Goal: Task Accomplishment & Management: Use online tool/utility

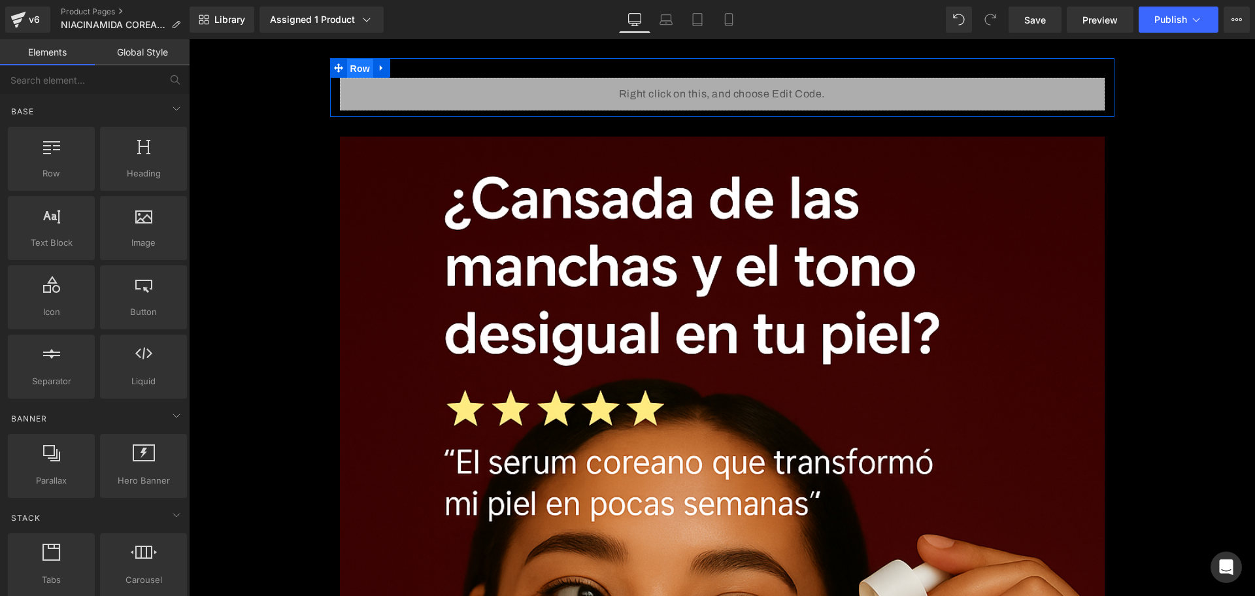
click at [350, 68] on span "Row" at bounding box center [360, 69] width 26 height 20
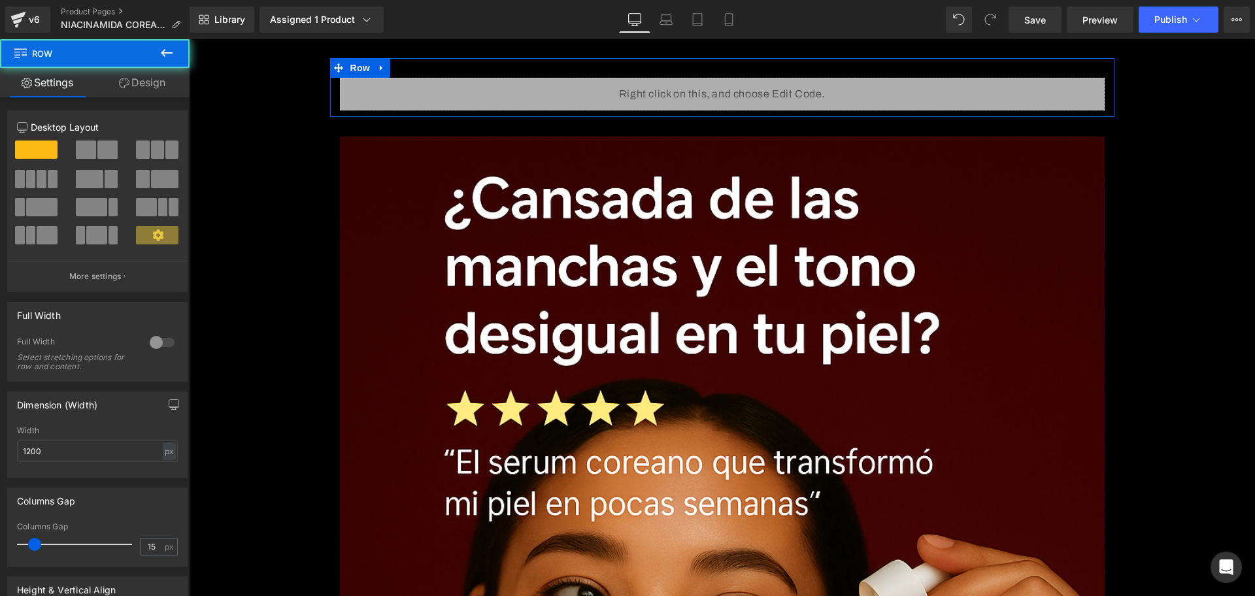
click at [119, 80] on icon at bounding box center [124, 83] width 10 height 10
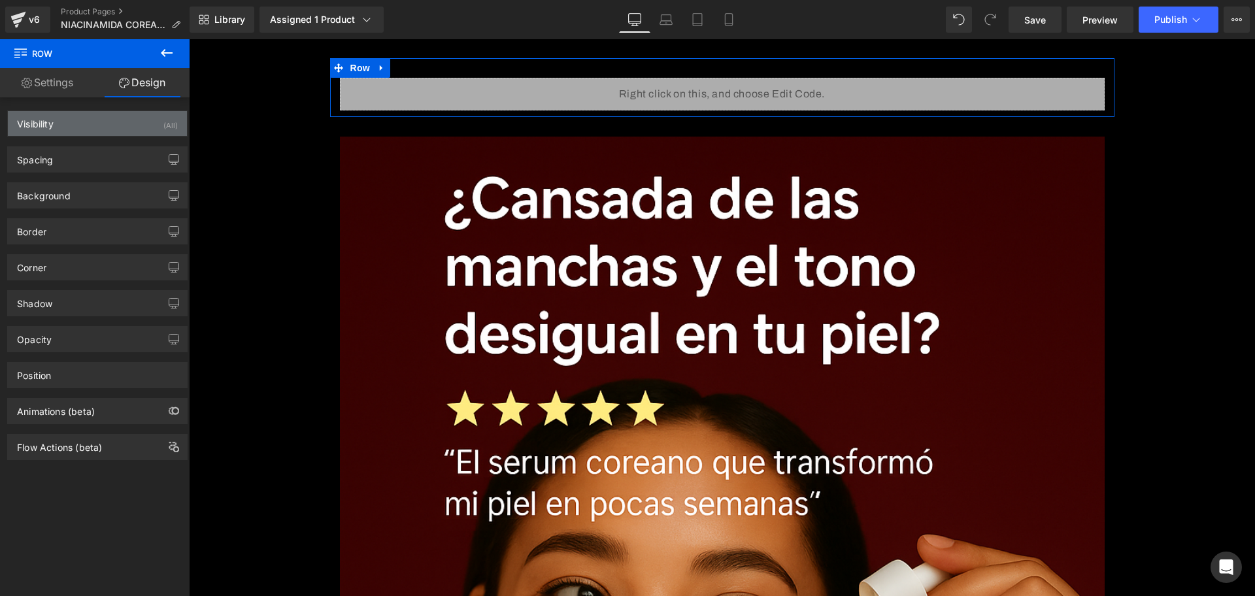
click at [114, 115] on div "Visibility (All)" at bounding box center [97, 123] width 179 height 25
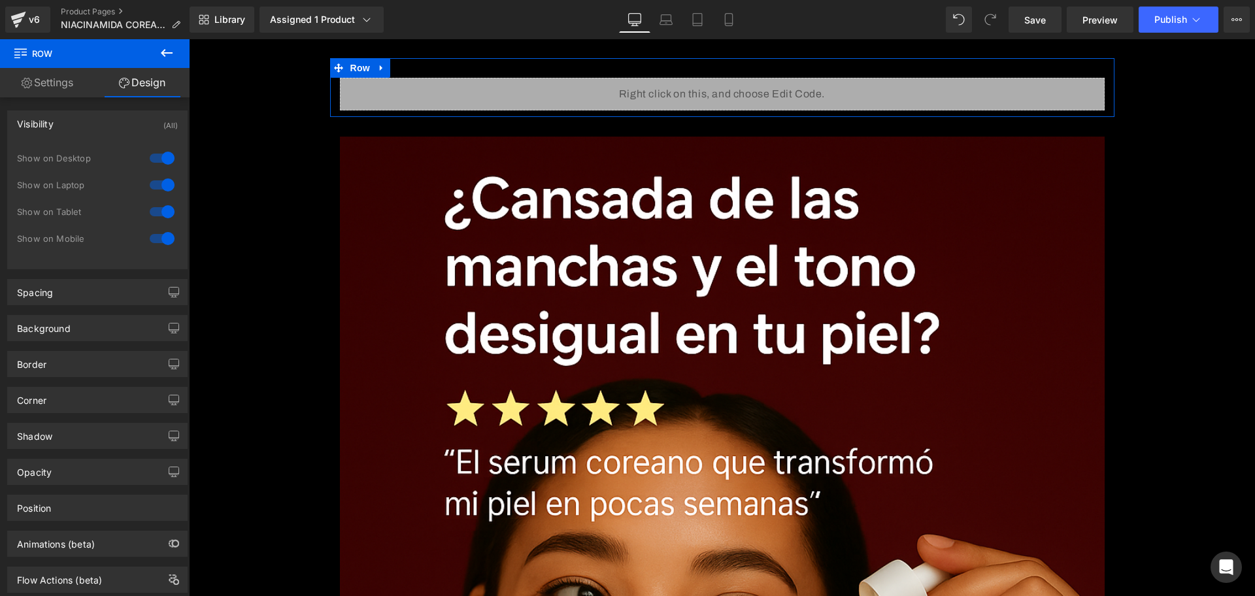
click at [154, 159] on div at bounding box center [161, 158] width 31 height 21
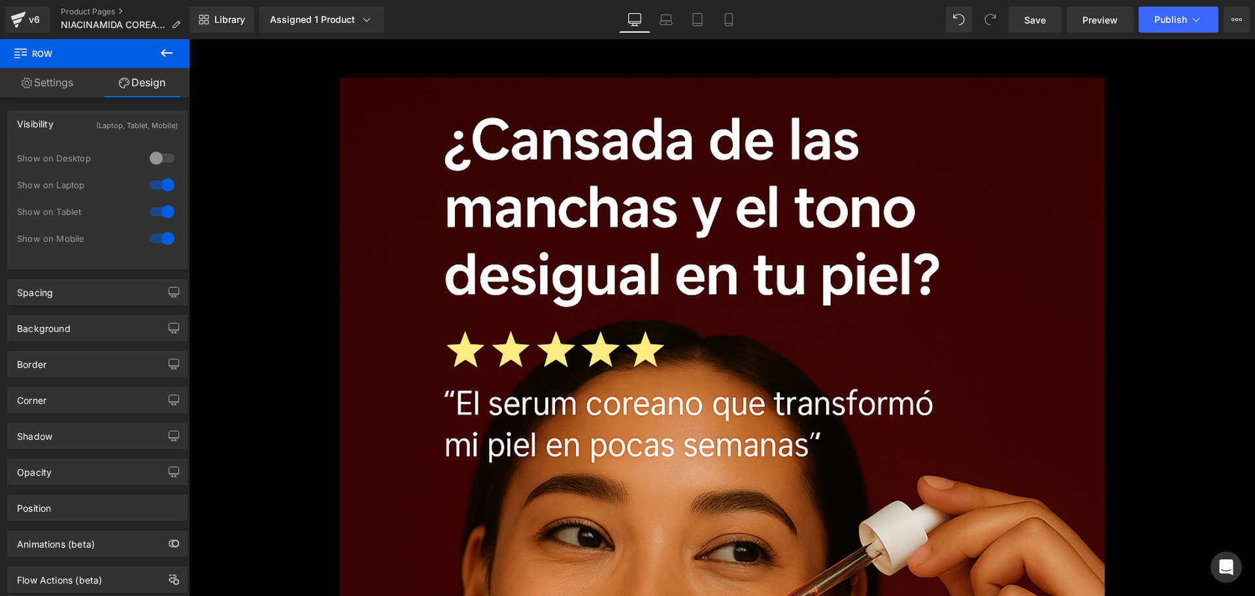
click at [163, 188] on div at bounding box center [161, 185] width 31 height 21
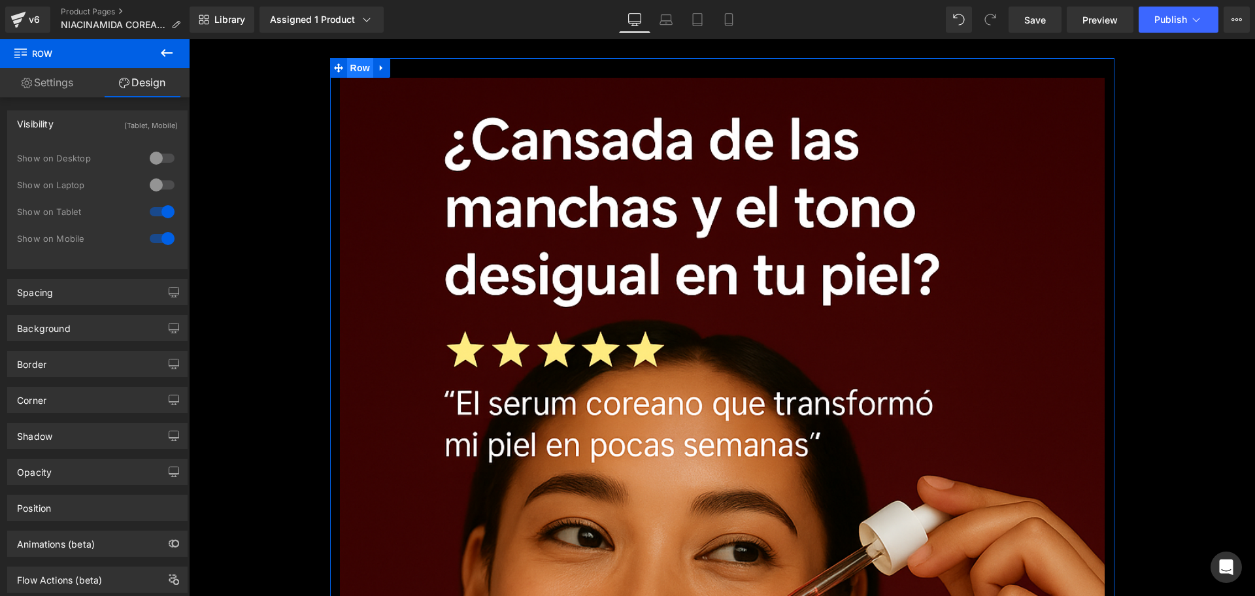
click at [356, 67] on span "Row" at bounding box center [360, 68] width 26 height 20
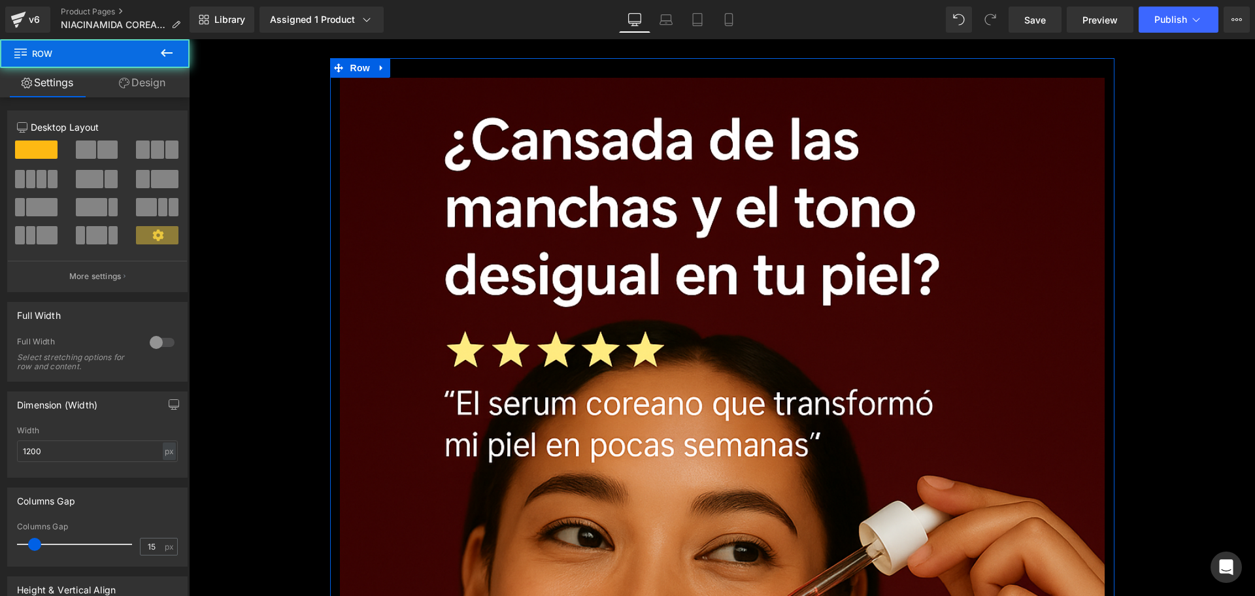
click at [137, 103] on div "Column Size Customizer 12 Desktop Layout Laptop Layout Tablet Layout Mobile Lay…" at bounding box center [98, 197] width 196 height 192
click at [136, 87] on link "Design" at bounding box center [142, 82] width 95 height 29
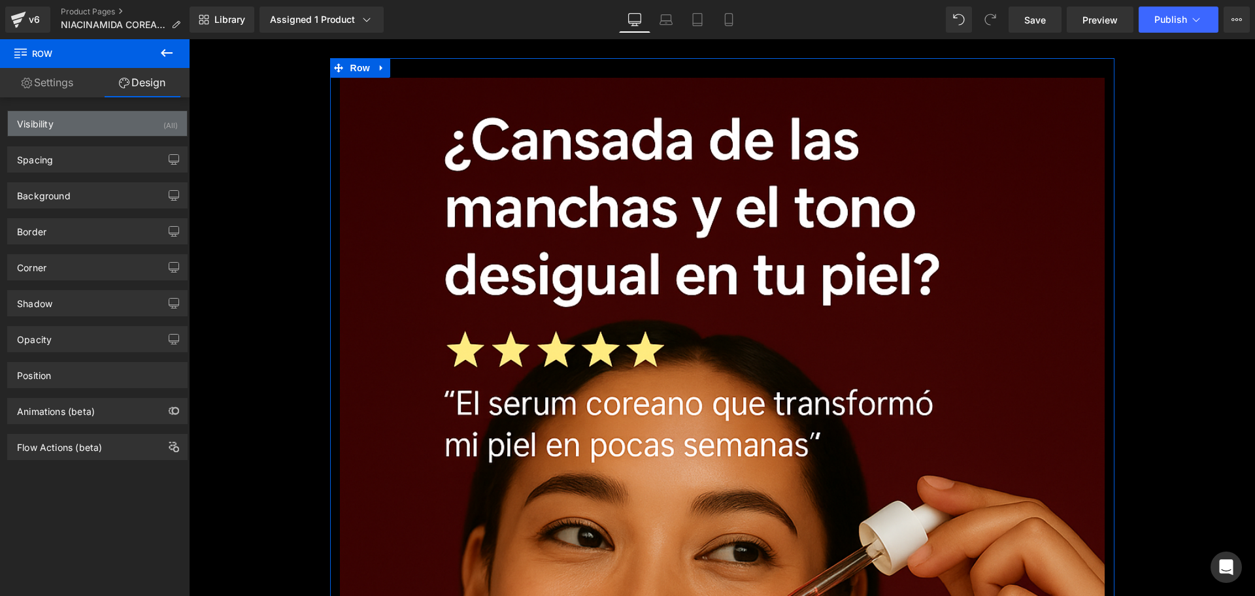
click at [144, 127] on div "Visibility (All)" at bounding box center [97, 123] width 179 height 25
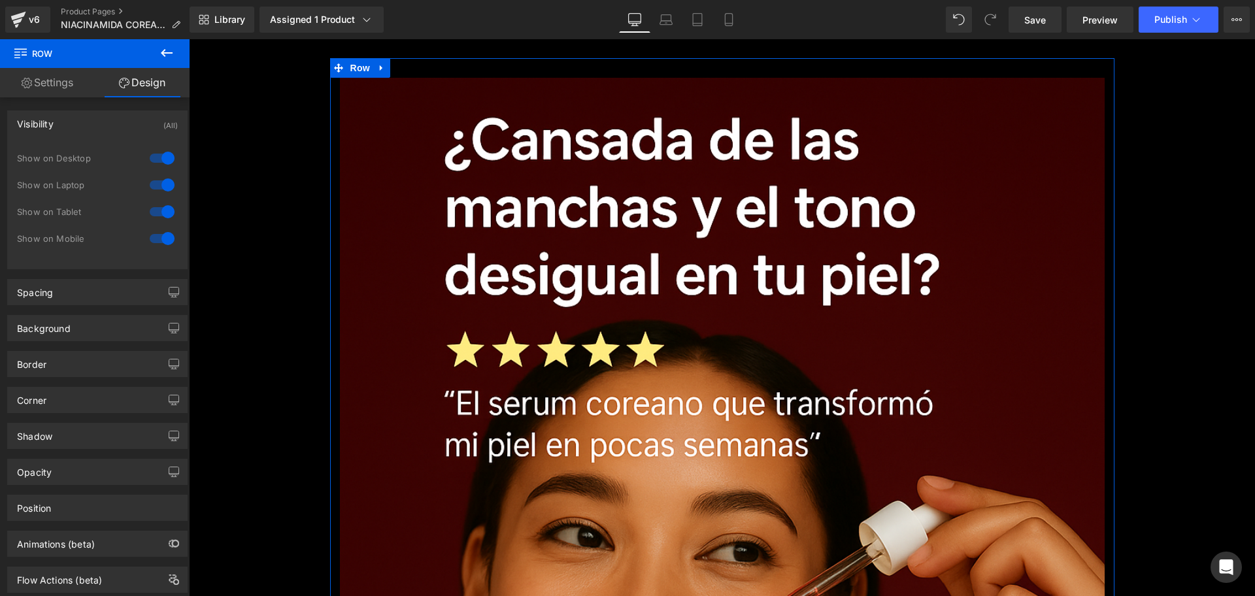
click at [163, 165] on div at bounding box center [161, 158] width 31 height 21
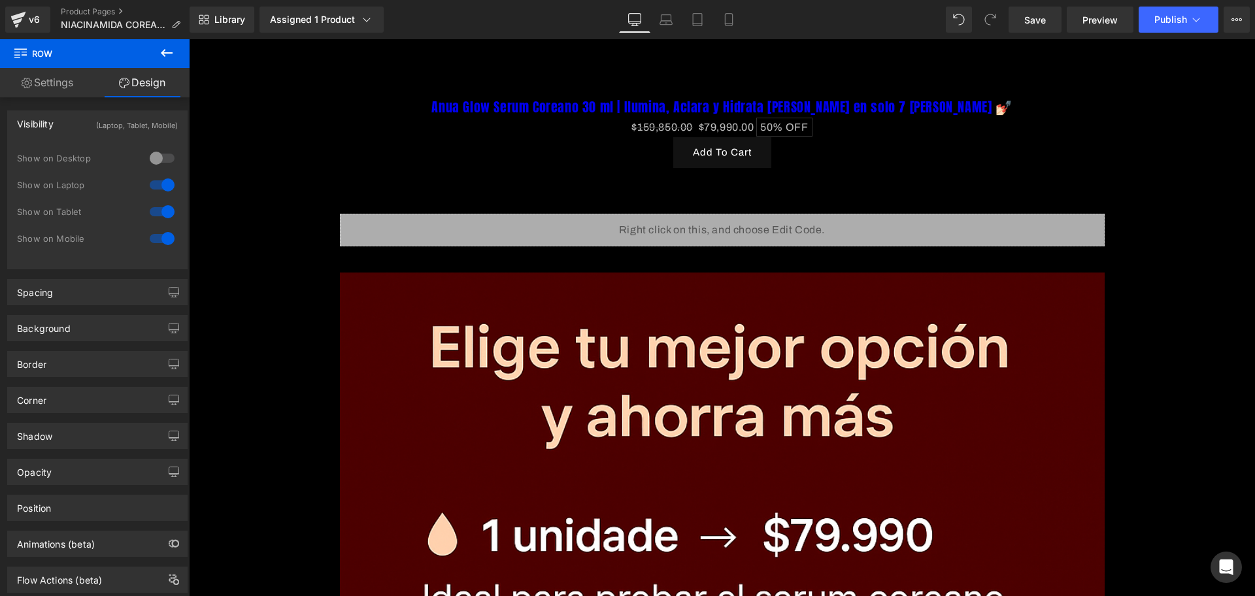
click at [163, 184] on div at bounding box center [161, 185] width 31 height 21
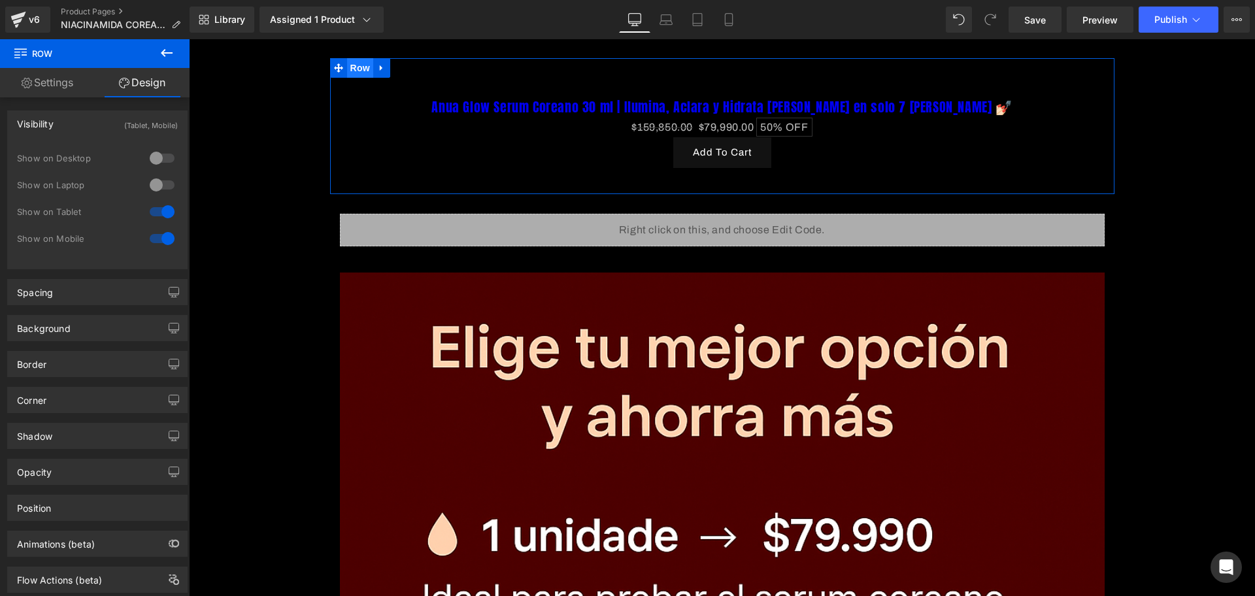
click at [359, 67] on span "Row" at bounding box center [360, 68] width 26 height 20
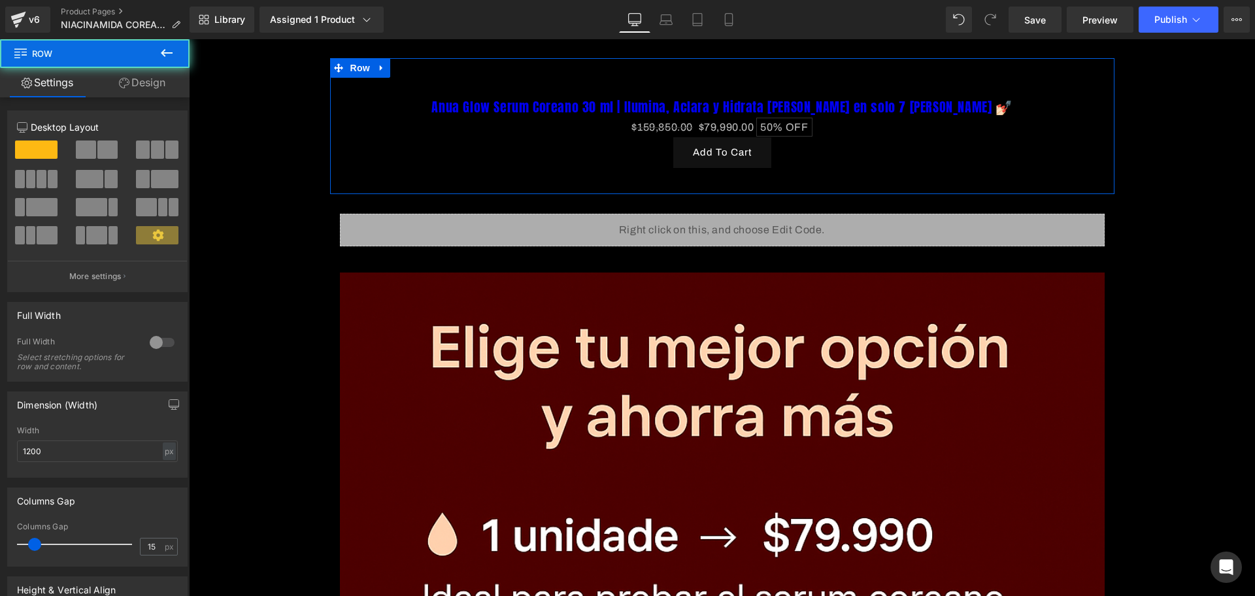
click at [143, 78] on link "Design" at bounding box center [142, 82] width 95 height 29
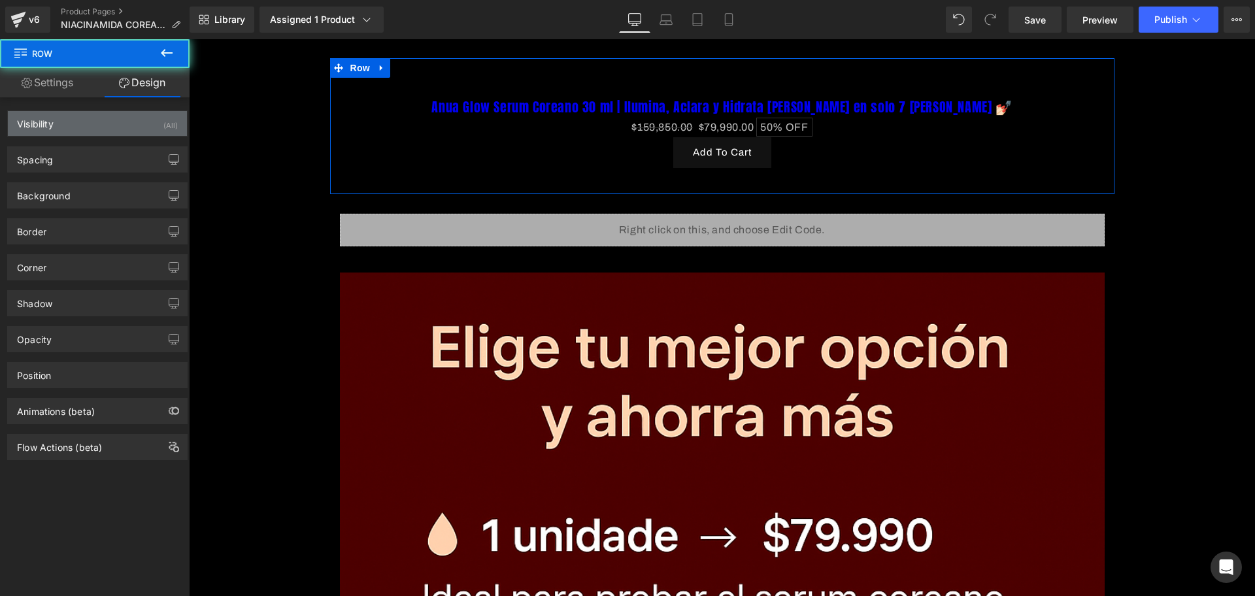
click at [154, 133] on div "Visibility (All)" at bounding box center [97, 123] width 179 height 25
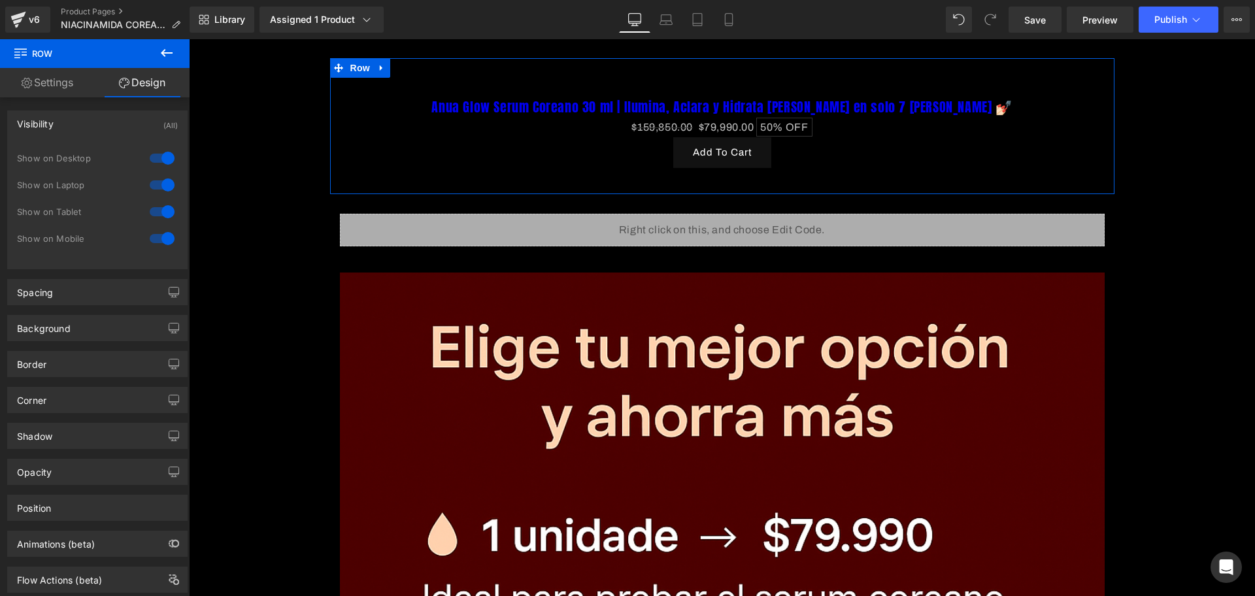
drag, startPoint x: 171, startPoint y: 167, endPoint x: 167, endPoint y: 158, distance: 9.7
click at [169, 166] on div at bounding box center [161, 158] width 31 height 21
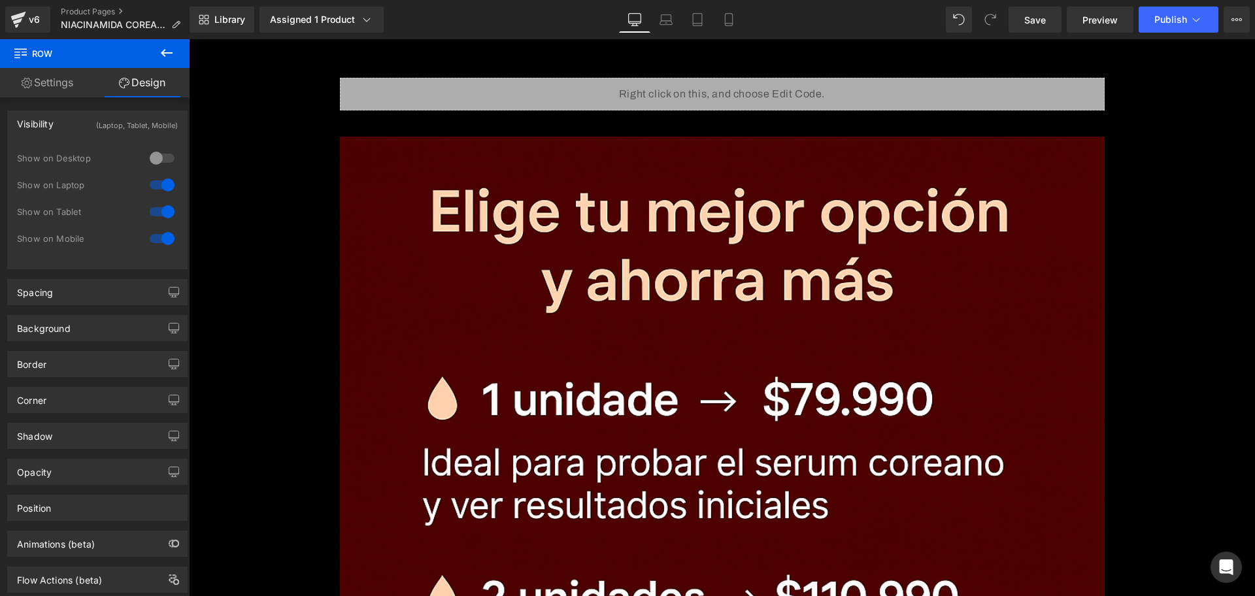
click at [167, 177] on div at bounding box center [161, 185] width 31 height 21
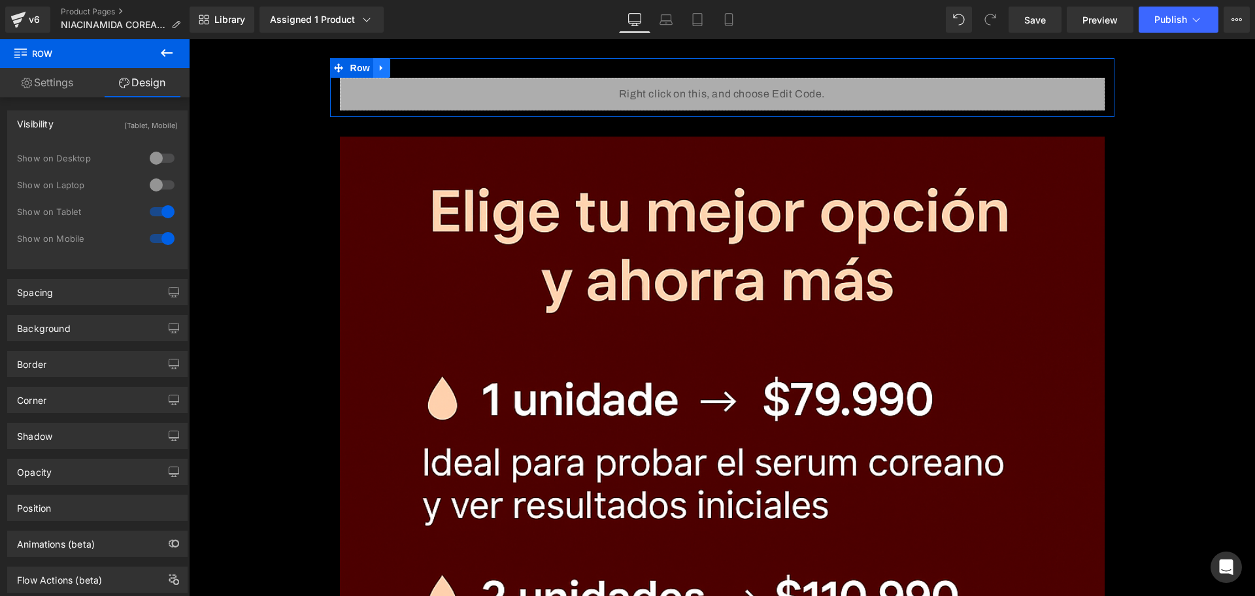
click at [373, 69] on link at bounding box center [381, 68] width 17 height 20
click at [357, 64] on span "Row" at bounding box center [360, 69] width 26 height 20
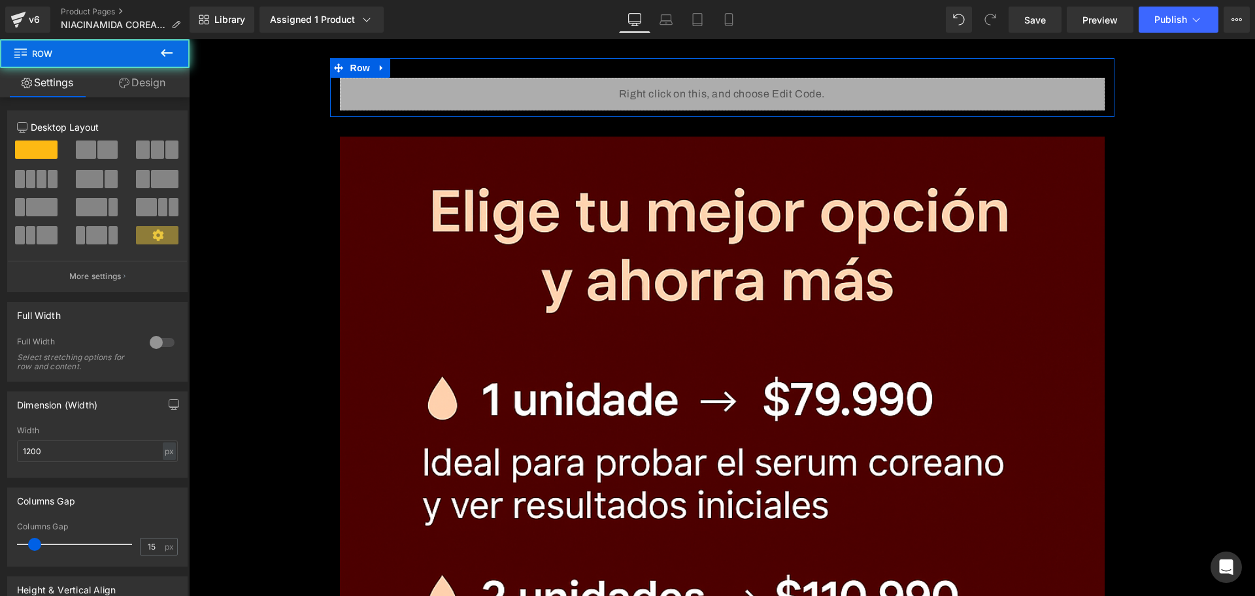
click at [139, 92] on link "Design" at bounding box center [142, 82] width 95 height 29
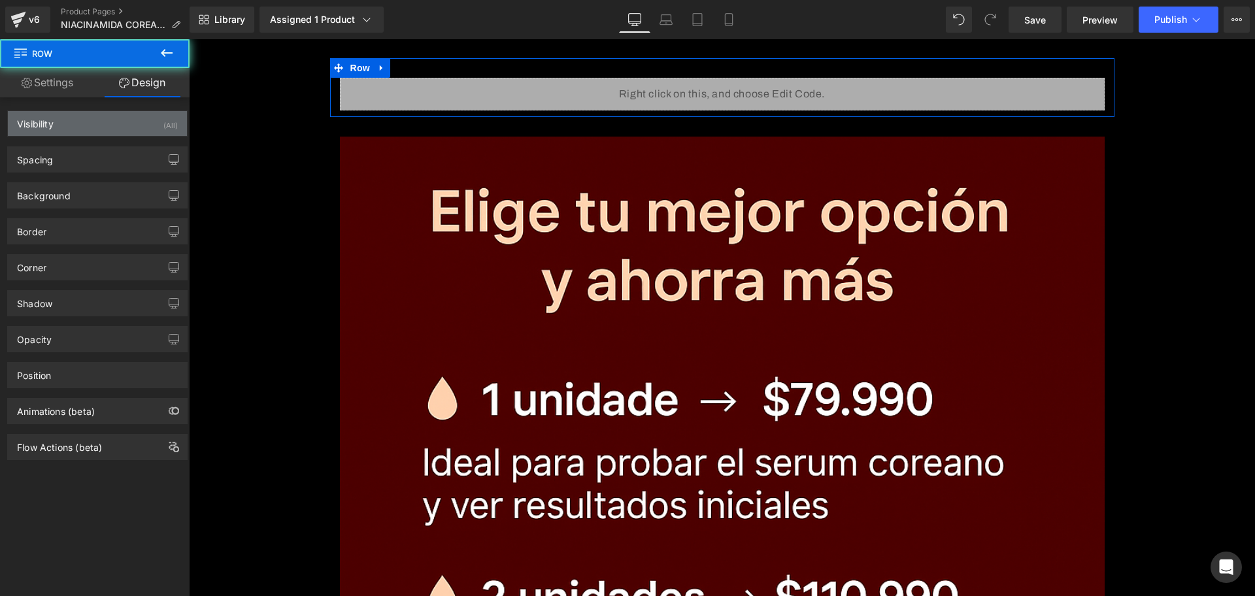
click at [147, 128] on div "Visibility (All)" at bounding box center [97, 123] width 179 height 25
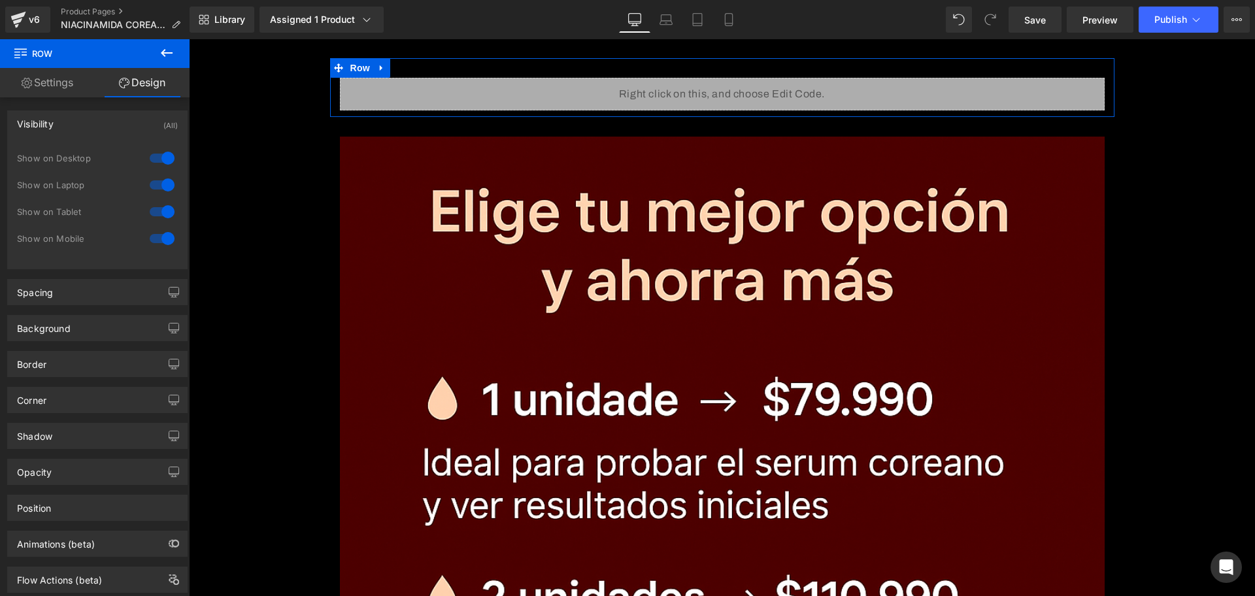
click at [165, 153] on div at bounding box center [161, 158] width 31 height 21
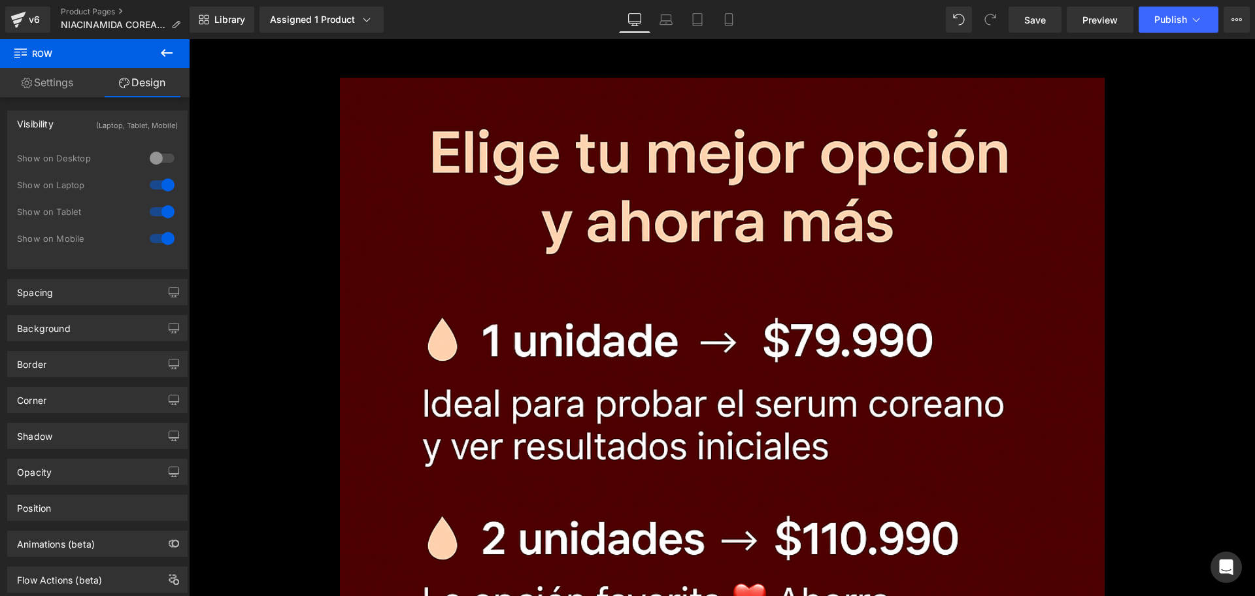
click at [171, 182] on div at bounding box center [161, 185] width 31 height 21
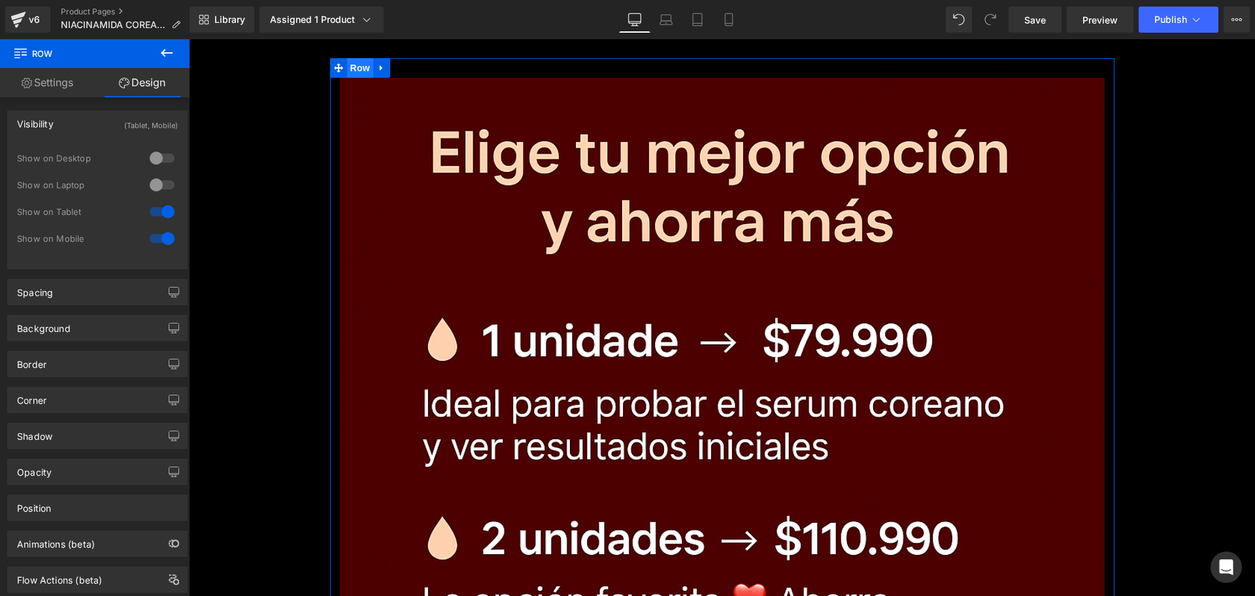
click at [358, 64] on span "Row" at bounding box center [360, 68] width 26 height 20
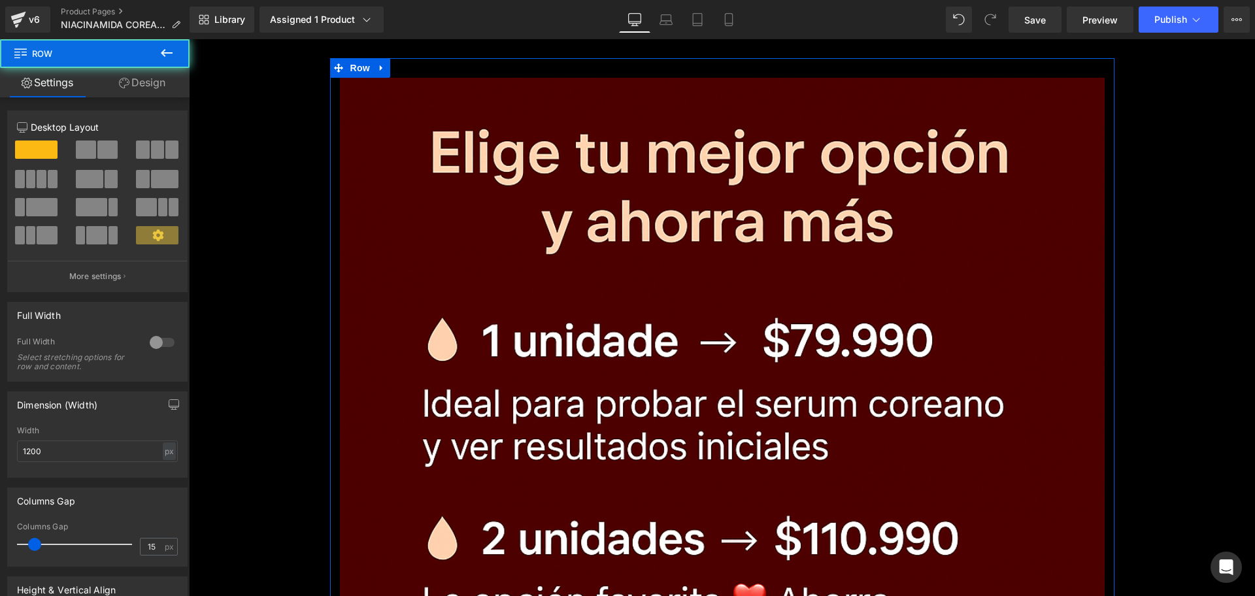
click at [148, 85] on link "Design" at bounding box center [142, 82] width 95 height 29
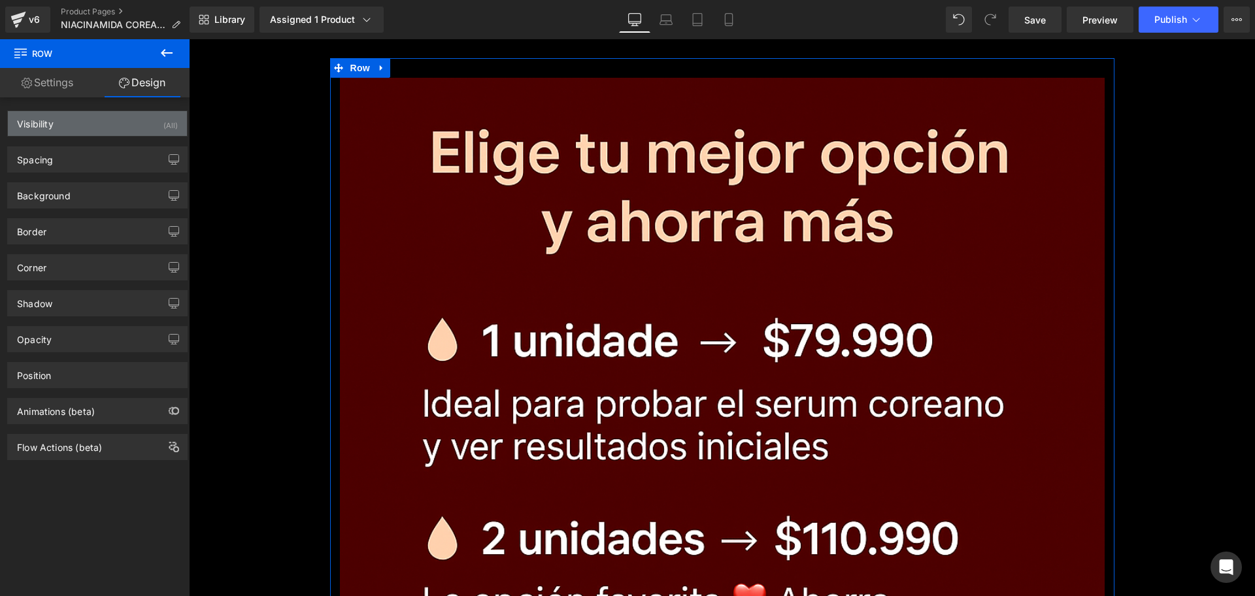
click at [148, 122] on div "Visibility (All)" at bounding box center [97, 123] width 179 height 25
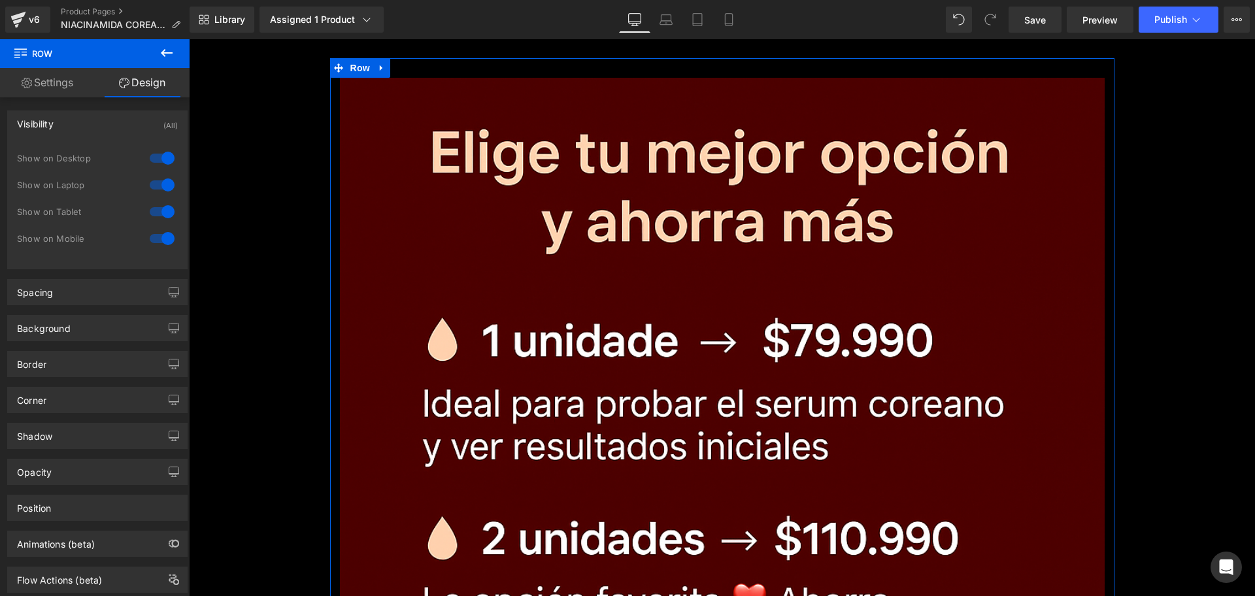
click at [158, 153] on div at bounding box center [161, 158] width 31 height 21
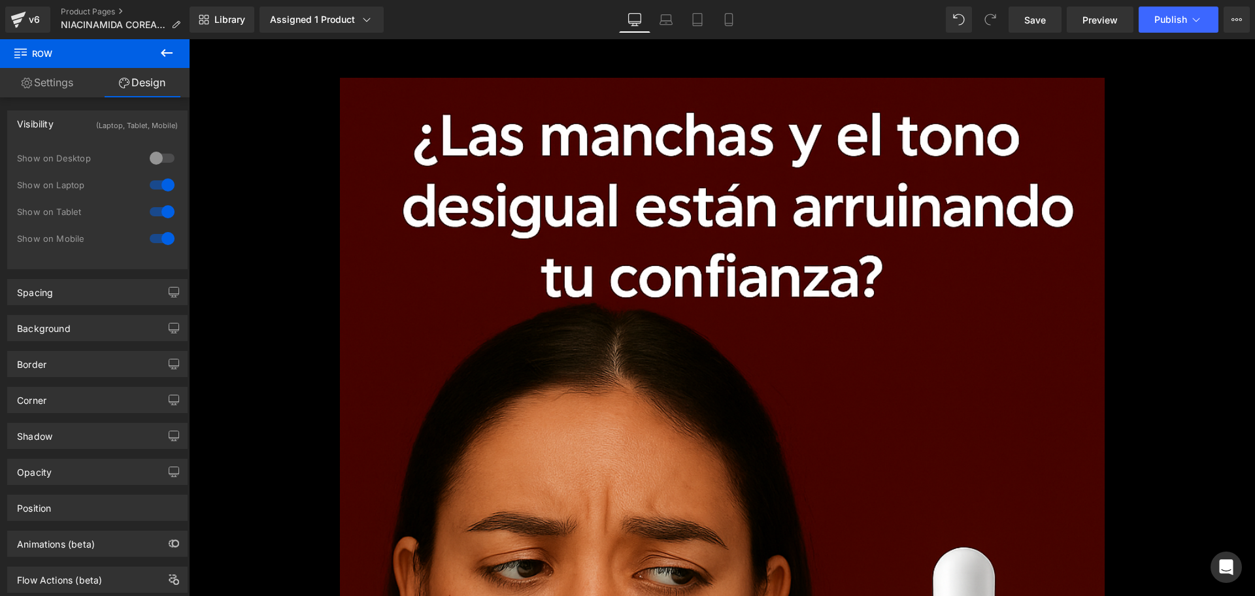
drag, startPoint x: 164, startPoint y: 170, endPoint x: 165, endPoint y: 182, distance: 11.8
click at [164, 171] on div "Show on Desktop" at bounding box center [97, 165] width 161 height 27
click at [165, 182] on div at bounding box center [161, 185] width 31 height 21
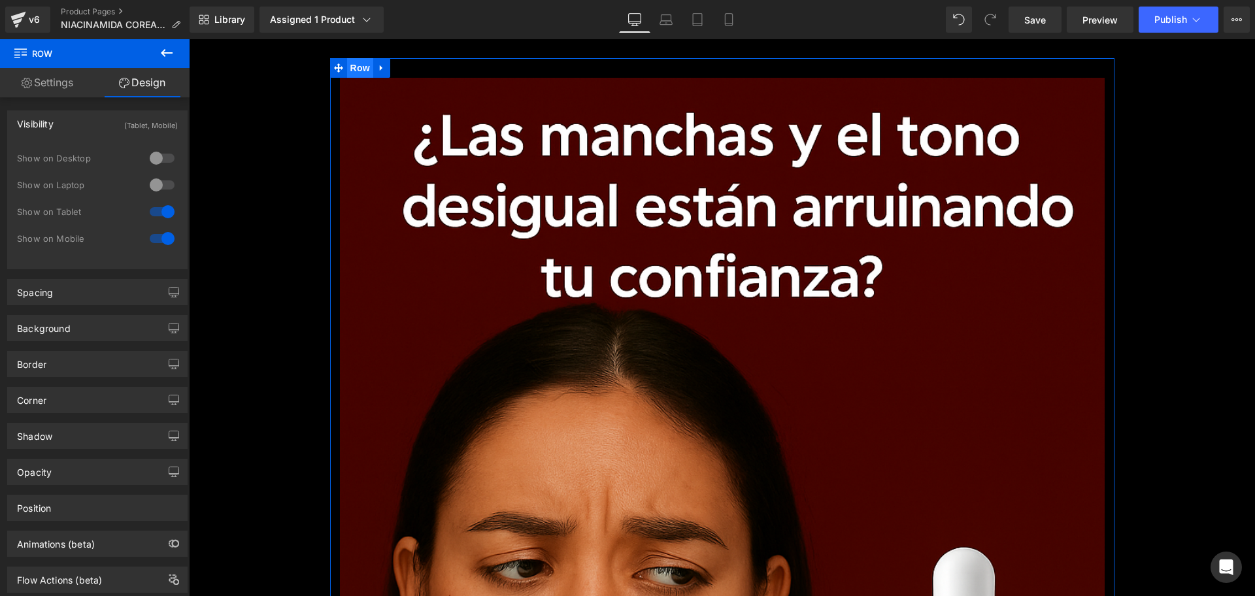
click at [362, 60] on span "Row" at bounding box center [360, 68] width 26 height 20
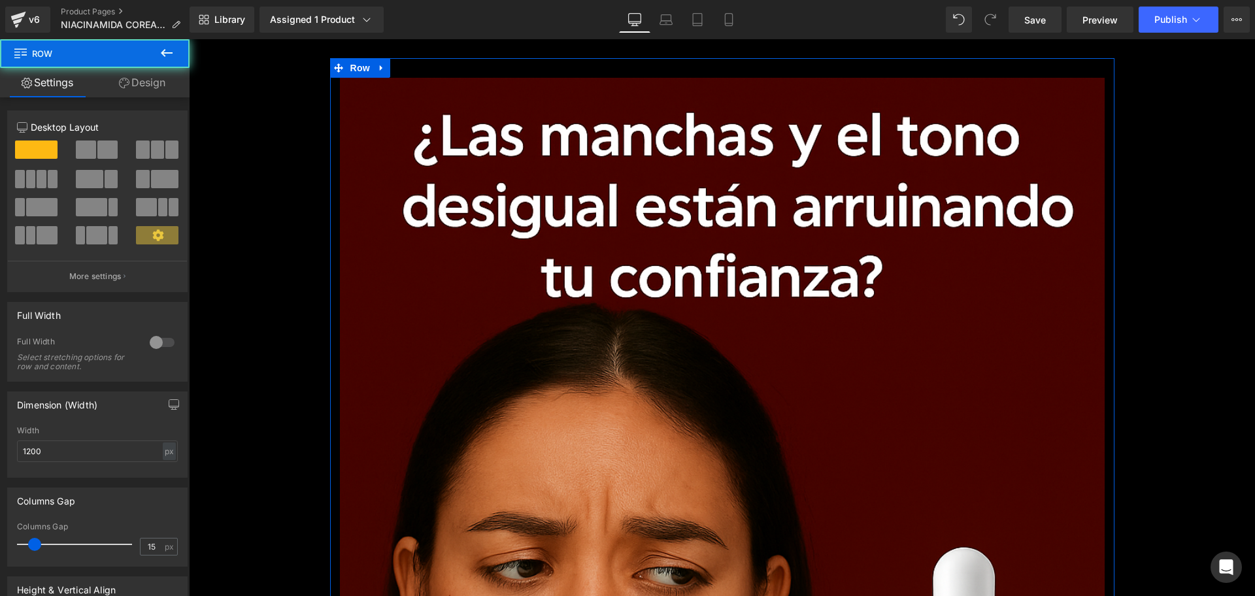
click at [154, 88] on link "Design" at bounding box center [142, 82] width 95 height 29
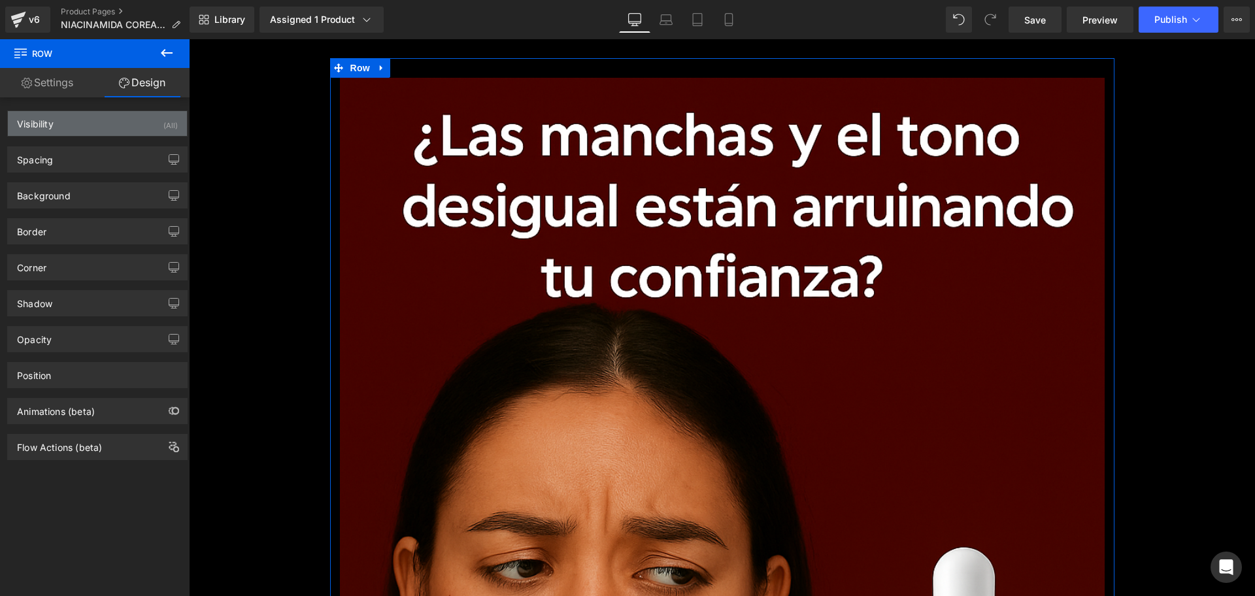
click at [154, 124] on div "Visibility (All)" at bounding box center [97, 123] width 179 height 25
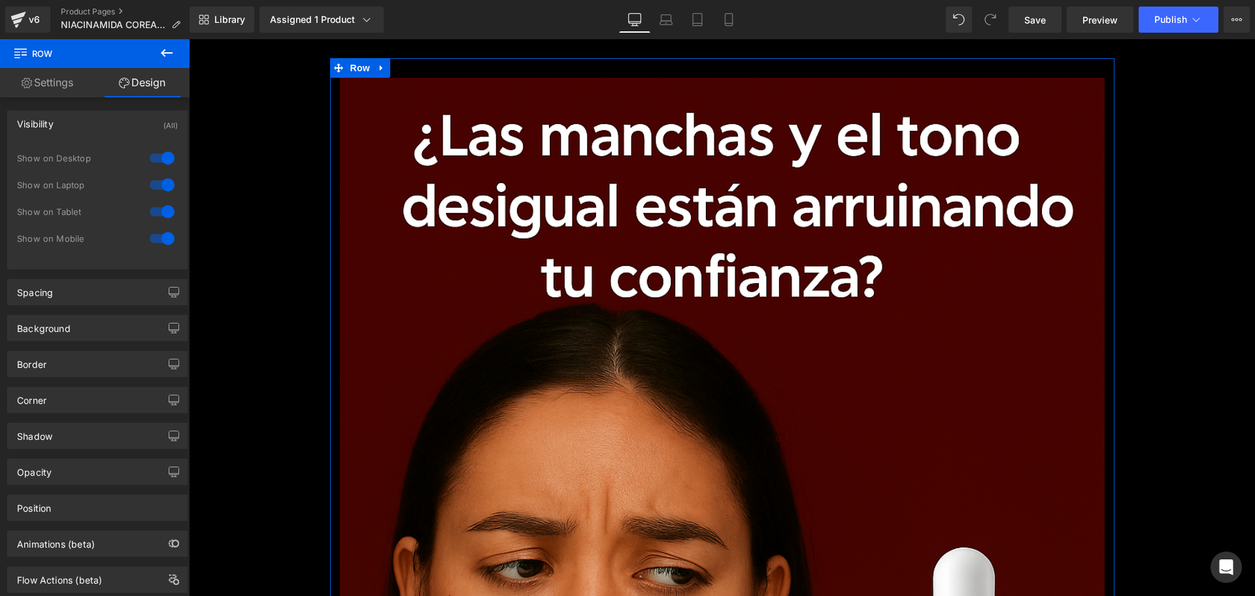
click at [159, 161] on div at bounding box center [161, 158] width 31 height 21
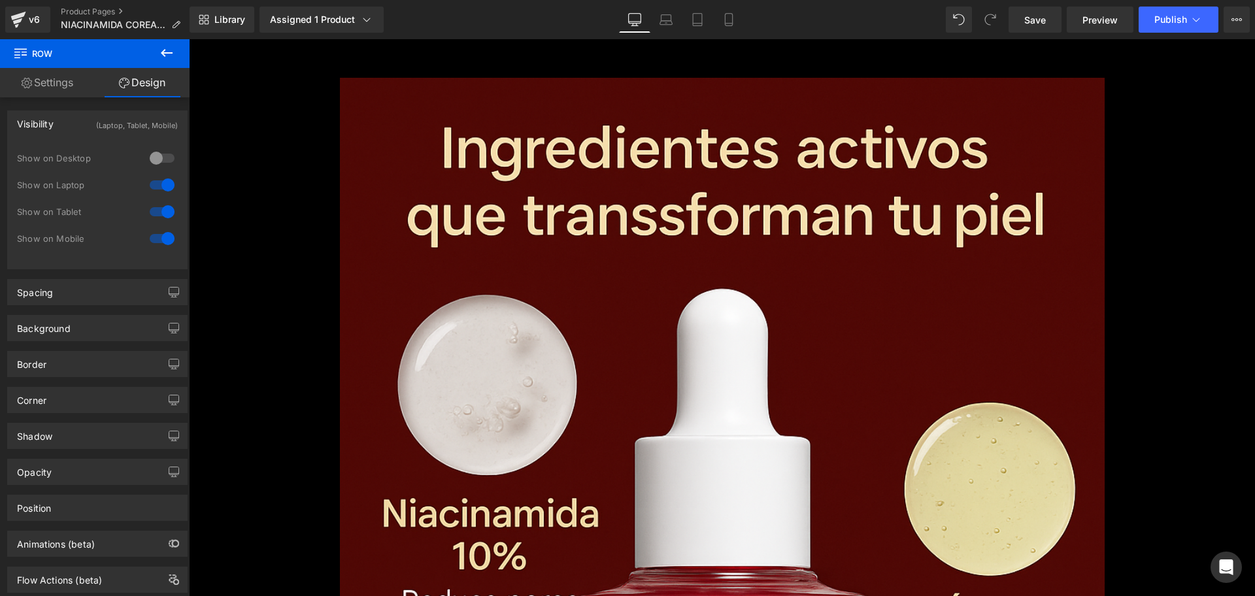
click at [162, 190] on div at bounding box center [161, 185] width 31 height 21
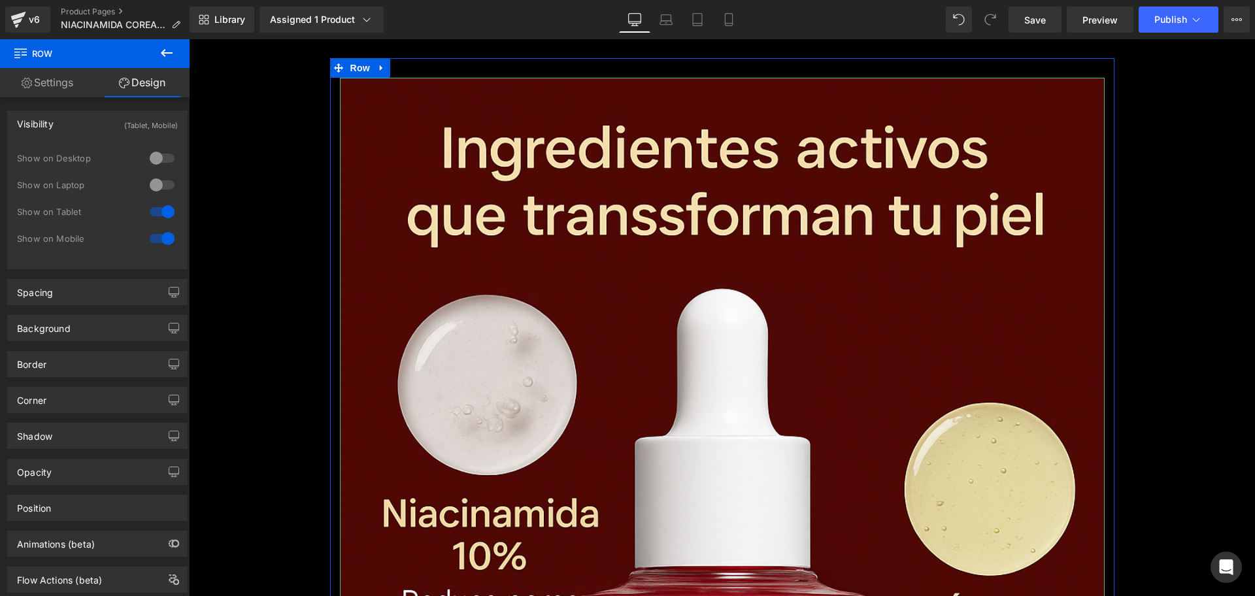
click at [355, 78] on div at bounding box center [722, 79] width 765 height 3
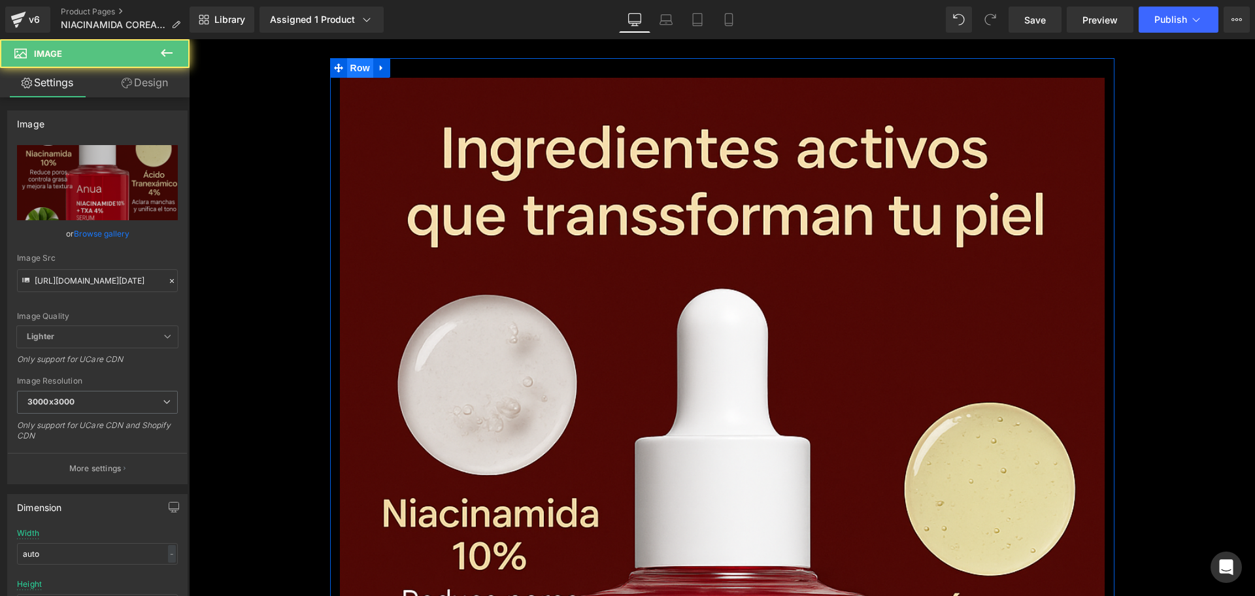
click at [351, 67] on span "Row" at bounding box center [360, 68] width 26 height 20
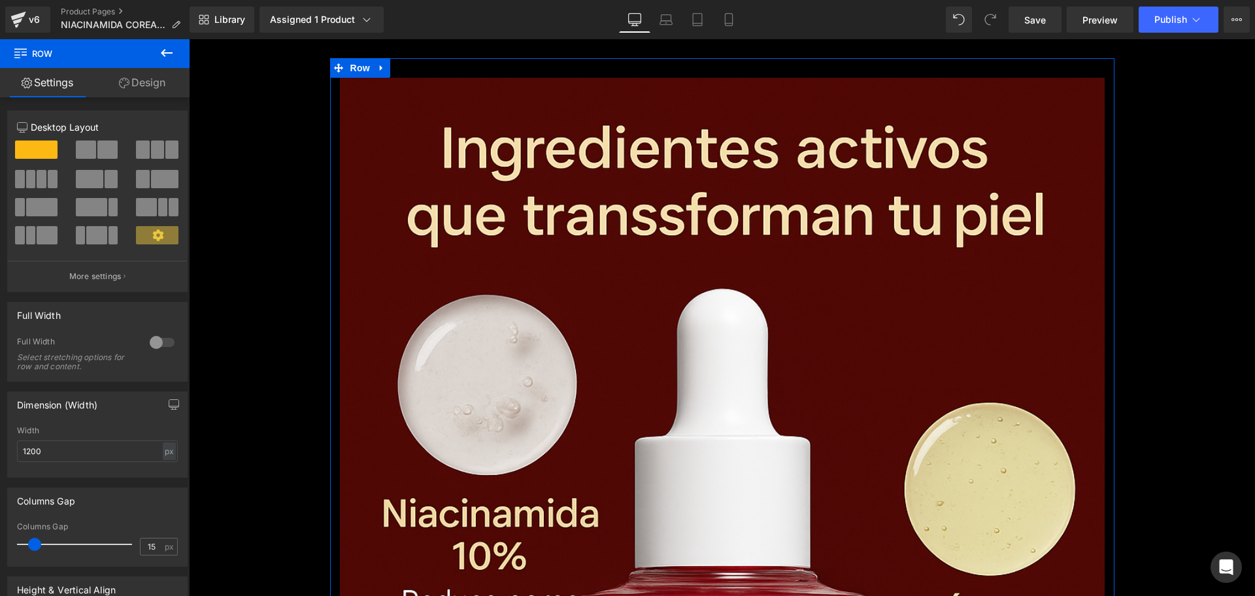
click at [140, 78] on link "Design" at bounding box center [142, 82] width 95 height 29
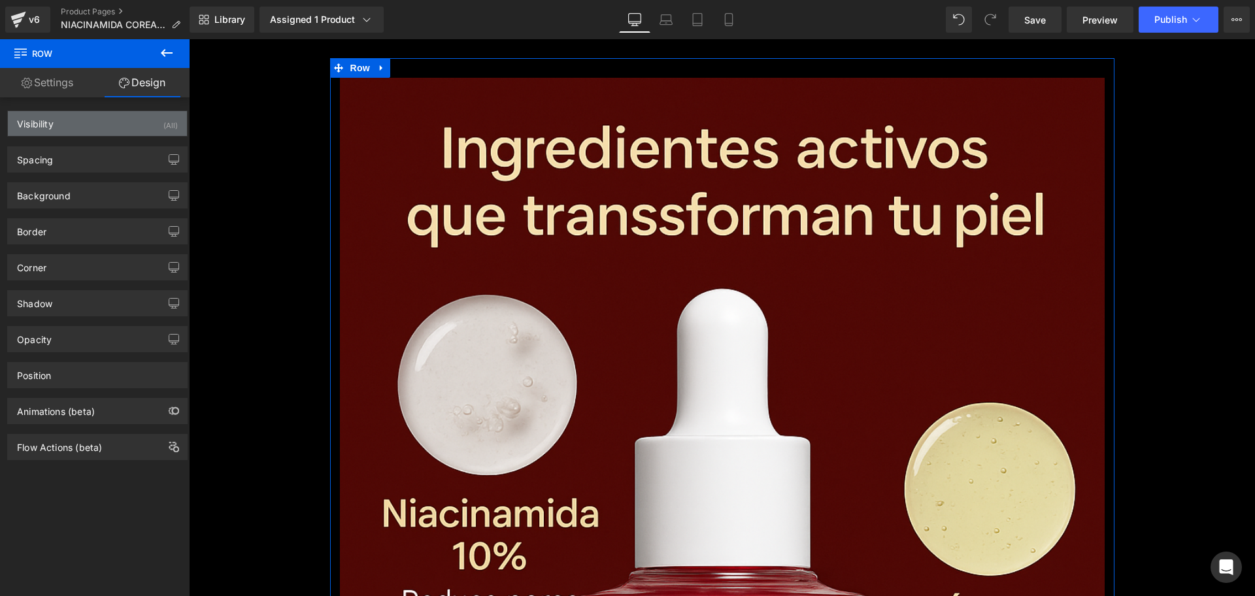
click at [156, 119] on div "Visibility (All)" at bounding box center [97, 123] width 179 height 25
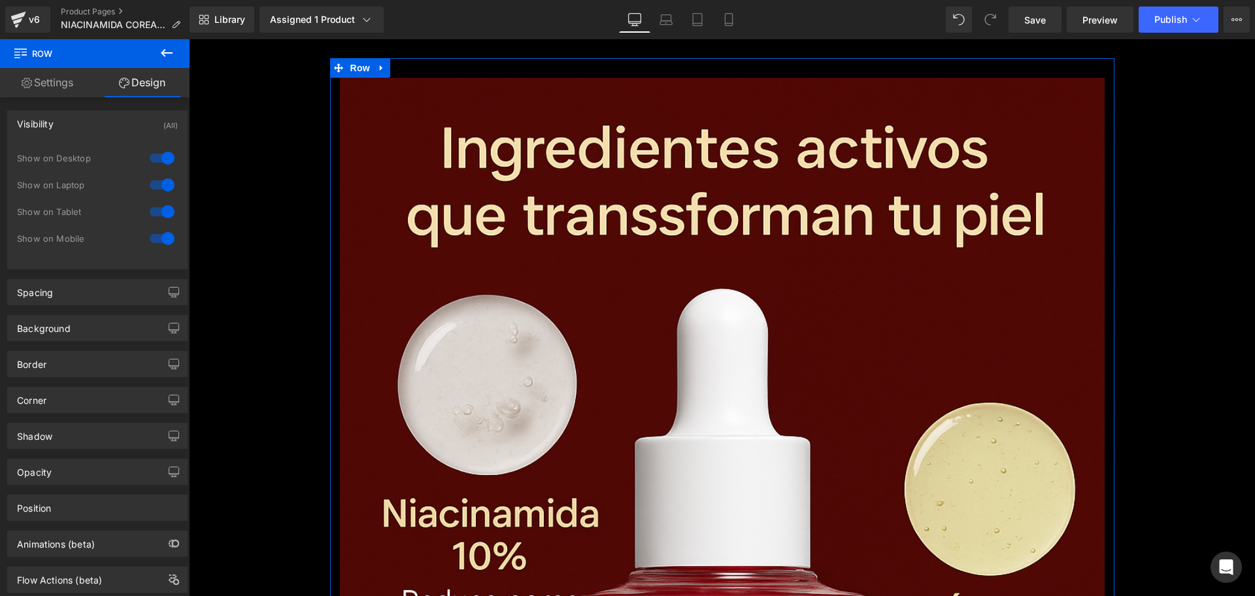
click at [165, 153] on div at bounding box center [161, 158] width 31 height 21
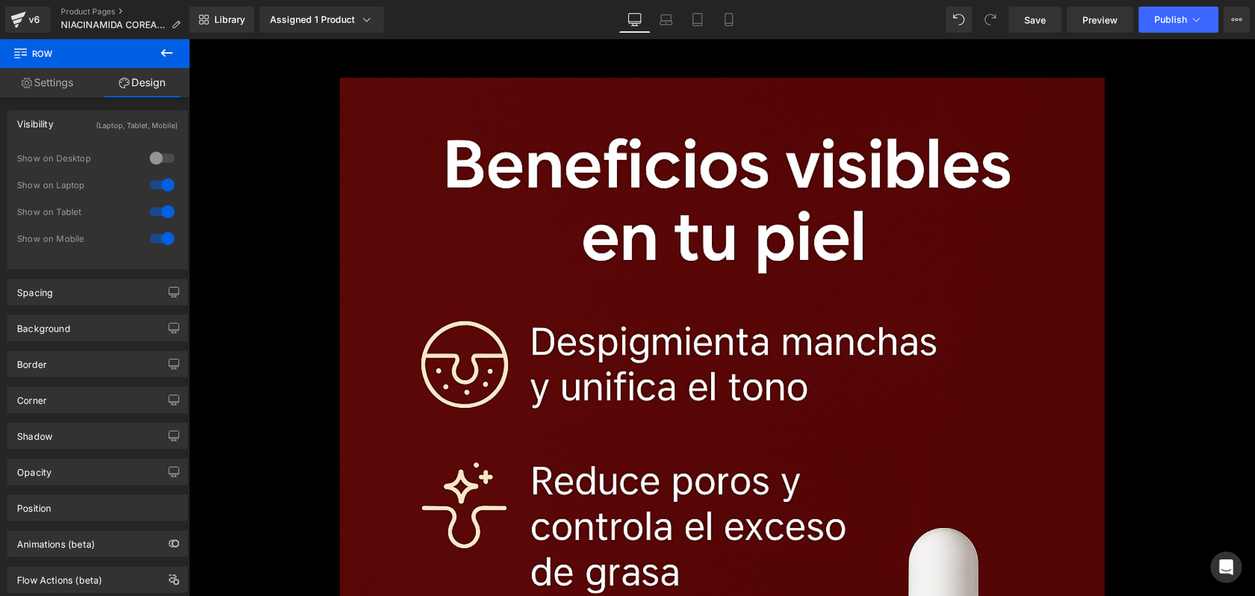
click at [163, 188] on div at bounding box center [161, 185] width 31 height 21
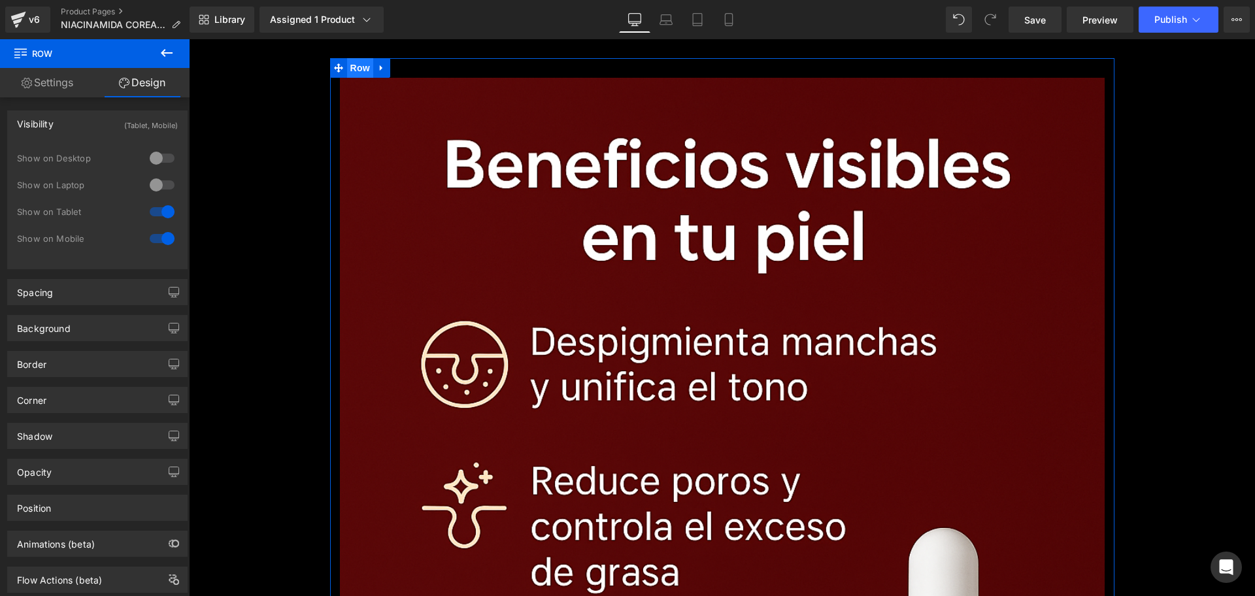
click at [352, 65] on span "Row" at bounding box center [360, 68] width 26 height 20
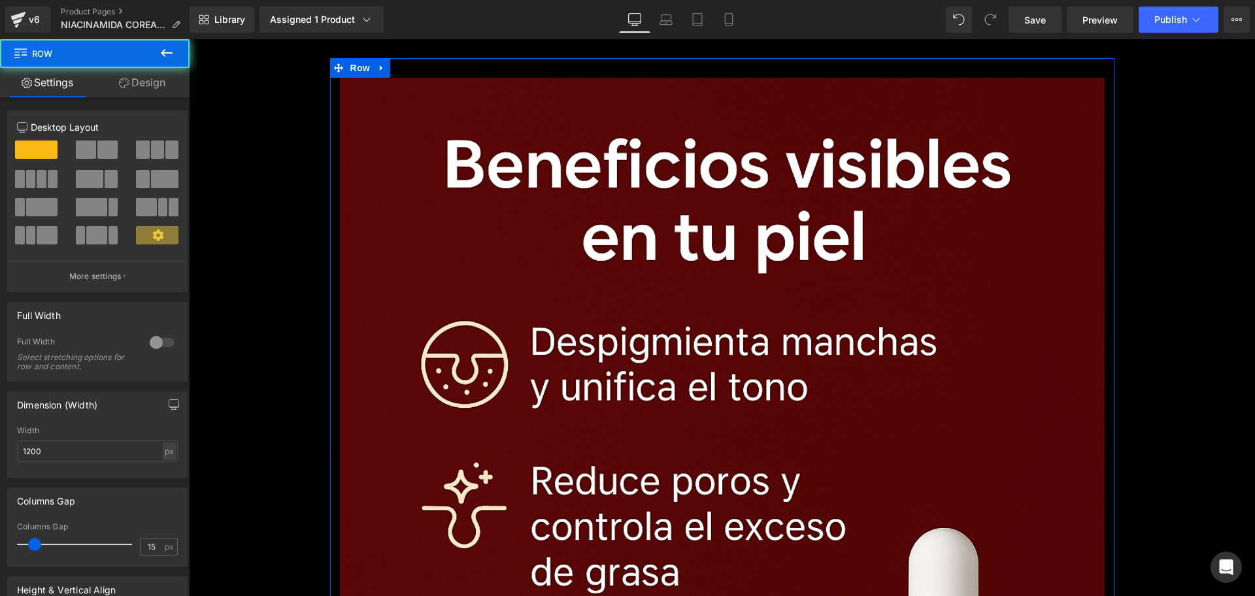
click at [156, 92] on link "Design" at bounding box center [142, 82] width 95 height 29
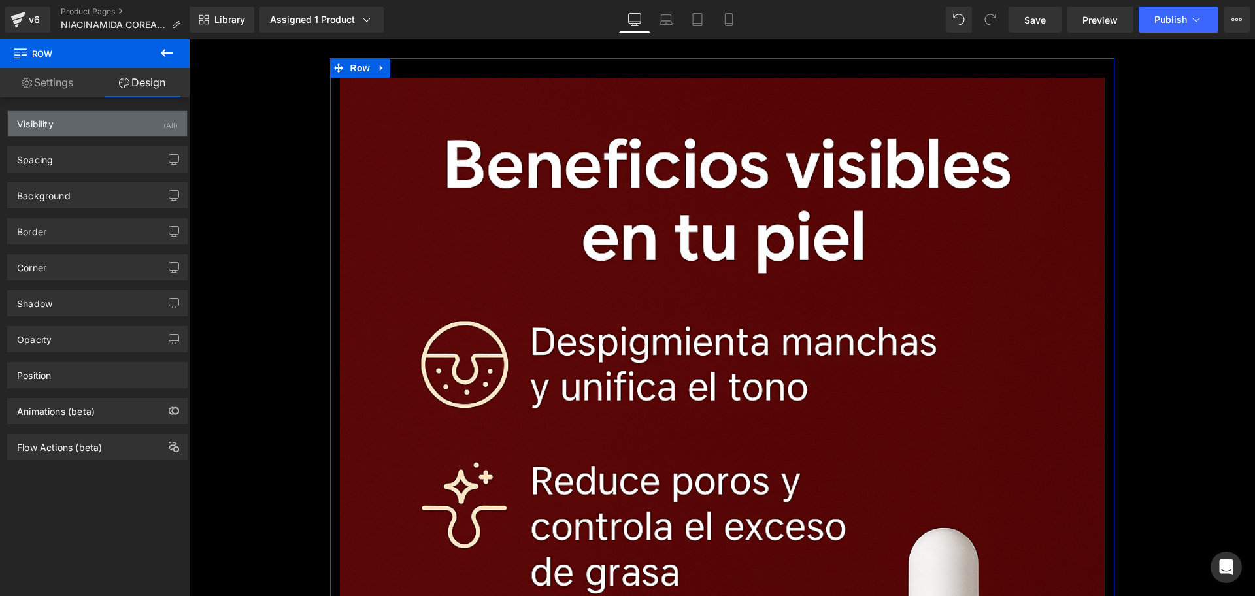
click at [169, 129] on div "(All)" at bounding box center [170, 122] width 14 height 22
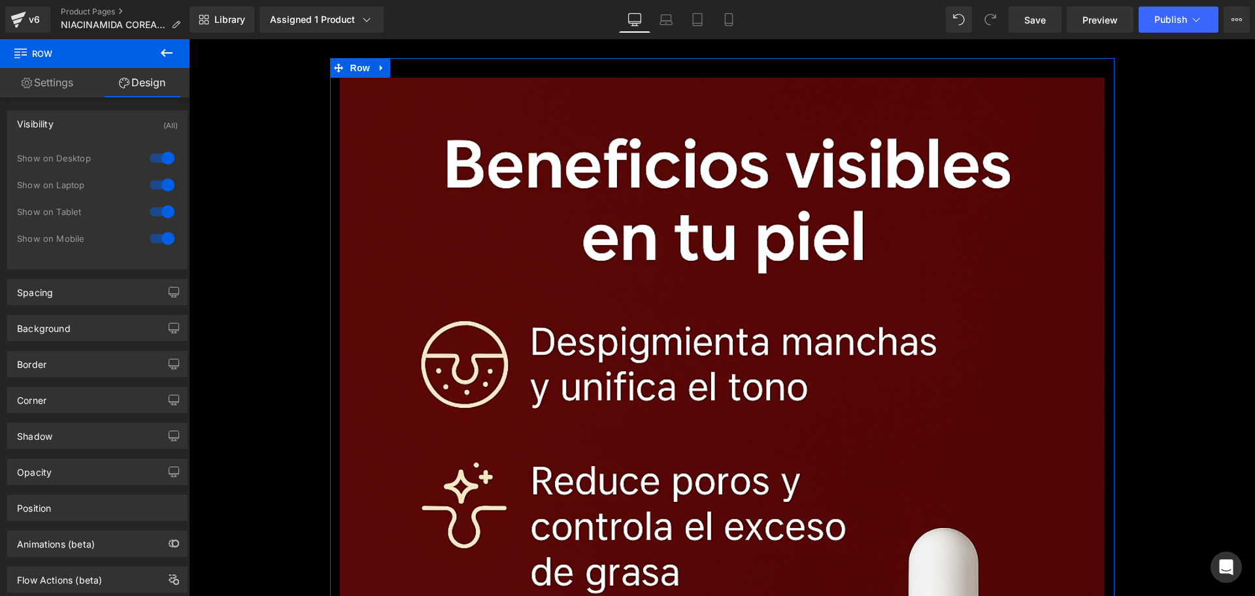
click at [162, 154] on div at bounding box center [161, 158] width 31 height 21
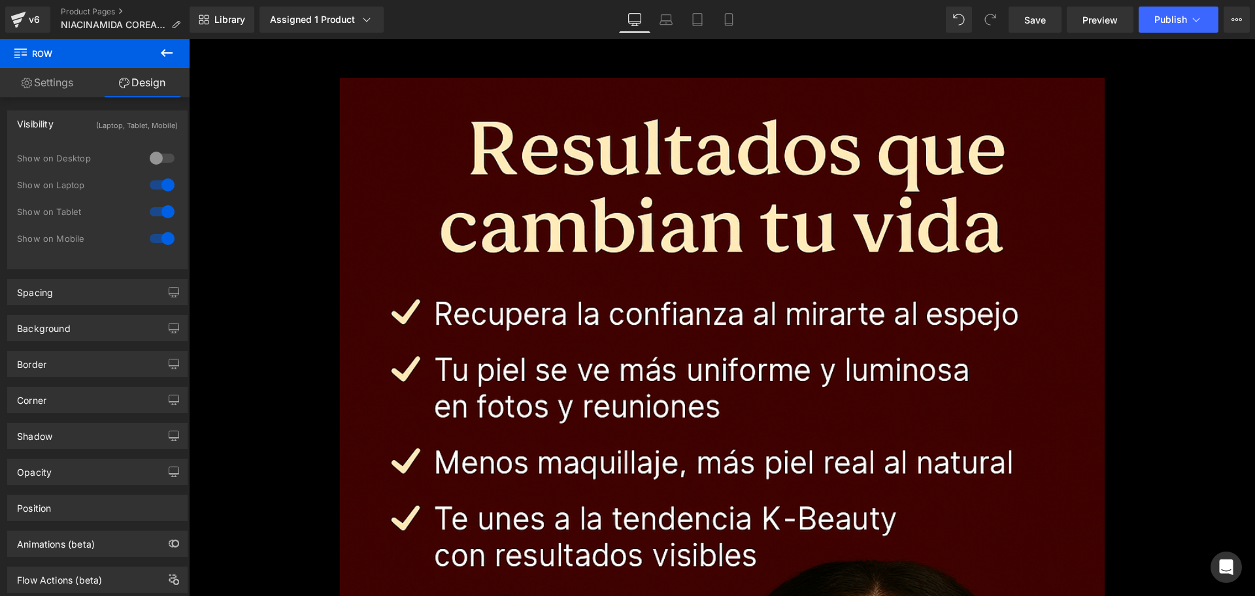
click at [159, 186] on div at bounding box center [161, 185] width 31 height 21
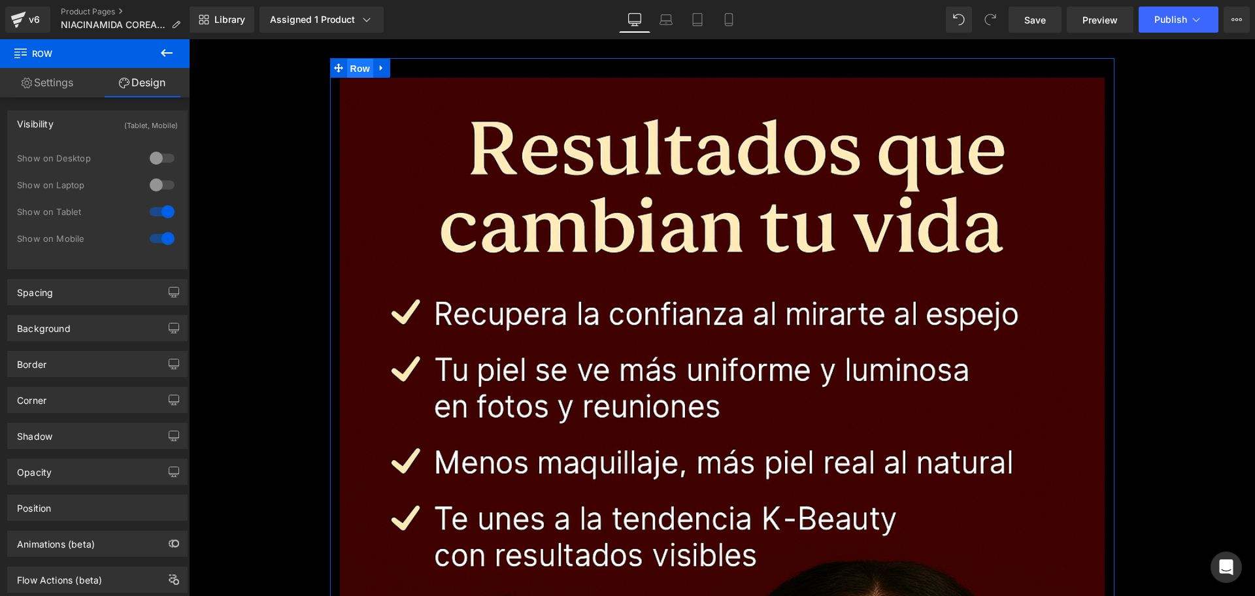
click at [361, 59] on span "Row" at bounding box center [360, 69] width 26 height 20
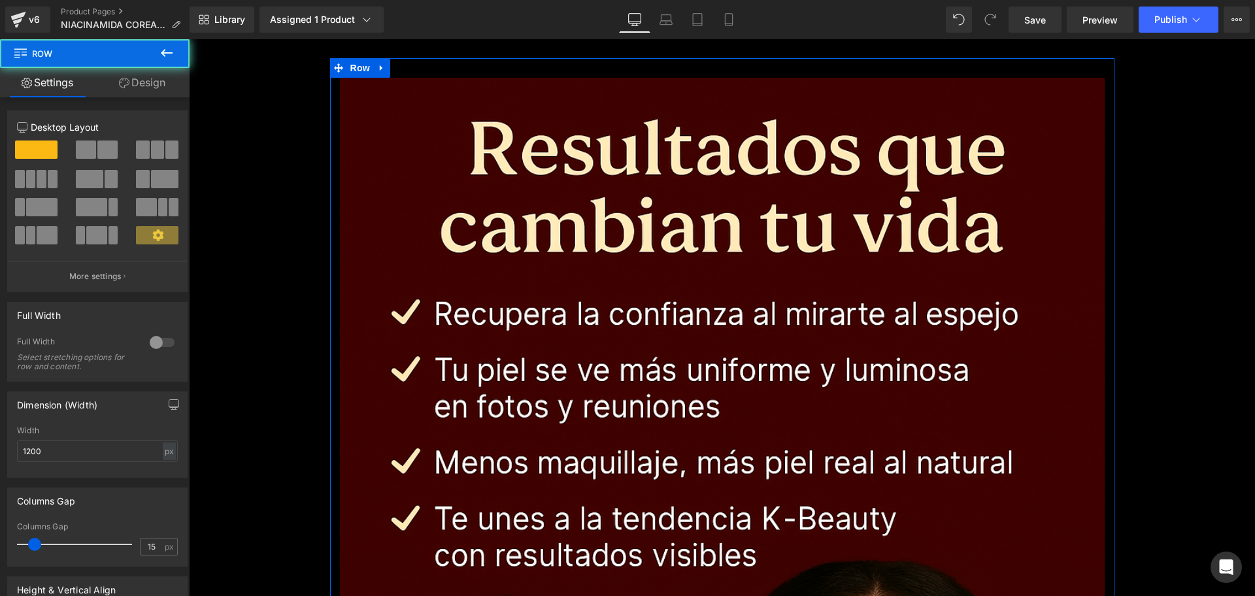
click at [145, 97] on link "Design" at bounding box center [142, 82] width 95 height 29
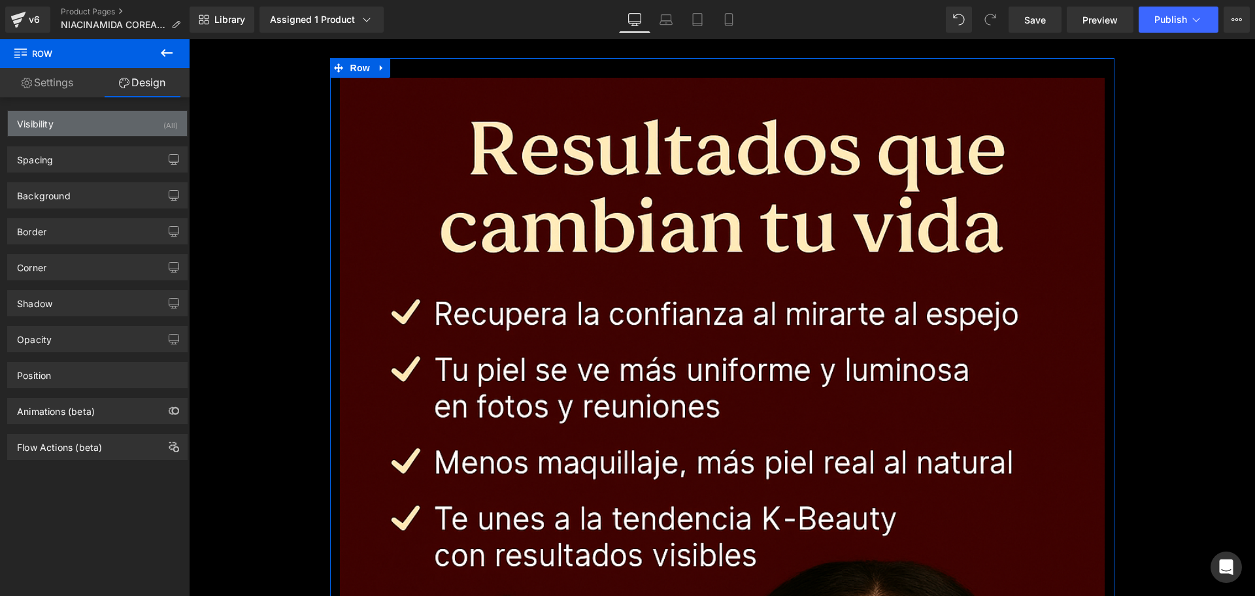
click at [155, 127] on div "Visibility (All)" at bounding box center [97, 123] width 179 height 25
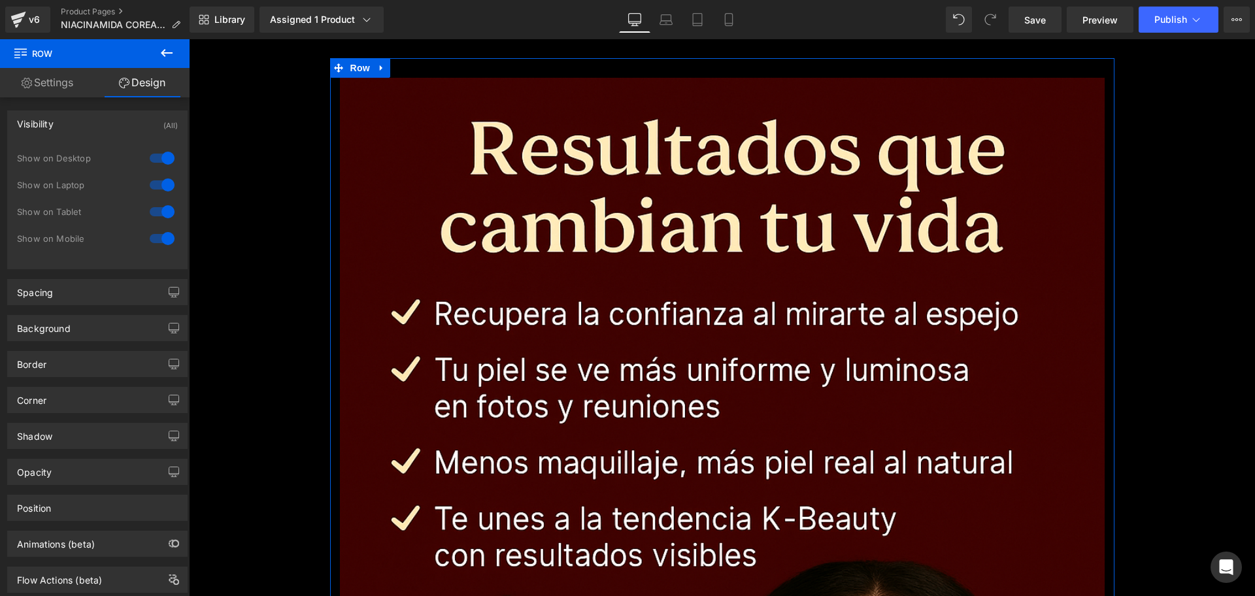
click at [165, 145] on div "1 Show on Desktop 1 Show on Laptop 1 Show on Tablet 1 Show on Mobile" at bounding box center [97, 202] width 161 height 114
click at [165, 150] on div at bounding box center [161, 158] width 31 height 21
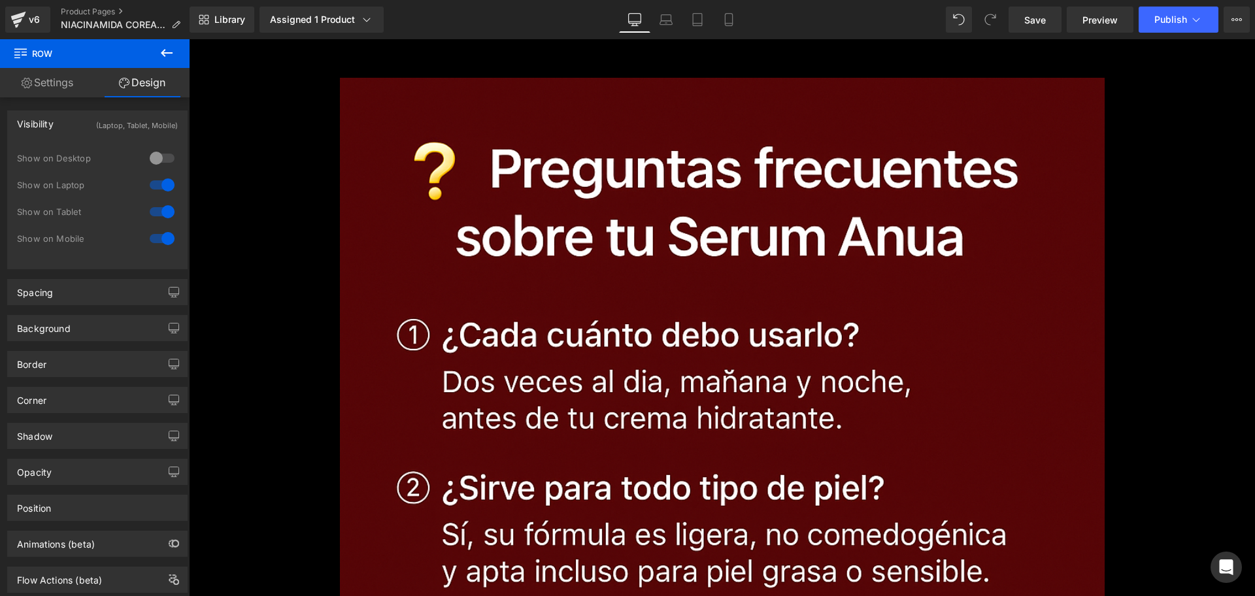
click at [167, 182] on div at bounding box center [161, 185] width 31 height 21
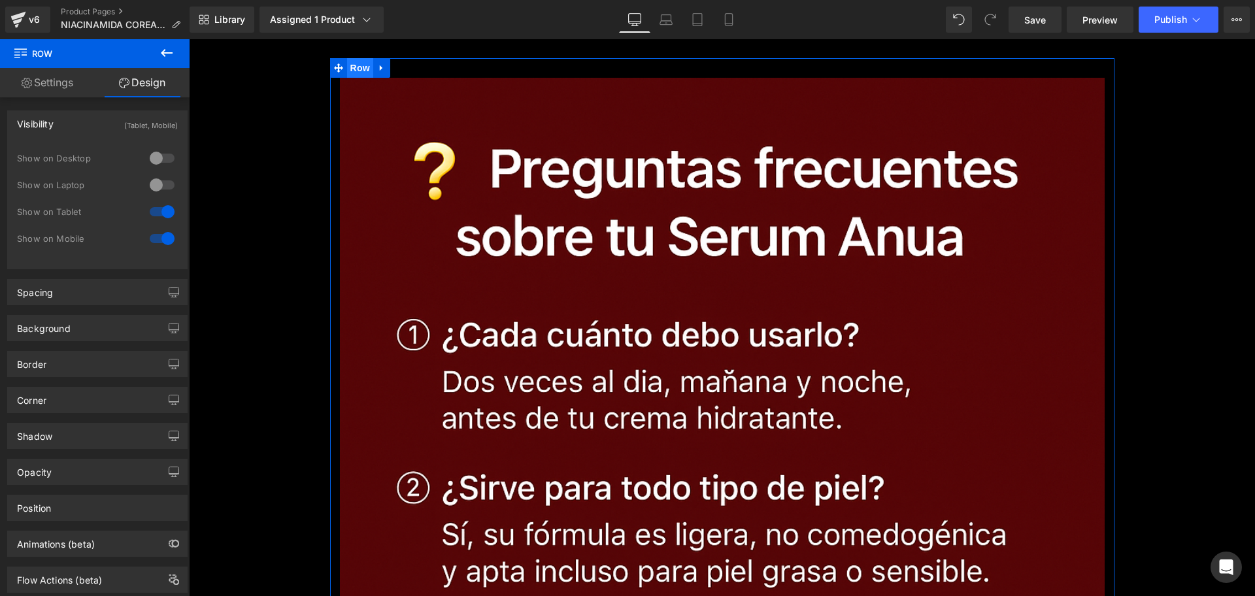
click at [347, 70] on span "Row" at bounding box center [360, 68] width 26 height 20
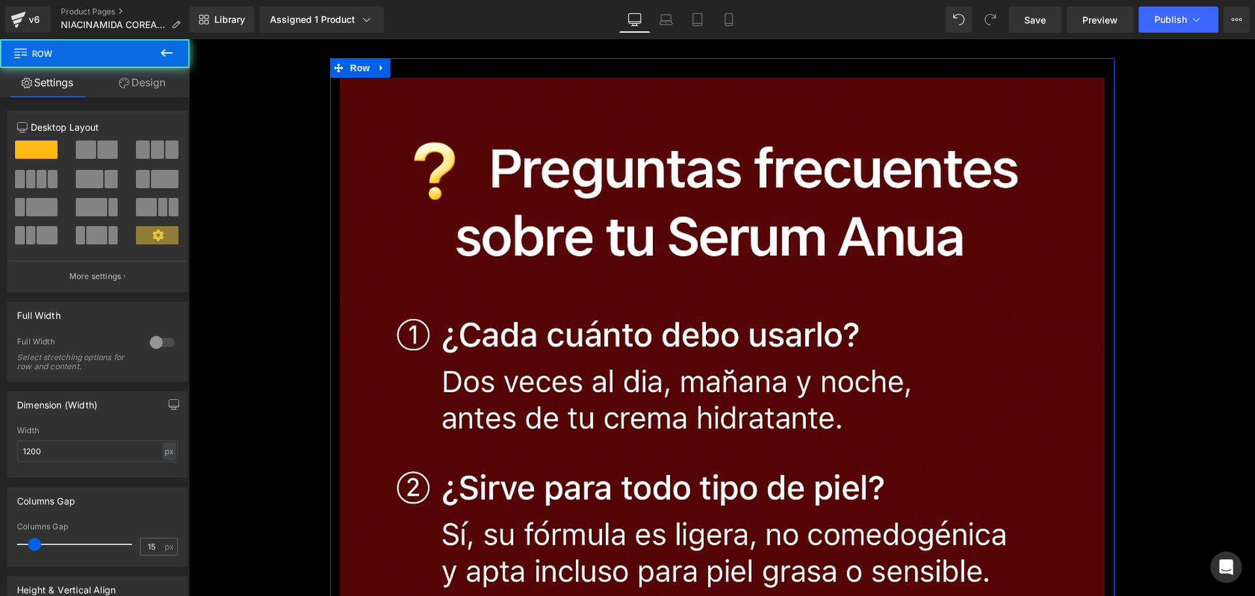
click at [171, 77] on link "Design" at bounding box center [142, 82] width 95 height 29
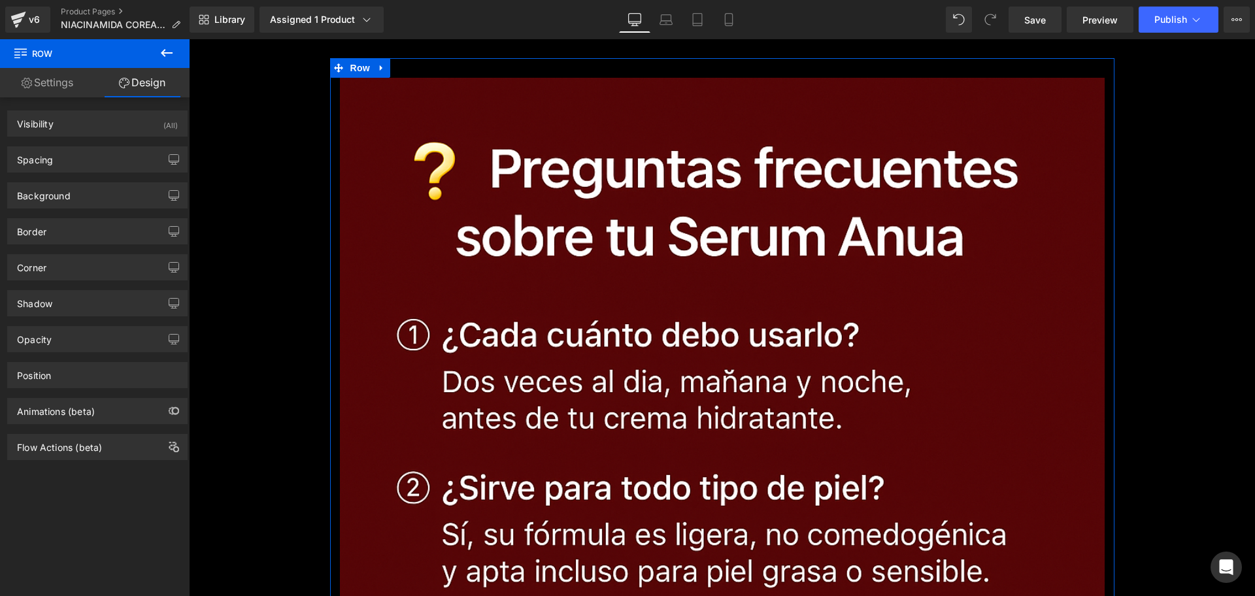
click at [163, 131] on div "(All)" at bounding box center [170, 122] width 14 height 22
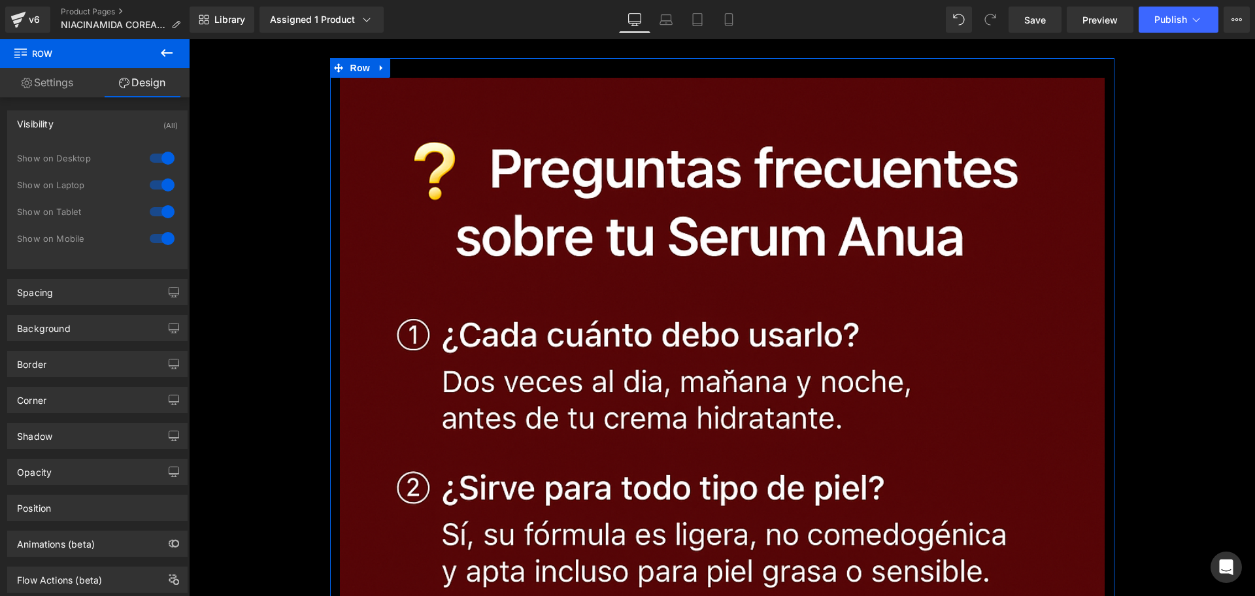
click at [159, 158] on div at bounding box center [161, 158] width 31 height 21
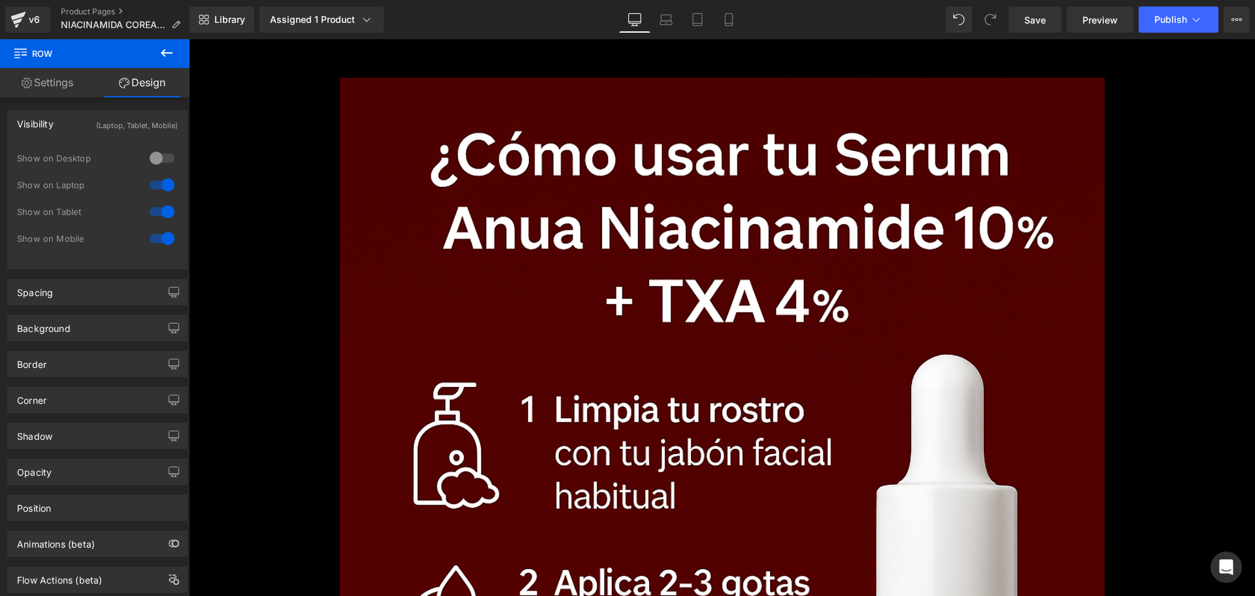
click at [160, 184] on div at bounding box center [161, 185] width 31 height 21
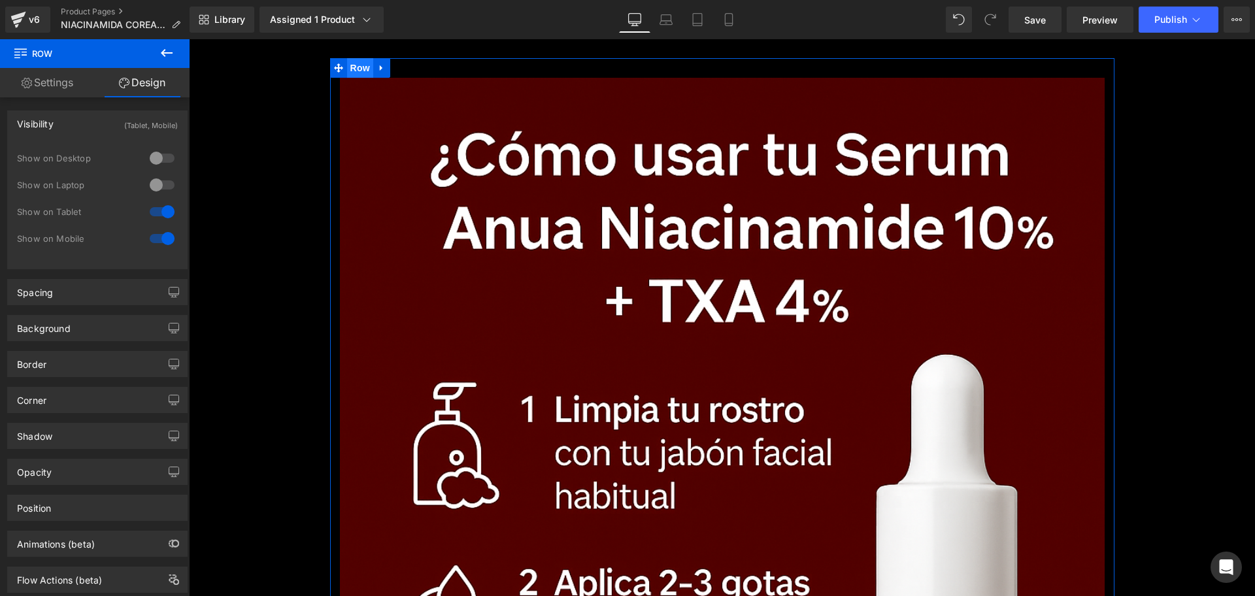
click at [347, 75] on span "Row" at bounding box center [360, 68] width 26 height 20
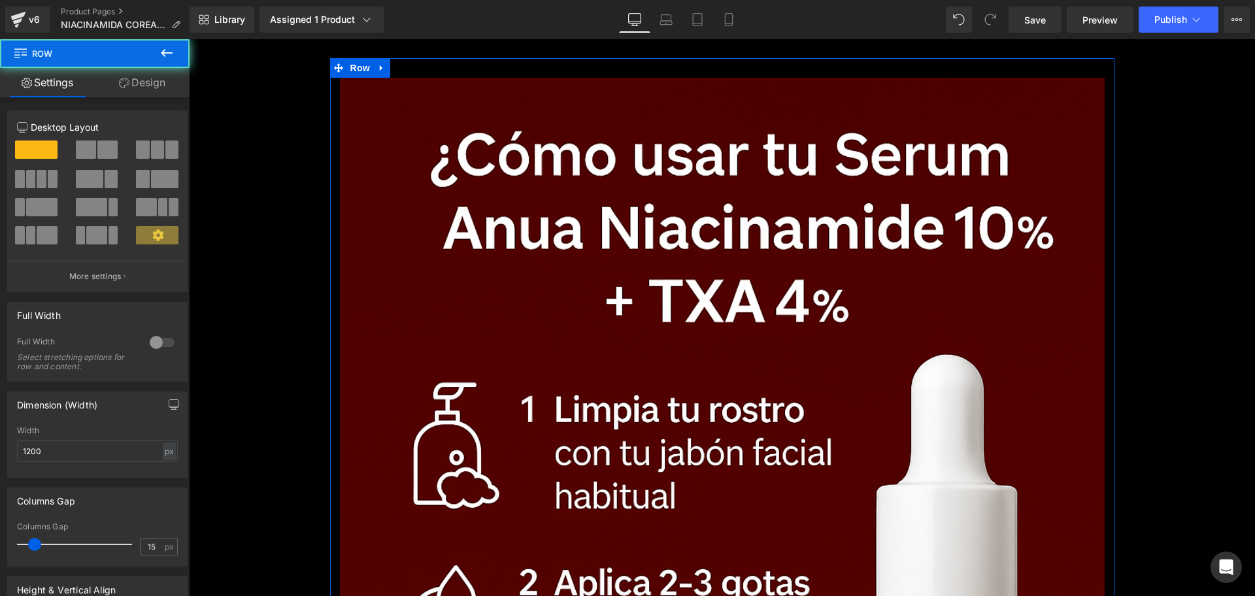
click at [154, 75] on link "Design" at bounding box center [142, 82] width 95 height 29
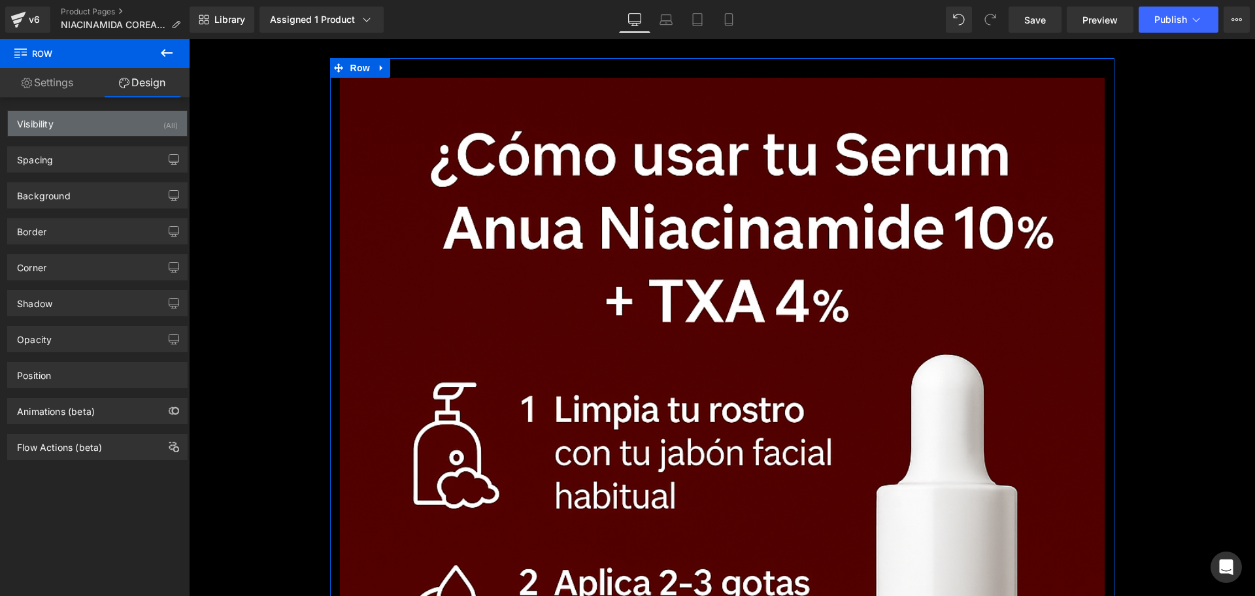
click at [99, 129] on div "Visibility (All)" at bounding box center [97, 123] width 179 height 25
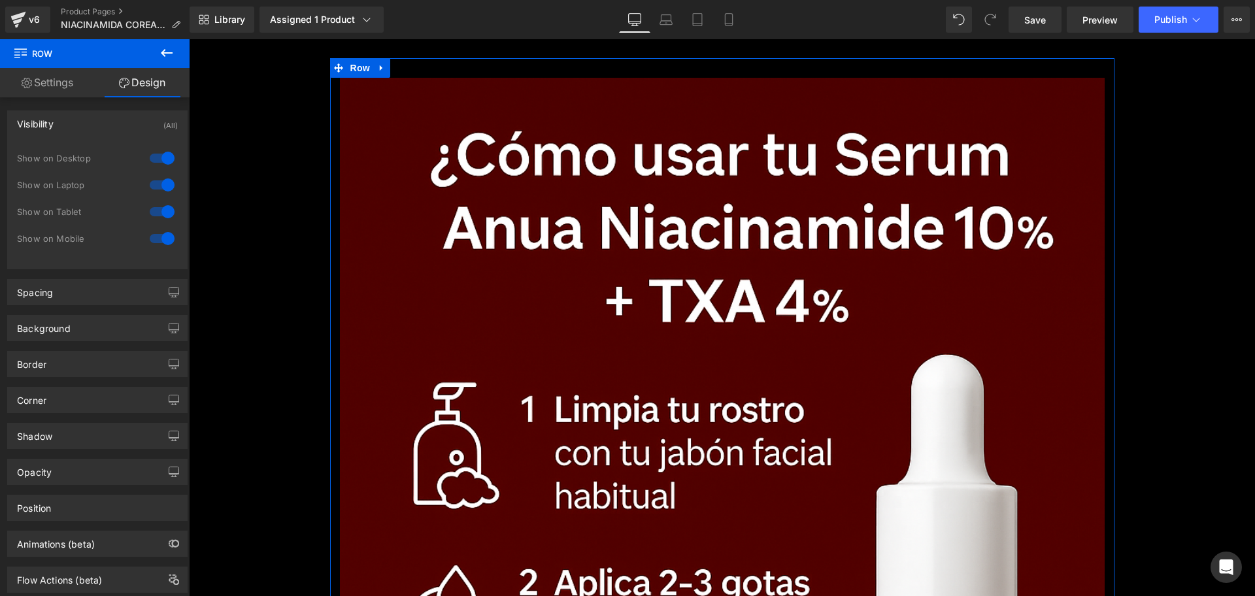
click at [165, 160] on div at bounding box center [161, 158] width 31 height 21
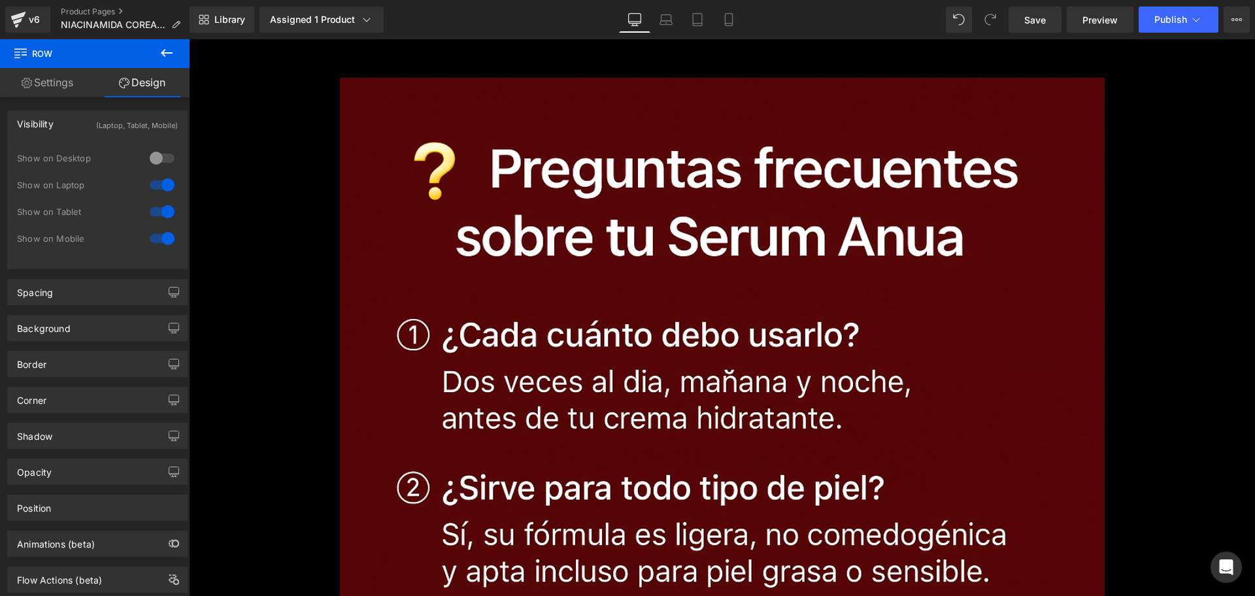
click at [168, 182] on div at bounding box center [161, 185] width 31 height 21
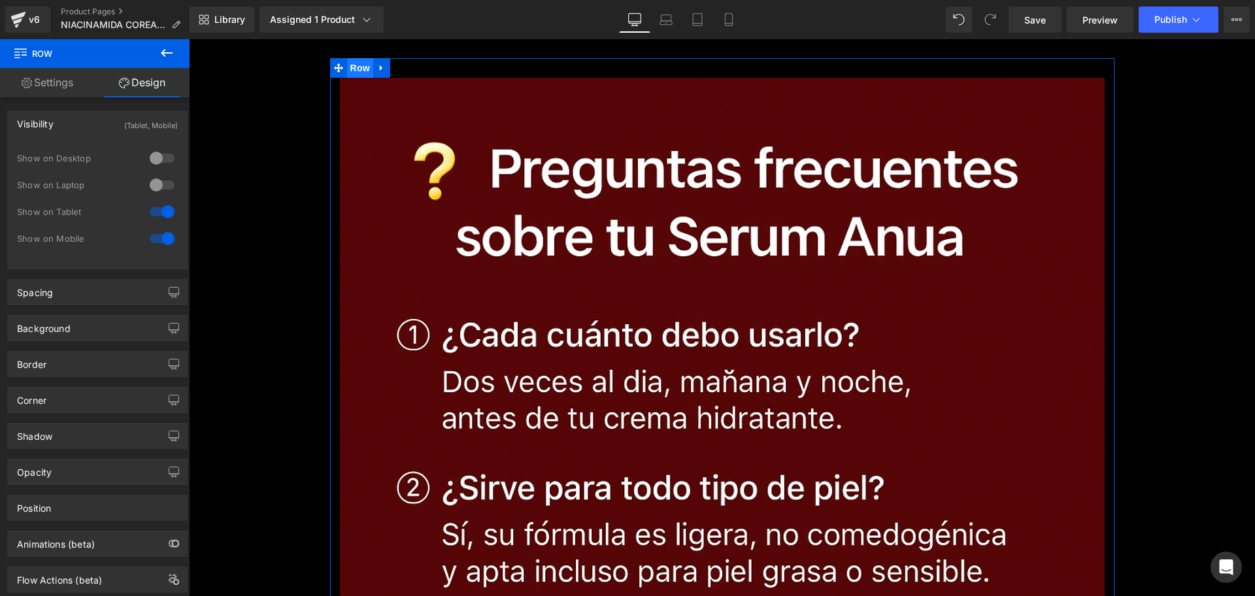
click at [361, 71] on span "Row" at bounding box center [360, 68] width 26 height 20
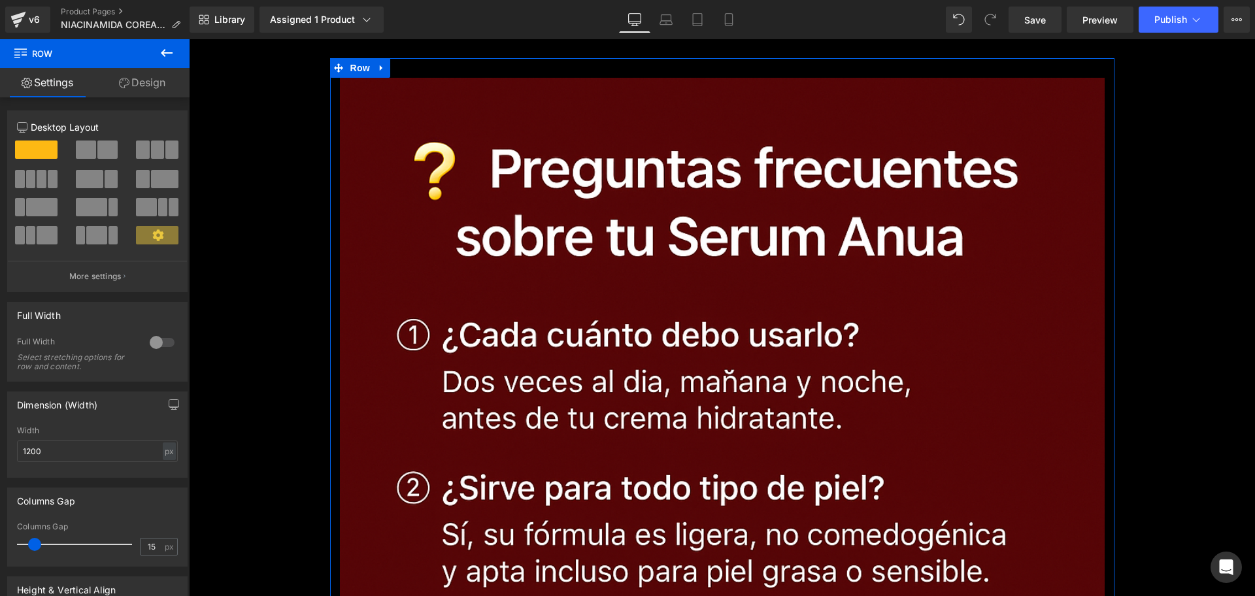
click at [146, 84] on link "Design" at bounding box center [142, 82] width 95 height 29
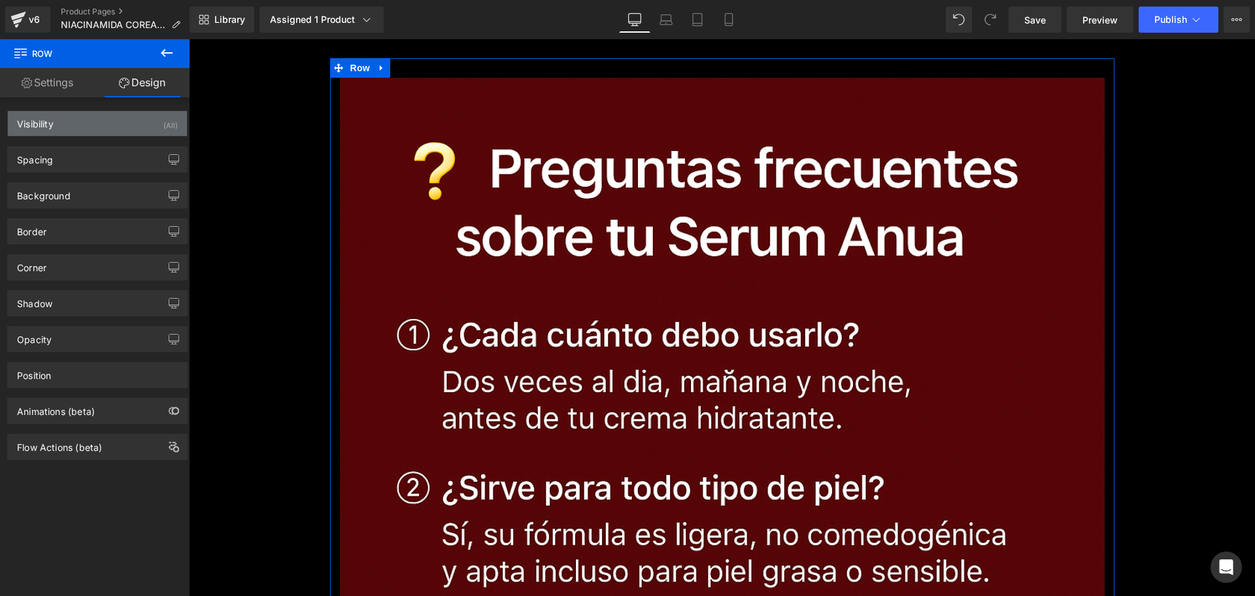
click at [155, 124] on div "Visibility (All)" at bounding box center [97, 123] width 179 height 25
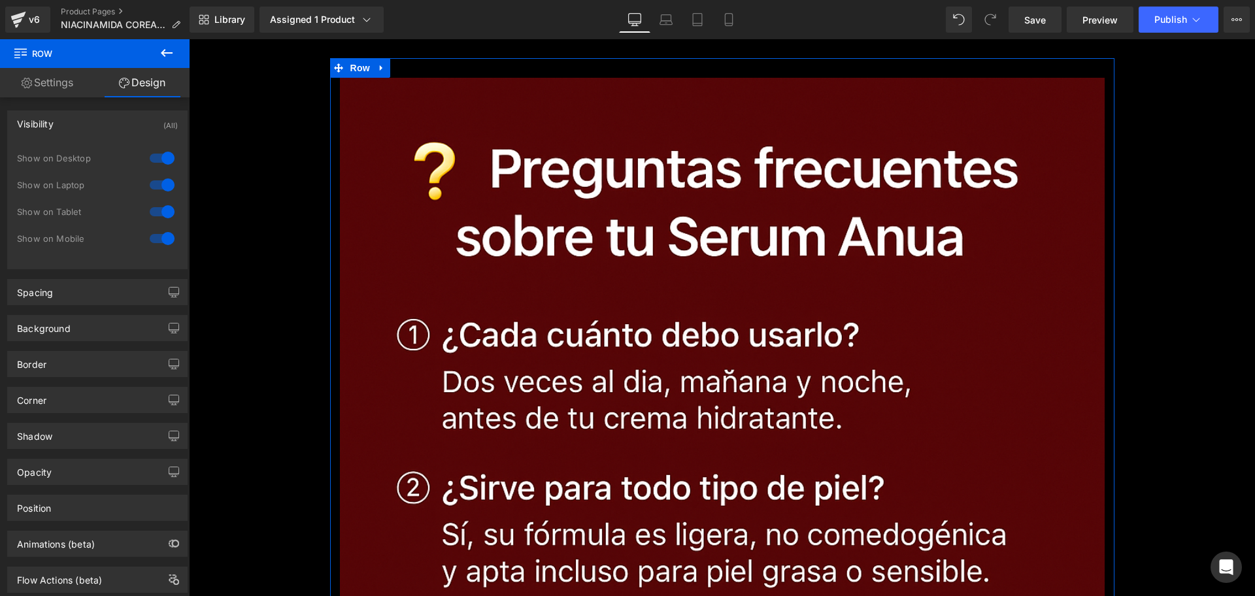
click at [163, 145] on div "1 Show on Desktop 1 Show on Laptop 1 Show on Tablet 1 Show on Mobile" at bounding box center [97, 202] width 161 height 114
click at [165, 148] on div at bounding box center [161, 158] width 31 height 21
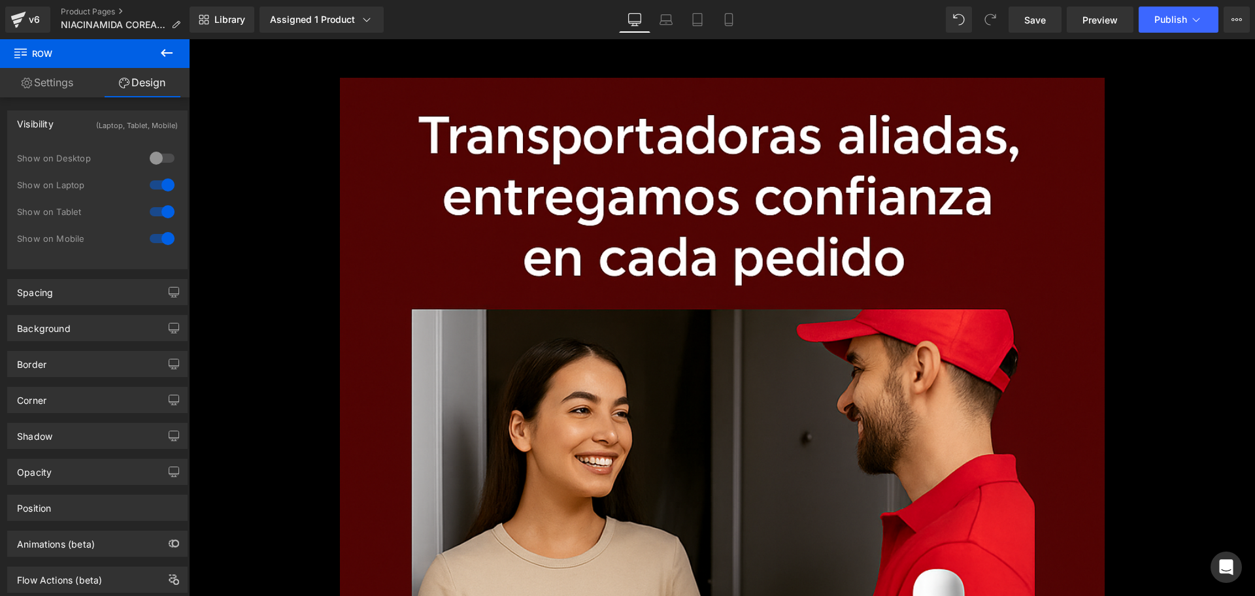
click at [163, 179] on div at bounding box center [161, 185] width 31 height 21
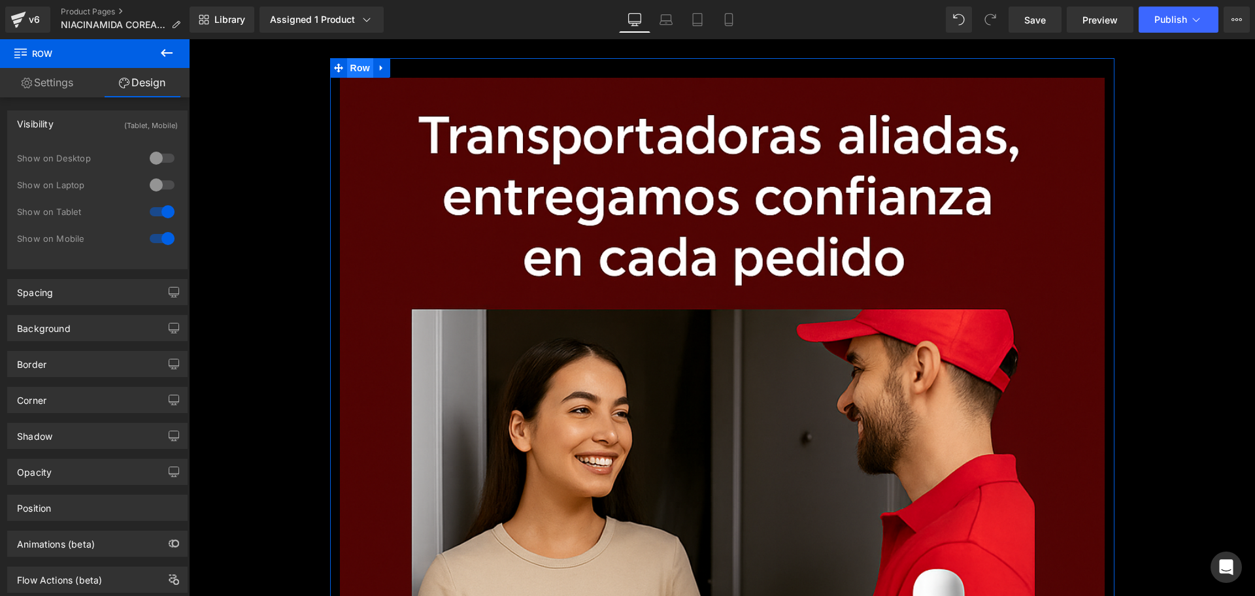
click at [357, 65] on span "Row" at bounding box center [360, 68] width 26 height 20
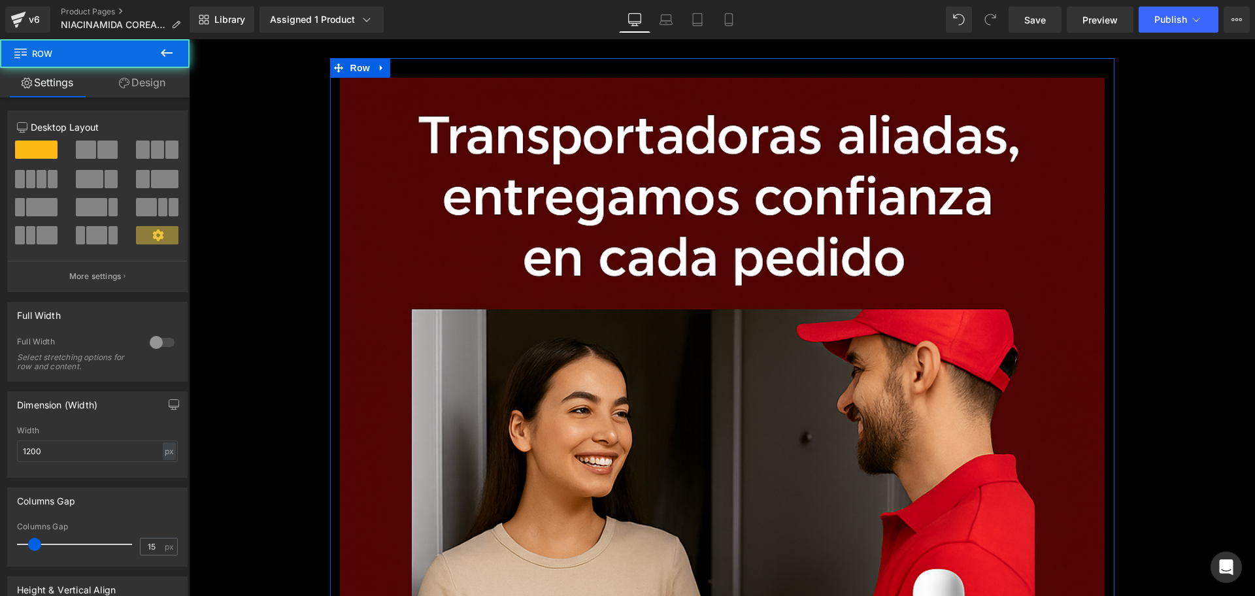
click at [152, 92] on link "Design" at bounding box center [142, 82] width 95 height 29
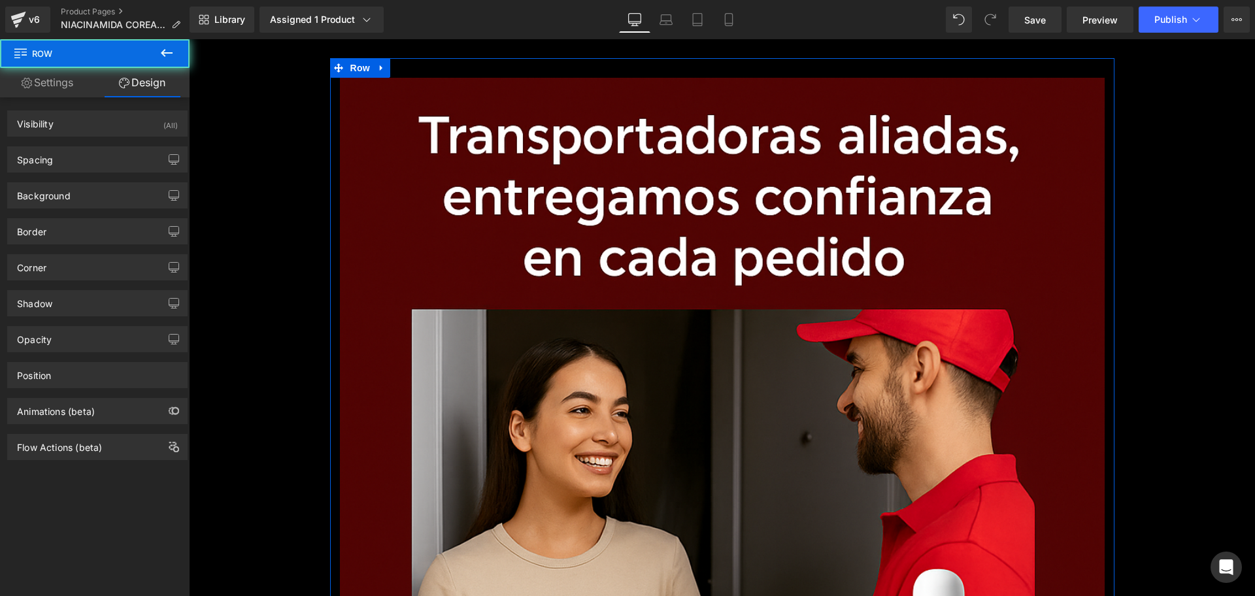
click at [163, 124] on div "(All)" at bounding box center [170, 122] width 14 height 22
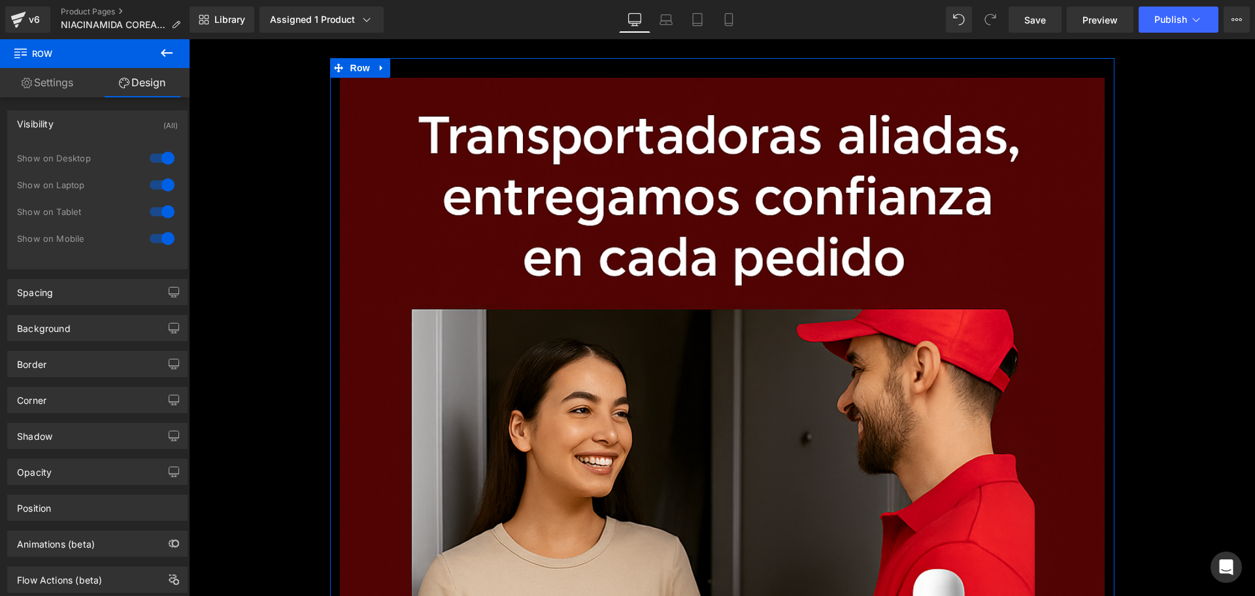
click at [165, 146] on div "1 Show on Desktop 1 Show on Laptop 1 Show on Tablet 1 Show on Mobile" at bounding box center [97, 202] width 161 height 114
click at [164, 152] on div at bounding box center [161, 158] width 31 height 21
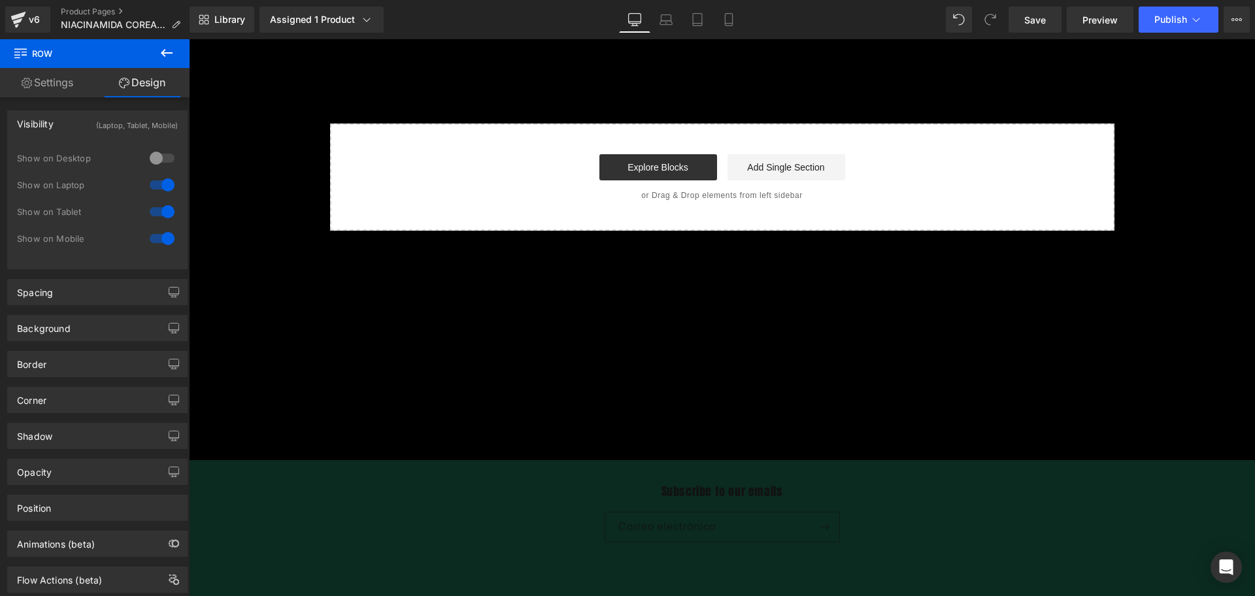
click at [153, 186] on div at bounding box center [161, 185] width 31 height 21
click at [1039, 20] on span "Save" at bounding box center [1036, 20] width 22 height 14
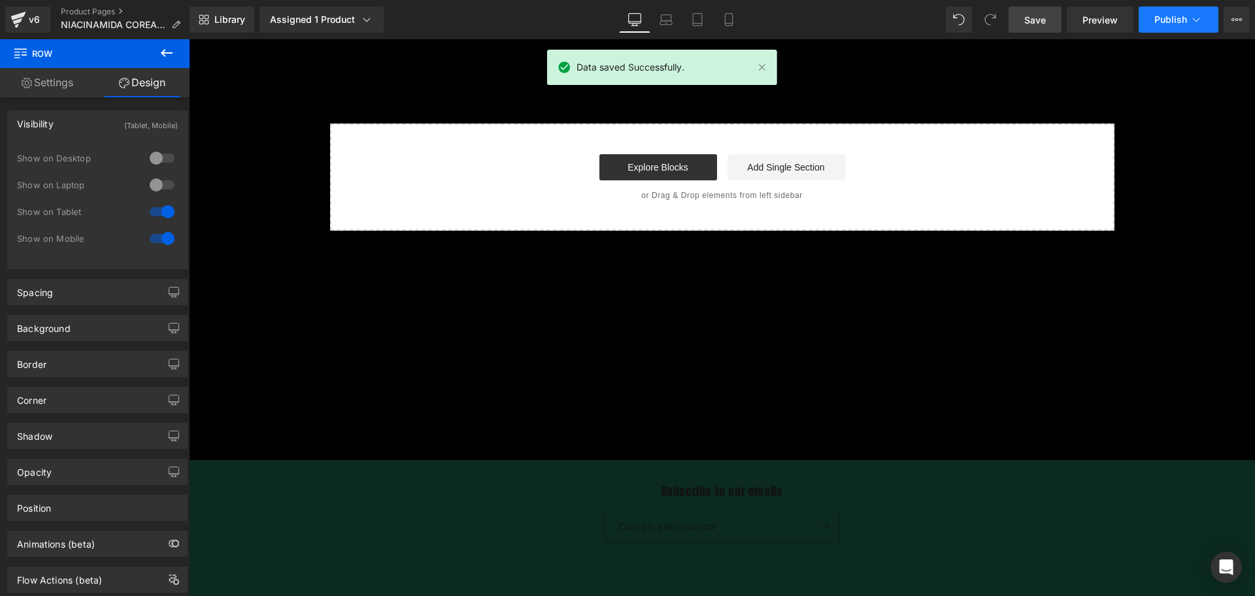
click at [1162, 12] on button "Publish" at bounding box center [1179, 20] width 80 height 26
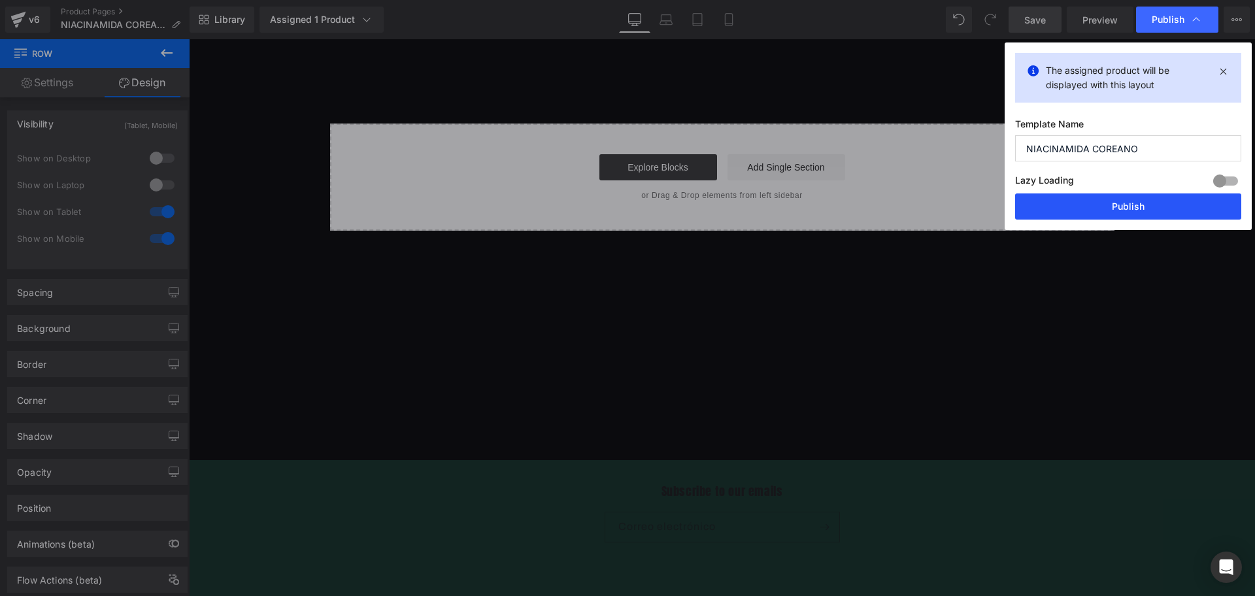
click at [1110, 215] on button "Publish" at bounding box center [1128, 207] width 226 height 26
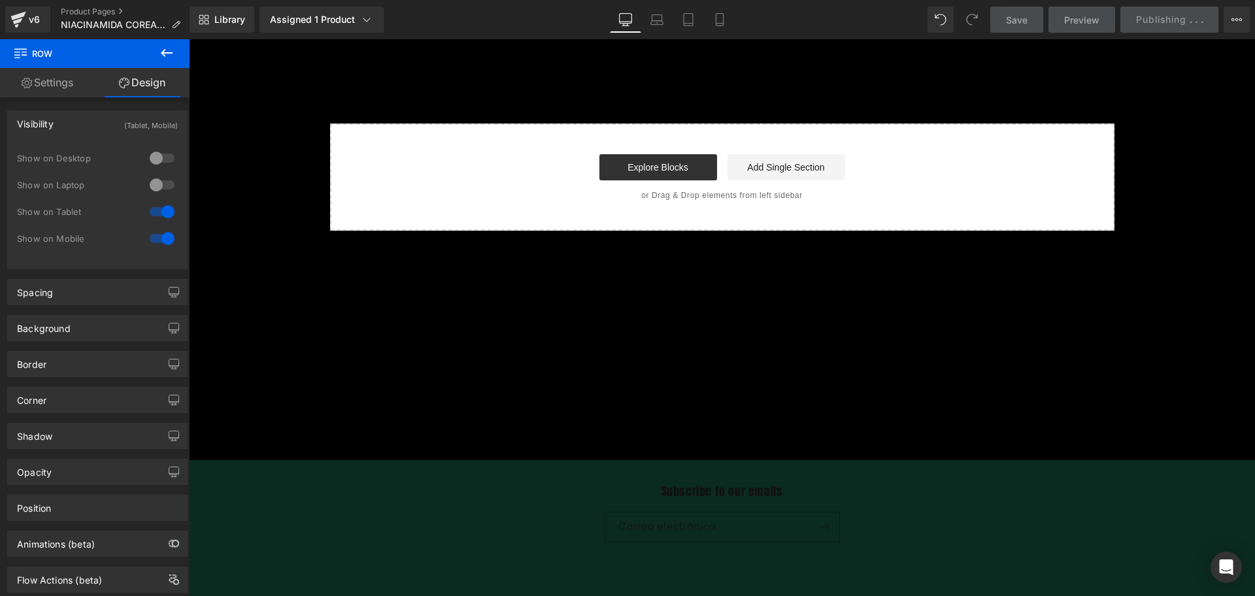
click at [171, 46] on icon at bounding box center [167, 53] width 16 height 16
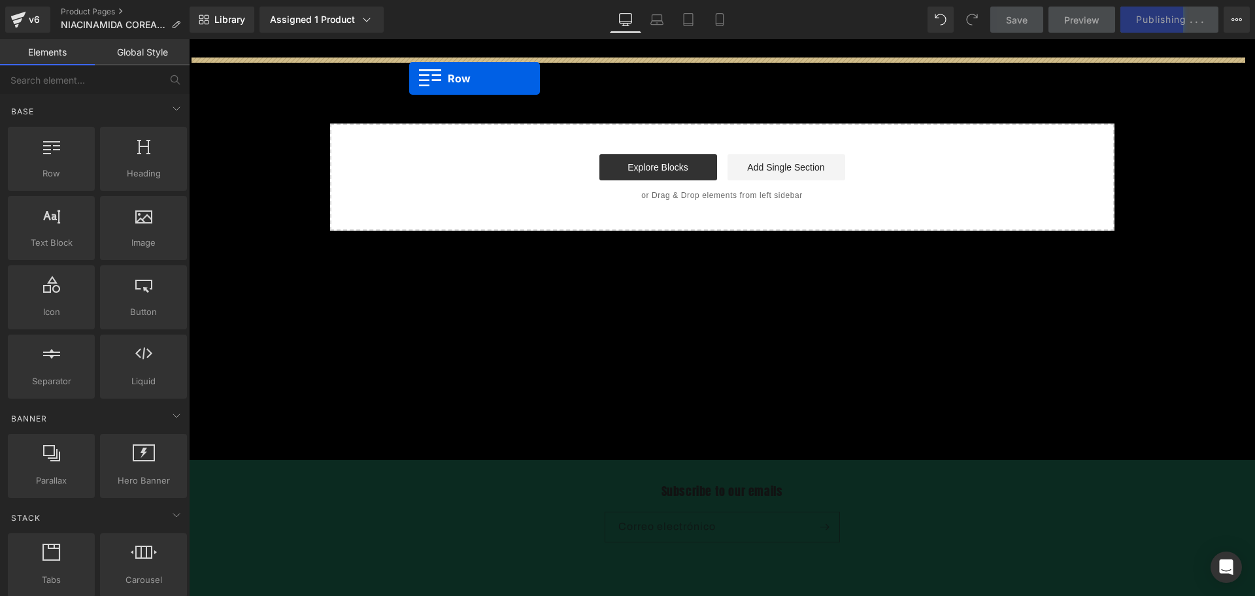
drag, startPoint x: 266, startPoint y: 198, endPoint x: 409, endPoint y: 78, distance: 186.6
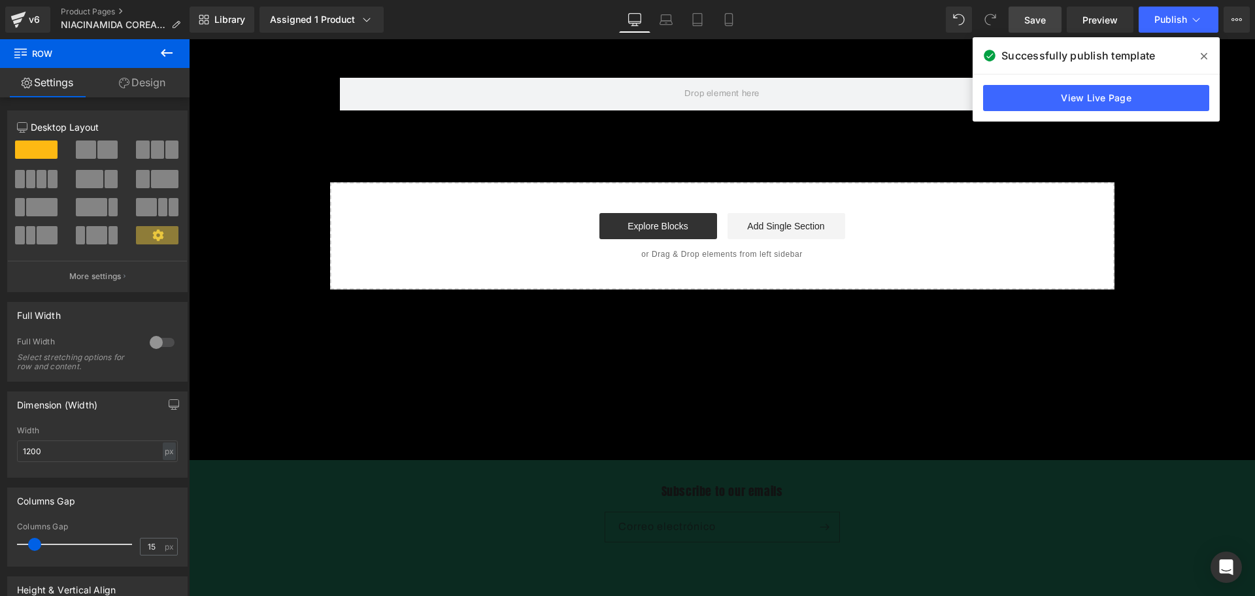
click at [162, 48] on icon at bounding box center [167, 53] width 16 height 16
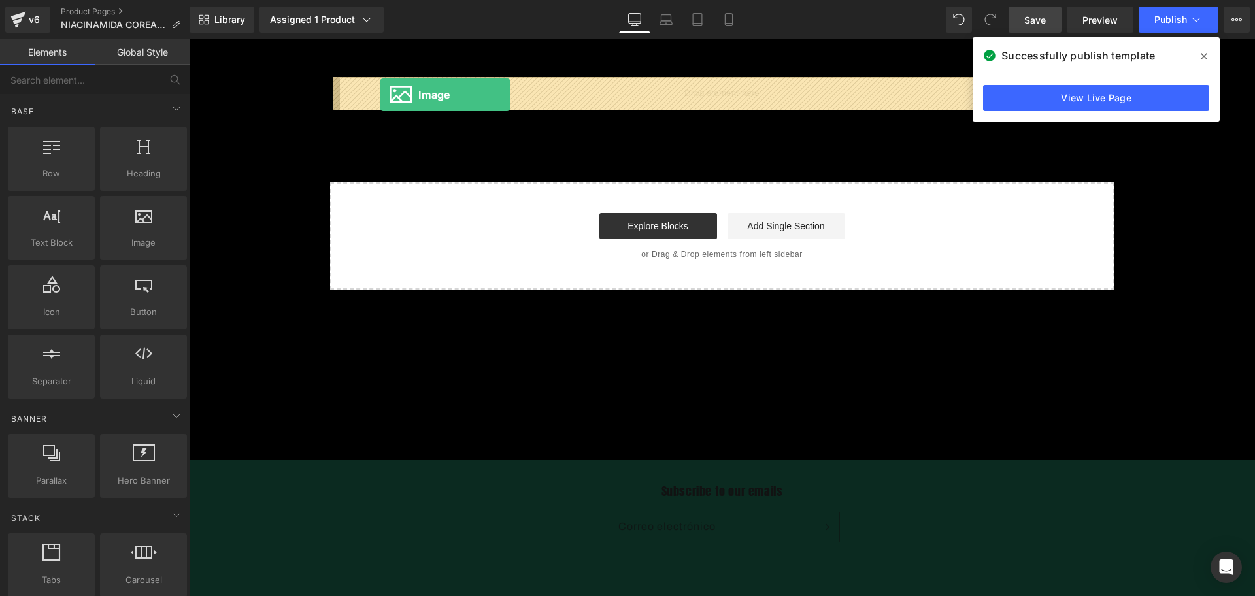
drag, startPoint x: 332, startPoint y: 282, endPoint x: 380, endPoint y: 95, distance: 193.2
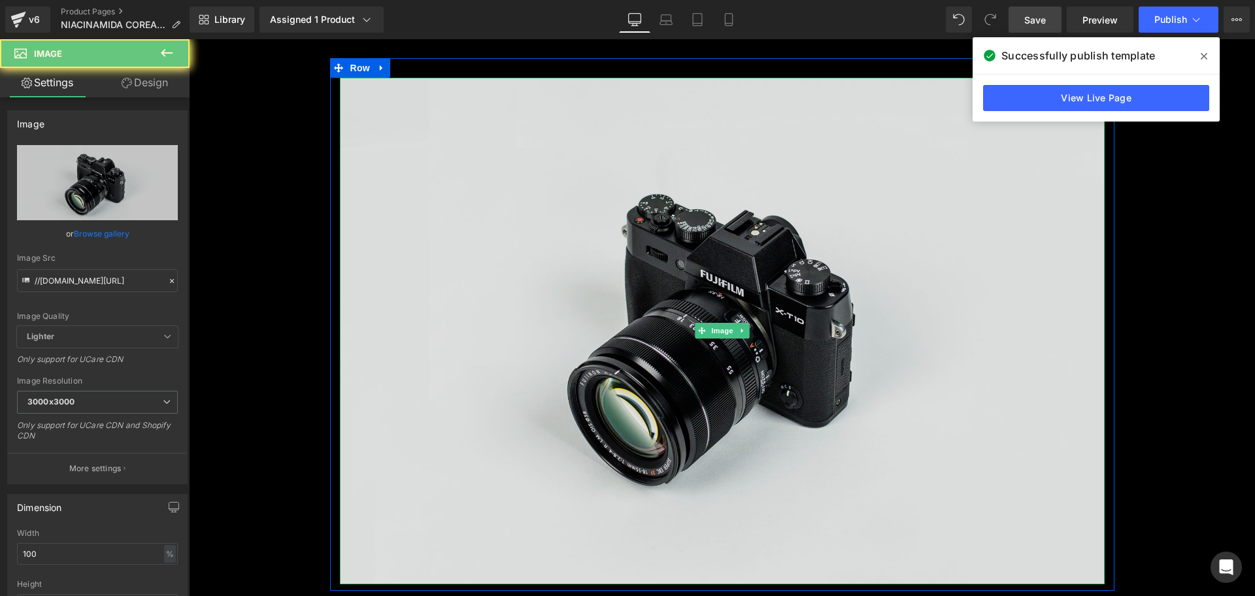
click at [457, 235] on img at bounding box center [722, 331] width 765 height 507
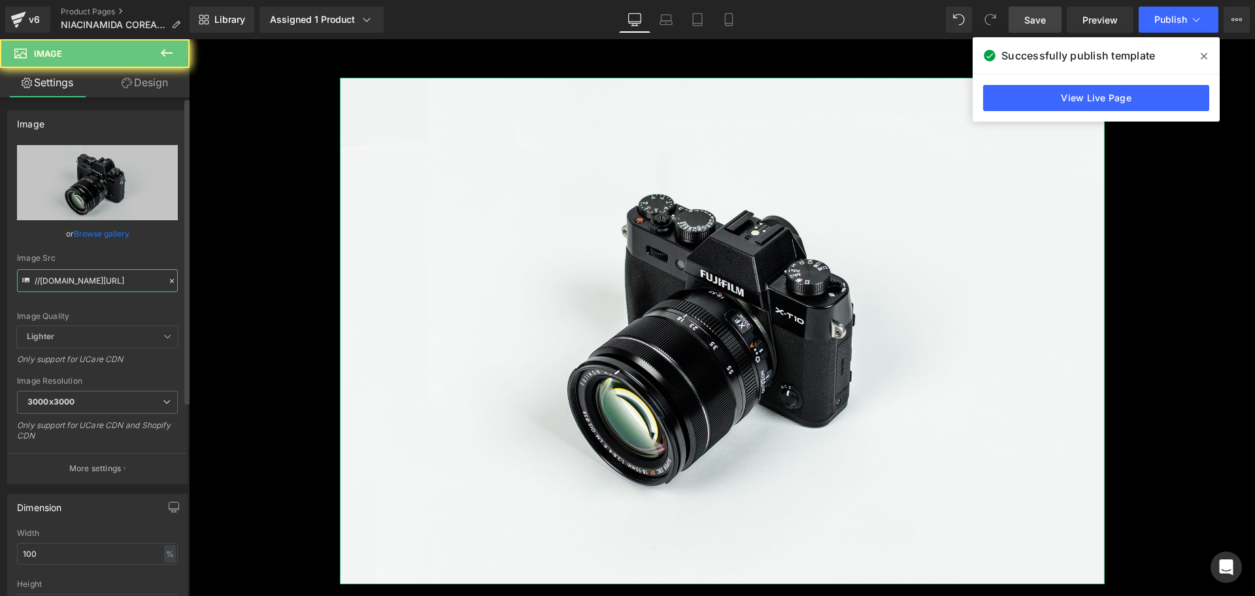
click at [43, 275] on input "//d1um8515vdn9kb.cloudfront.net/images/parallax.jpg" at bounding box center [97, 280] width 161 height 23
click at [44, 276] on input "//d1um8515vdn9kb.cloudfront.net/images/parallax.jpg" at bounding box center [97, 280] width 161 height 23
paste input "https://i.ibb.co/4g1q5SLr/PRODUCTO-IMPORTADO-6.pn"
type input "https://i.ibb.co/4g1q5SLr/PRODUCTO-IMPORTADO-6.png"
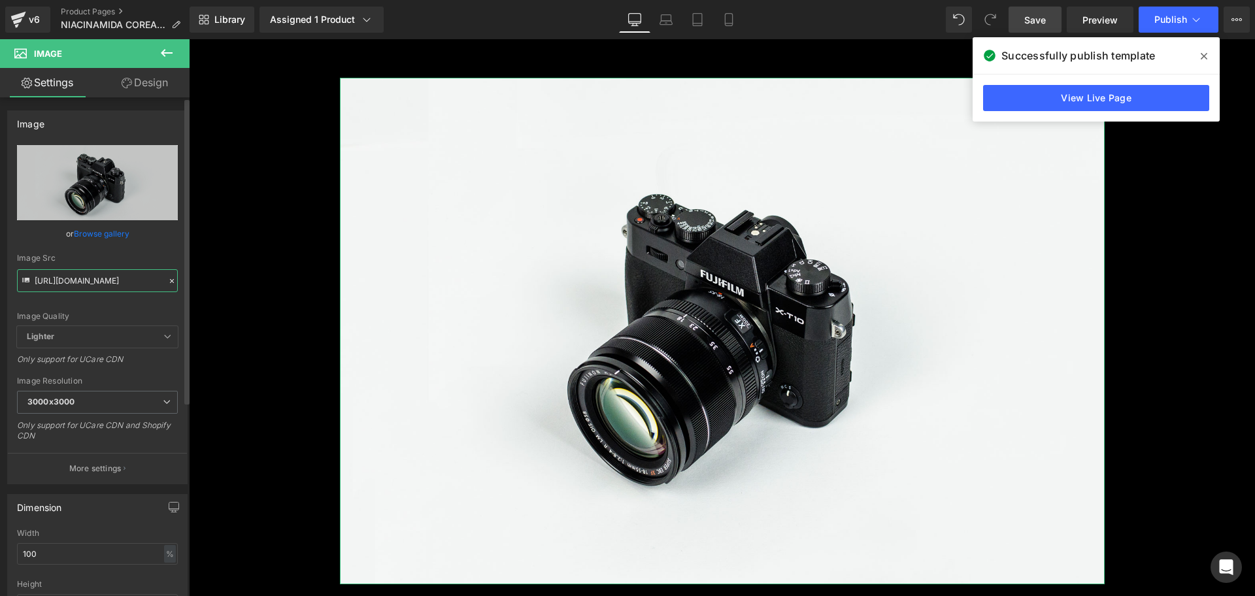
scroll to position [0, 94]
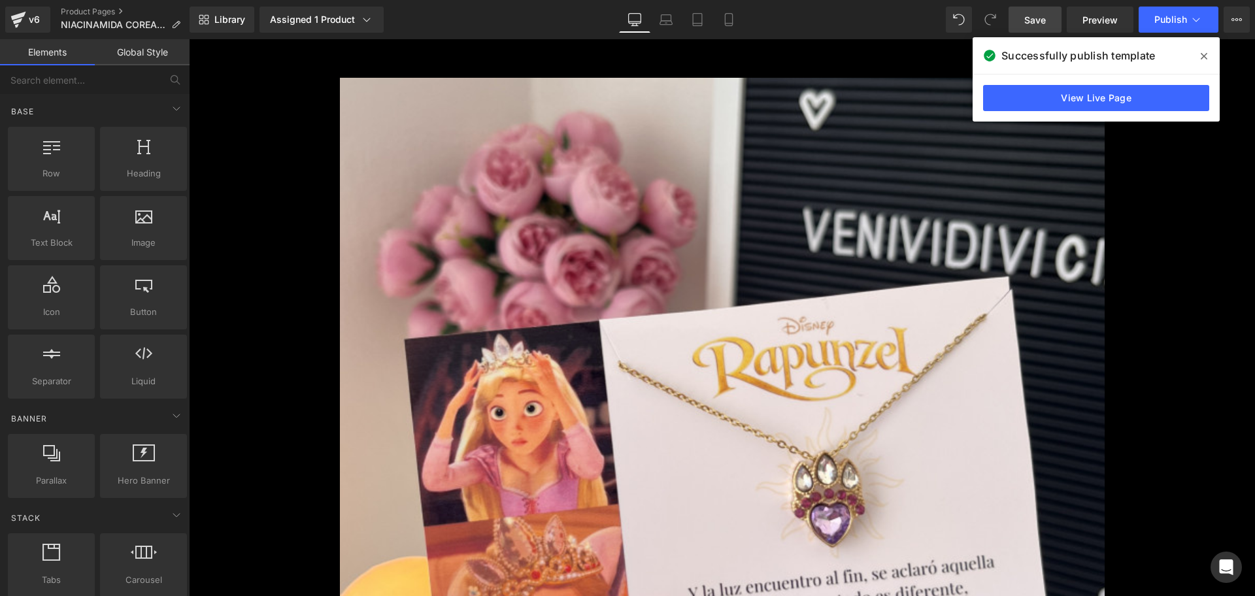
click at [277, 297] on div "Liquid Row Image Liquid Row Row Anua Glow Serum Coreano 30 ml | Ilumina, Aclara…" at bounding box center [722, 540] width 1066 height 964
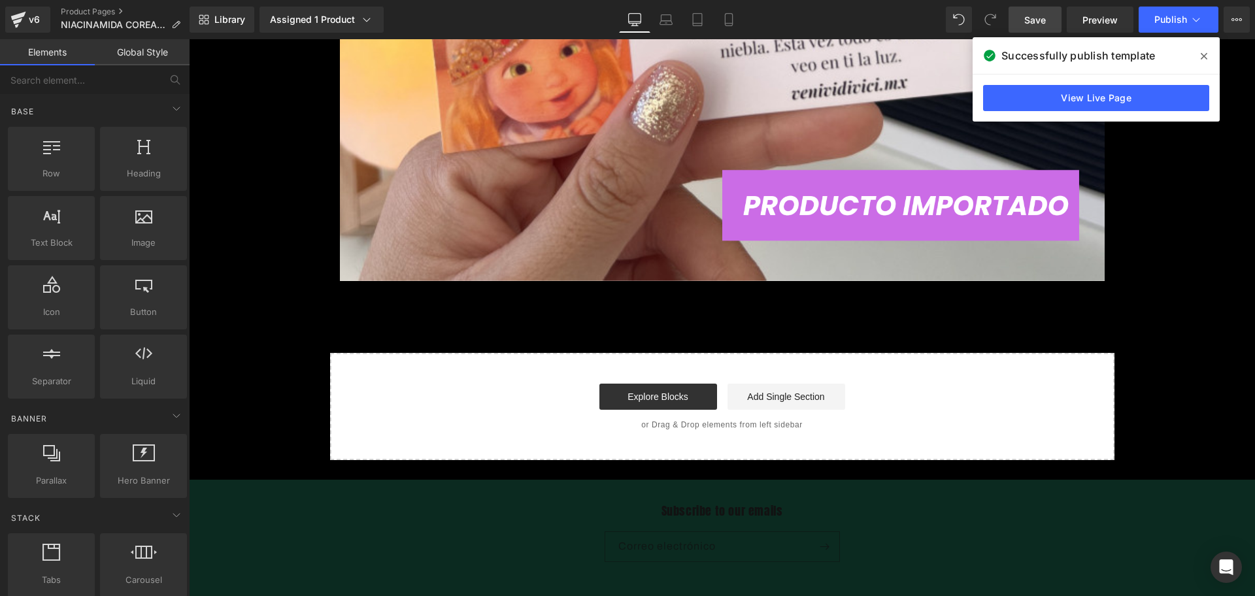
scroll to position [638, 0]
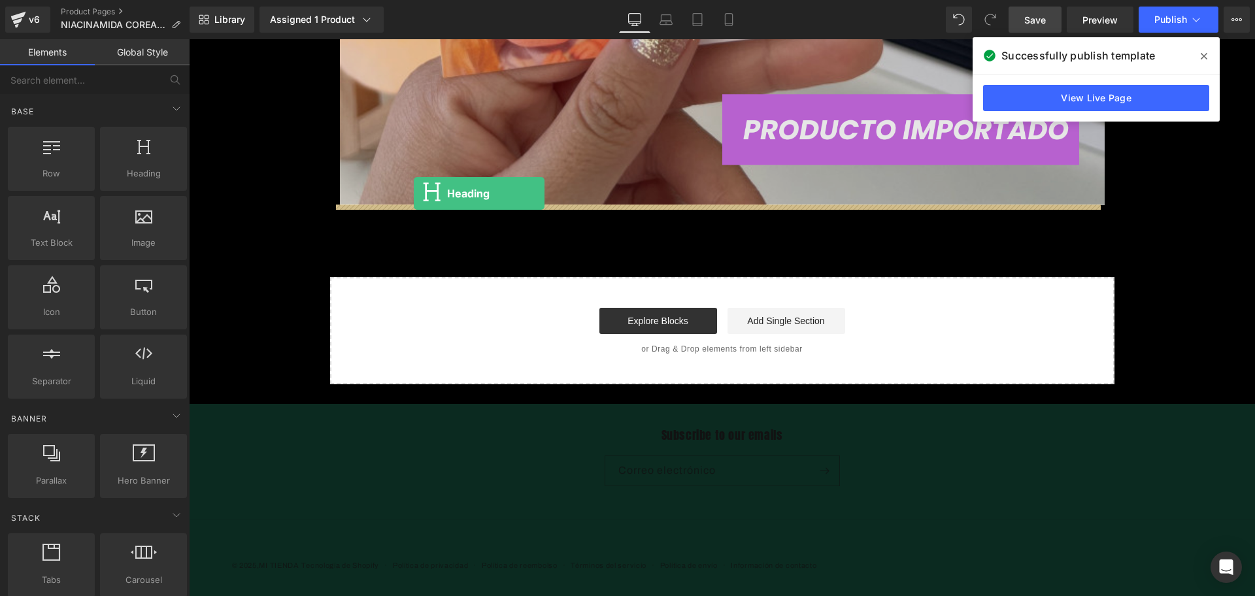
drag, startPoint x: 304, startPoint y: 205, endPoint x: 414, endPoint y: 194, distance: 110.4
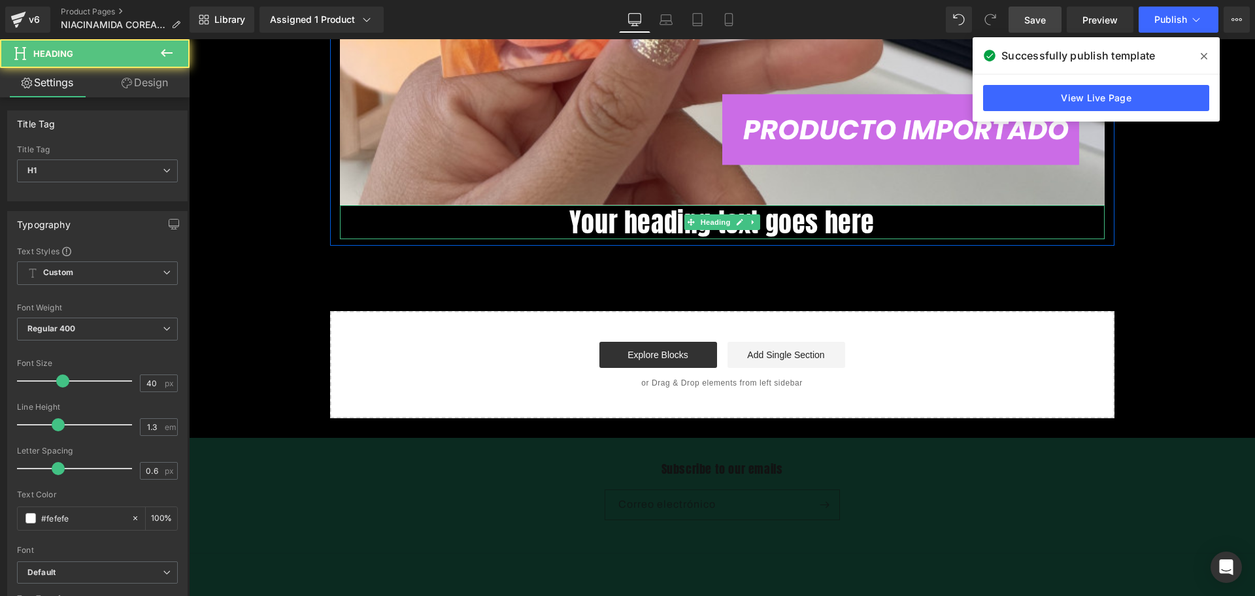
click at [605, 230] on h1 "Your heading text goes here" at bounding box center [722, 222] width 765 height 34
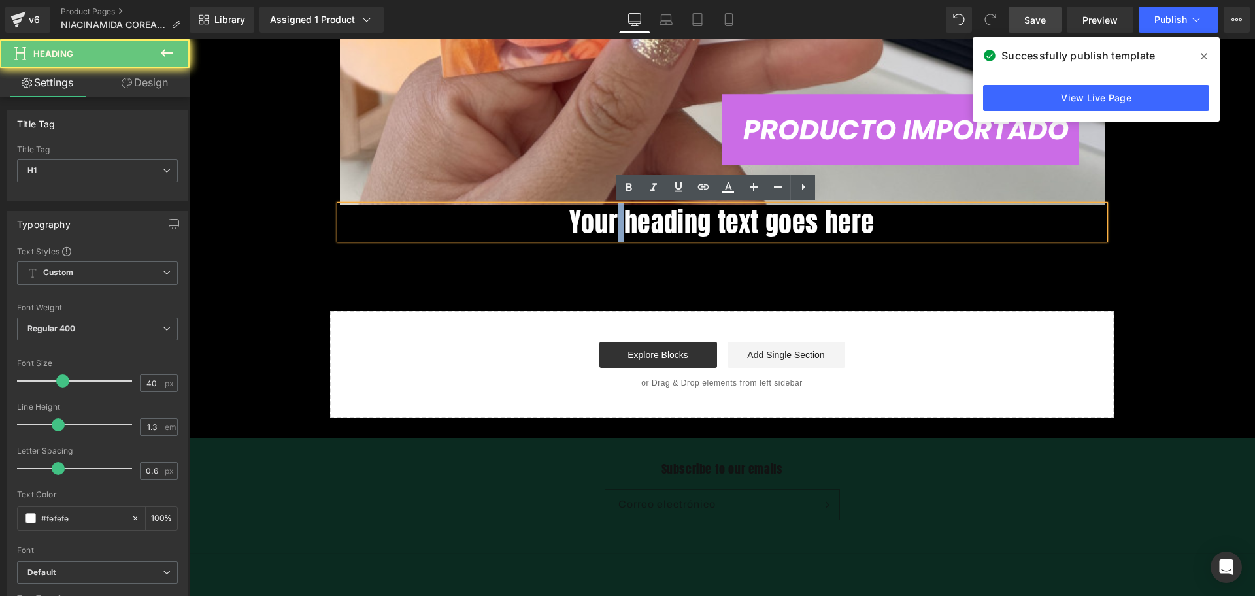
click at [605, 230] on h1 "Your heading text goes here" at bounding box center [722, 222] width 765 height 34
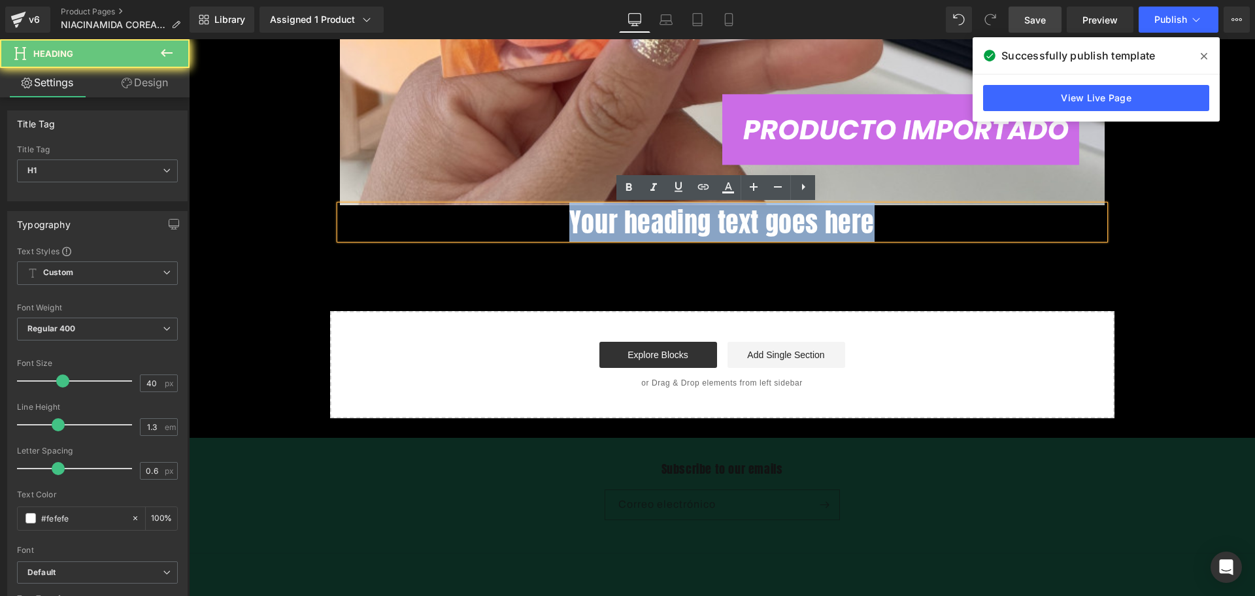
click at [605, 230] on h1 "Your heading text goes here" at bounding box center [722, 222] width 765 height 34
click at [541, 220] on h1 "Your heading text goes here" at bounding box center [722, 222] width 765 height 34
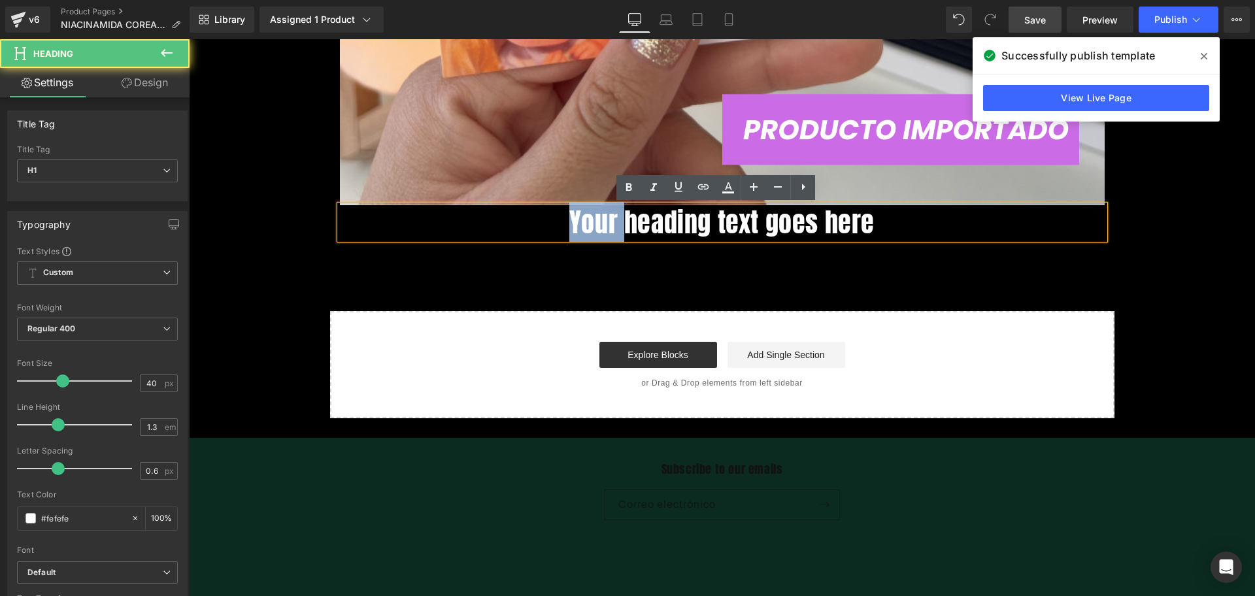
click at [541, 220] on h1 "Your heading text goes here" at bounding box center [722, 222] width 765 height 34
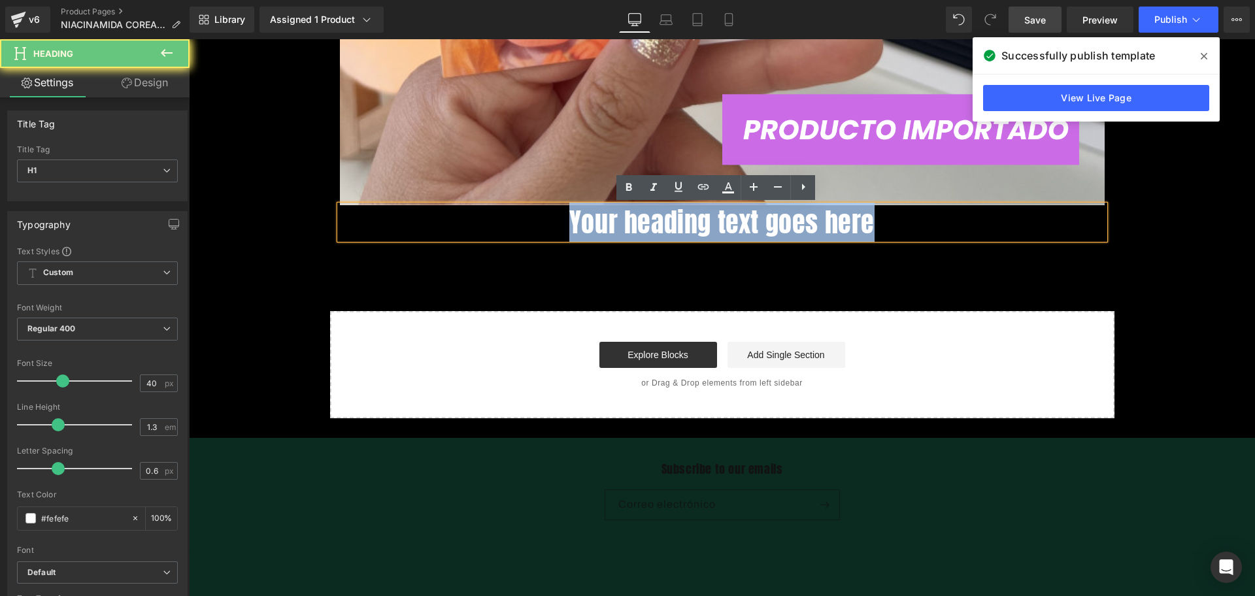
click at [541, 220] on h1 "Your heading text goes here" at bounding box center [722, 222] width 765 height 34
paste div
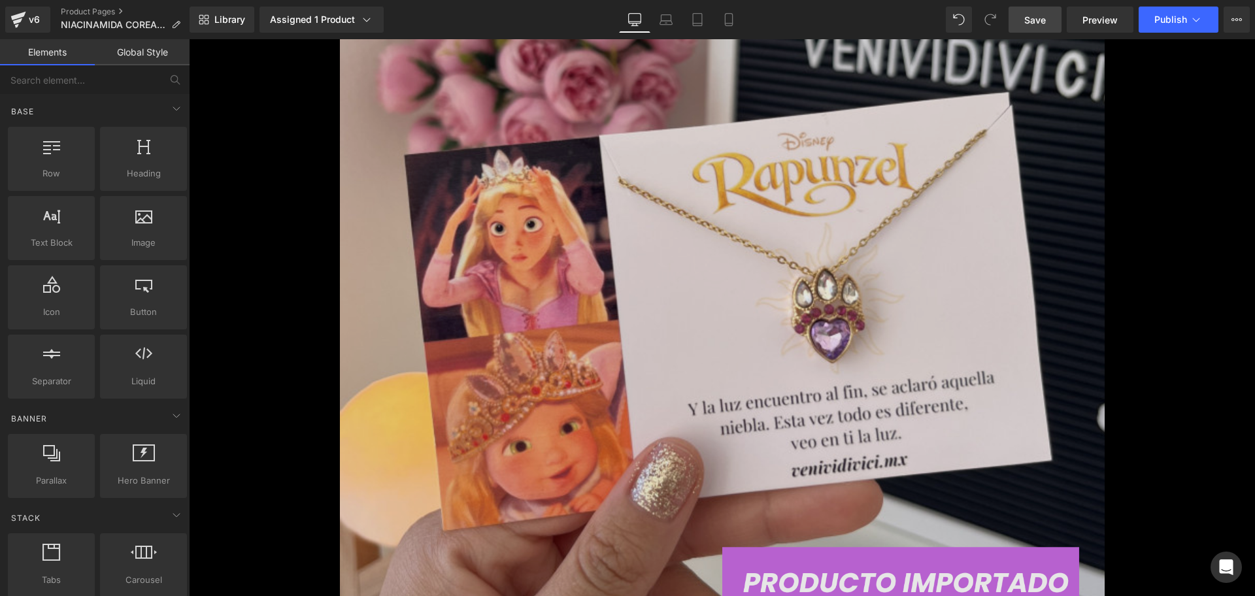
scroll to position [0, 0]
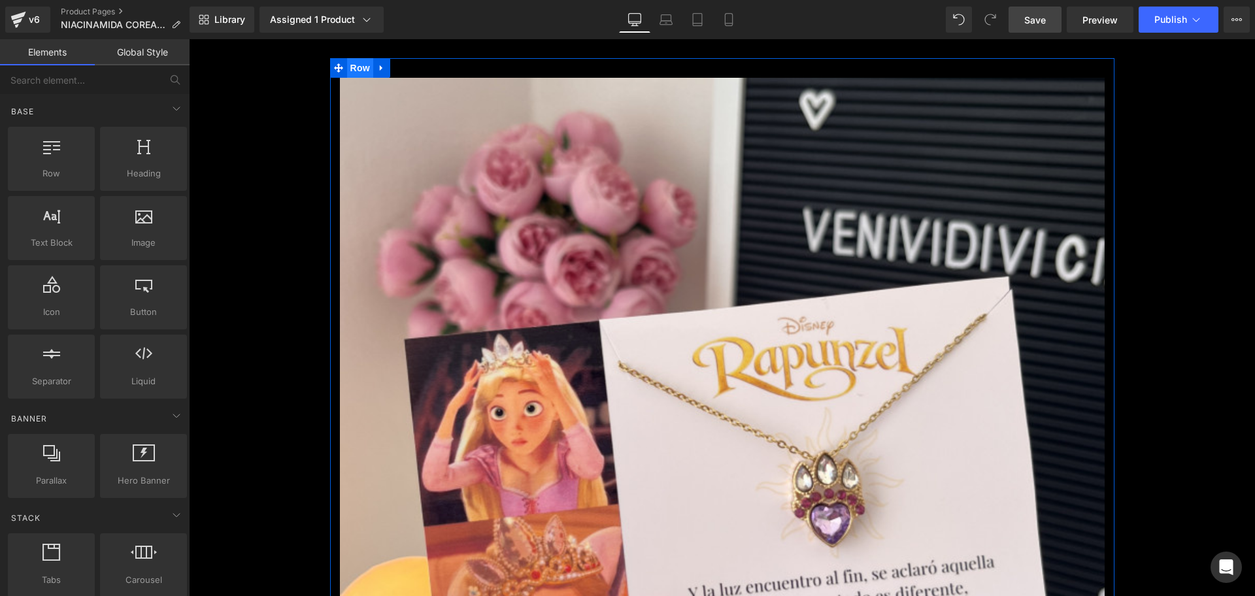
click at [360, 62] on span "Row" at bounding box center [360, 68] width 26 height 20
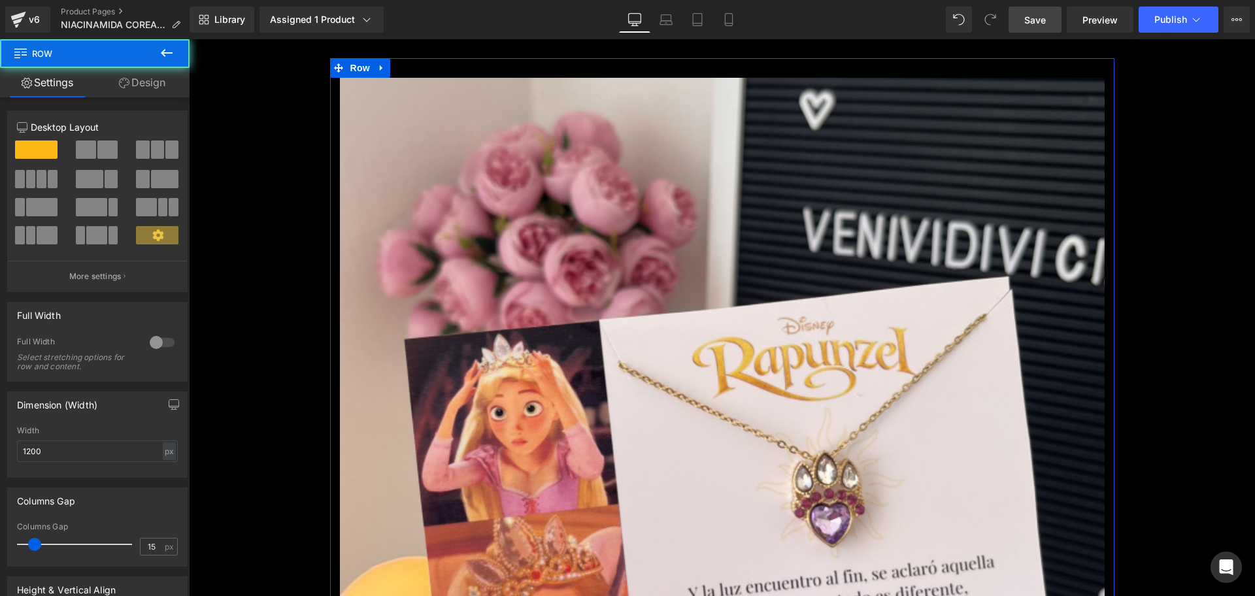
drag, startPoint x: 167, startPoint y: 97, endPoint x: 160, endPoint y: 91, distance: 9.7
click at [167, 97] on div "12 12 12 Column Size Customizer 12 Desktop Layout Laptop Layout Tablet Layout M…" at bounding box center [98, 445] width 196 height 697
click at [158, 89] on link "Design" at bounding box center [142, 82] width 95 height 29
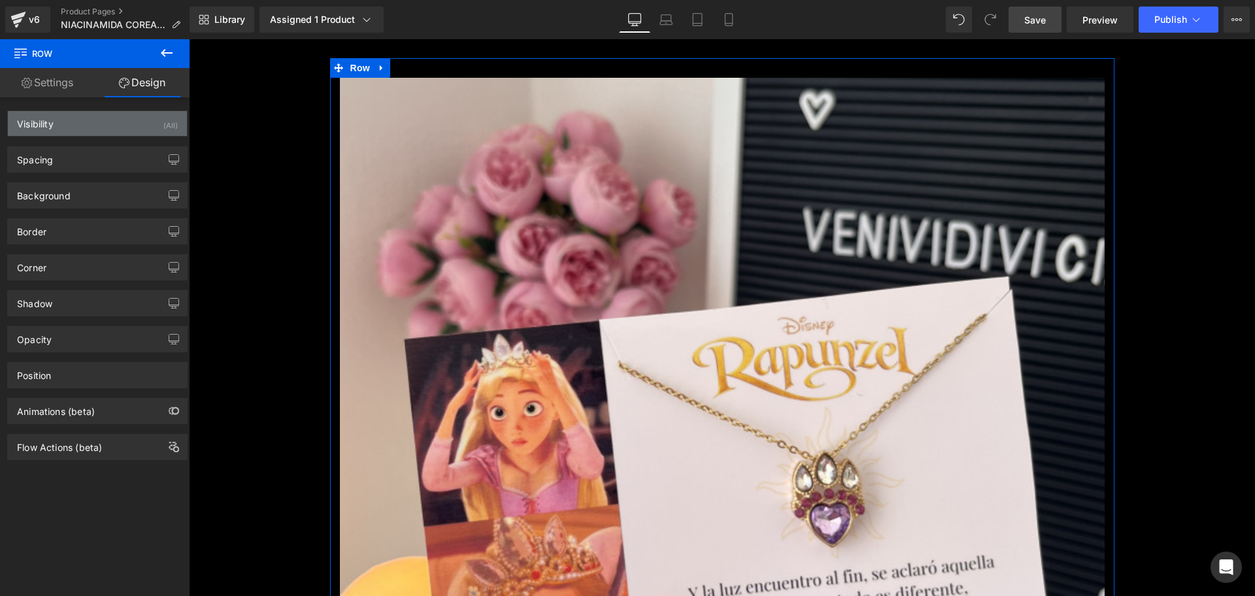
click at [35, 121] on div "Visibility" at bounding box center [35, 120] width 37 height 18
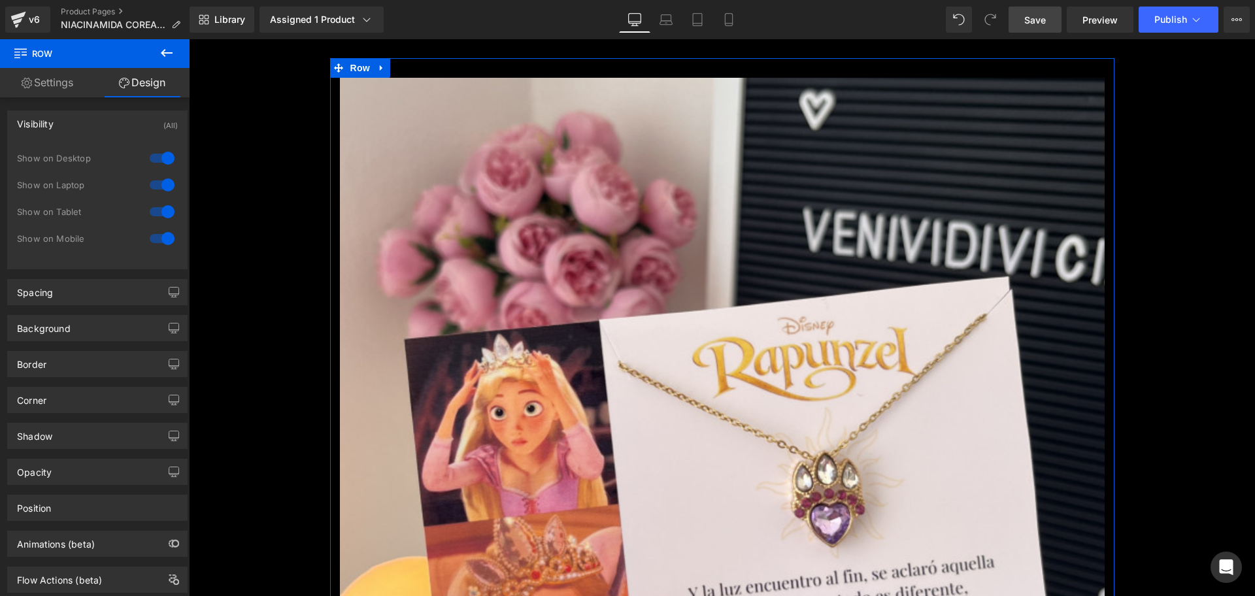
click at [153, 212] on div at bounding box center [161, 211] width 31 height 21
click at [162, 234] on div at bounding box center [161, 238] width 31 height 21
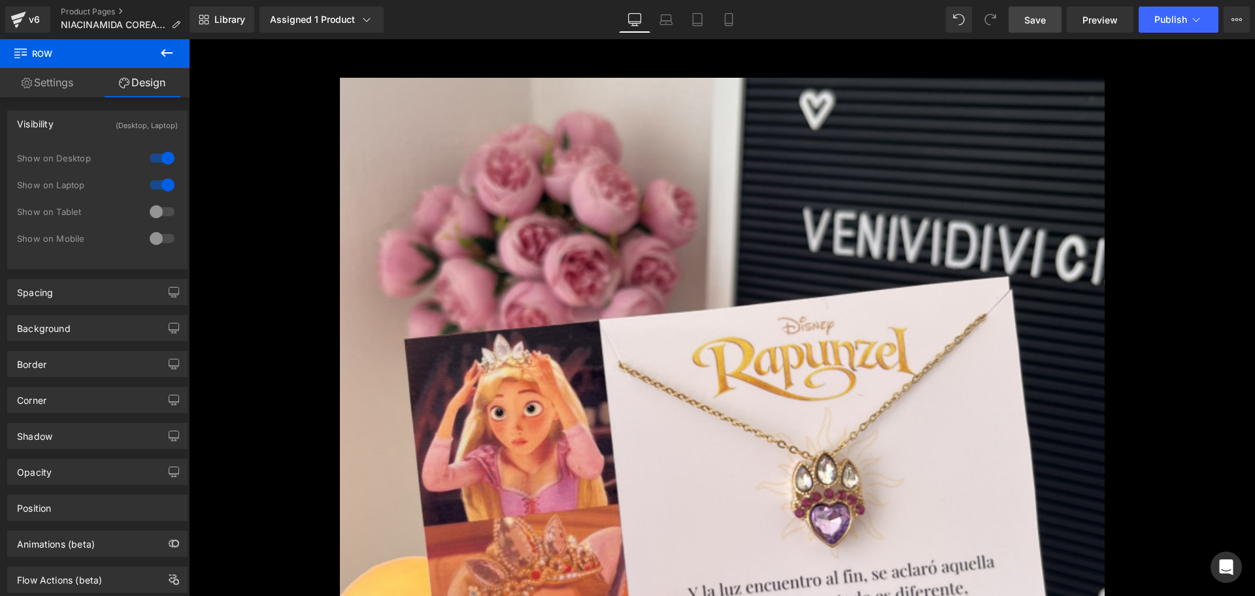
click at [1021, 19] on link "Save" at bounding box center [1035, 20] width 53 height 26
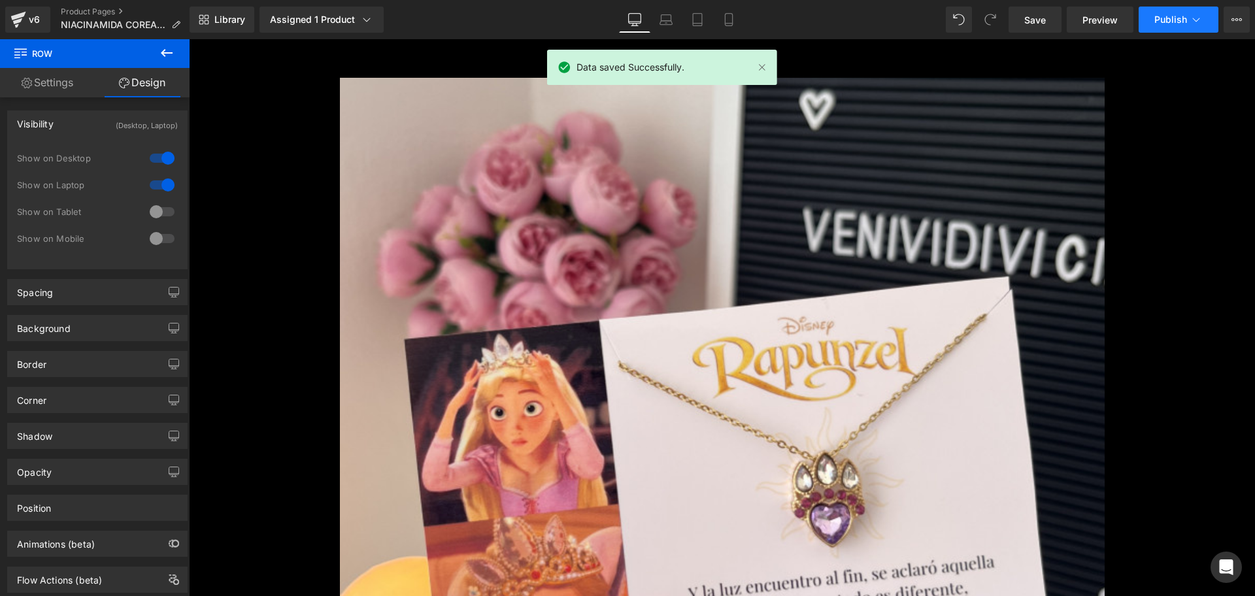
click at [1172, 18] on span "Publish" at bounding box center [1171, 19] width 33 height 10
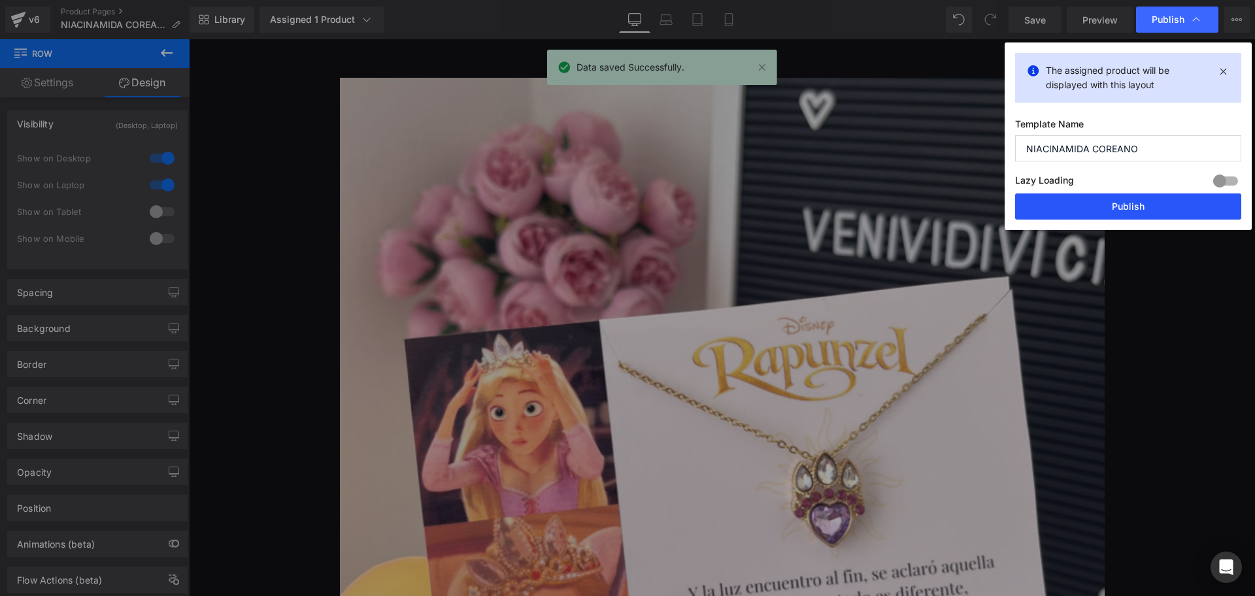
drag, startPoint x: 1109, startPoint y: 218, endPoint x: 911, endPoint y: 180, distance: 201.2
click at [1109, 218] on button "Publish" at bounding box center [1128, 207] width 226 height 26
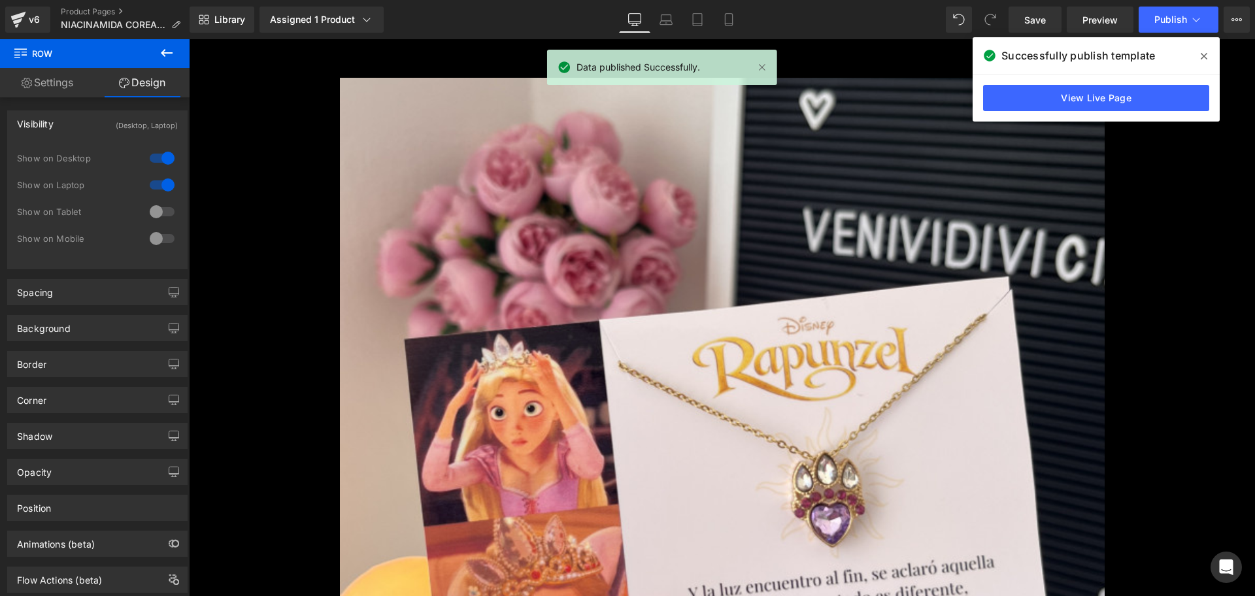
click at [717, 5] on div "Library Assigned 1 Product Product Preview Anua Glow Serum Coreano 30 ml | Ilum…" at bounding box center [723, 19] width 1066 height 39
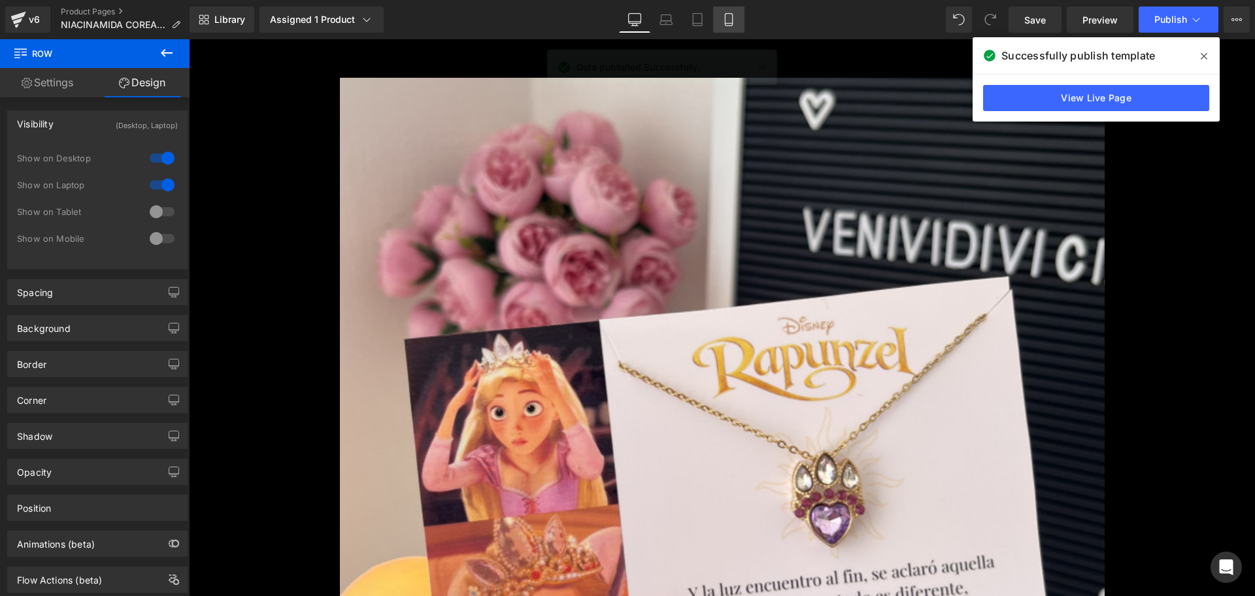
click at [717, 20] on link "Mobile" at bounding box center [728, 20] width 31 height 26
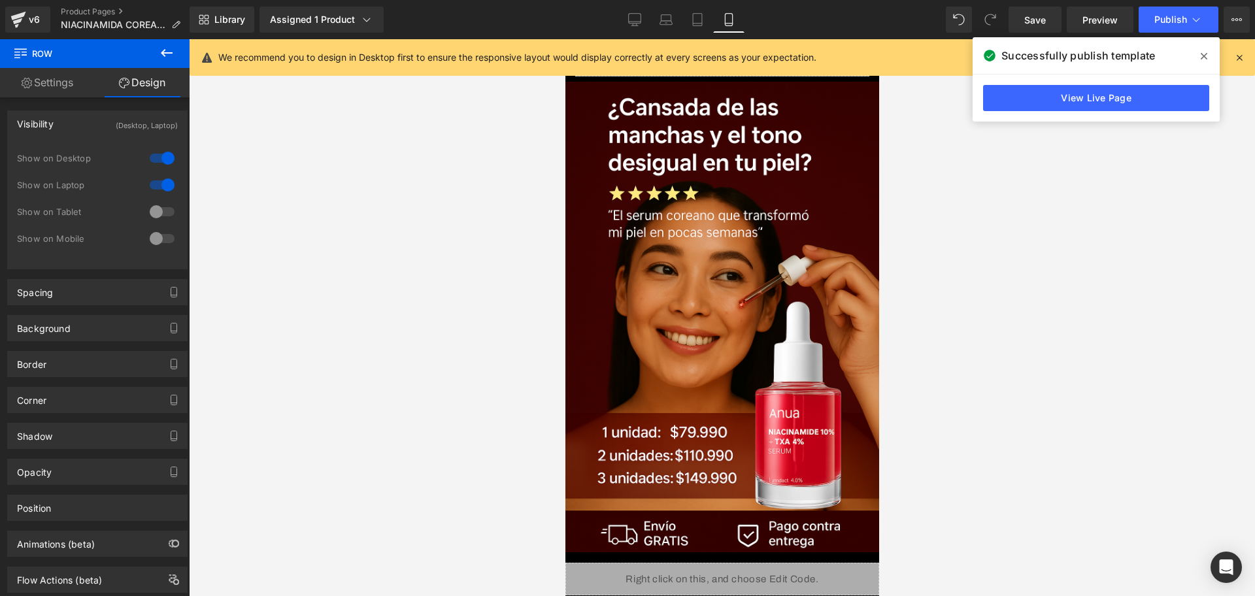
click at [615, 21] on div "Library Assigned 1 Product Product Preview Anua Glow Serum Coreano 30 ml | Ilum…" at bounding box center [723, 20] width 1066 height 26
click at [637, 27] on link "Desktop" at bounding box center [634, 20] width 31 height 26
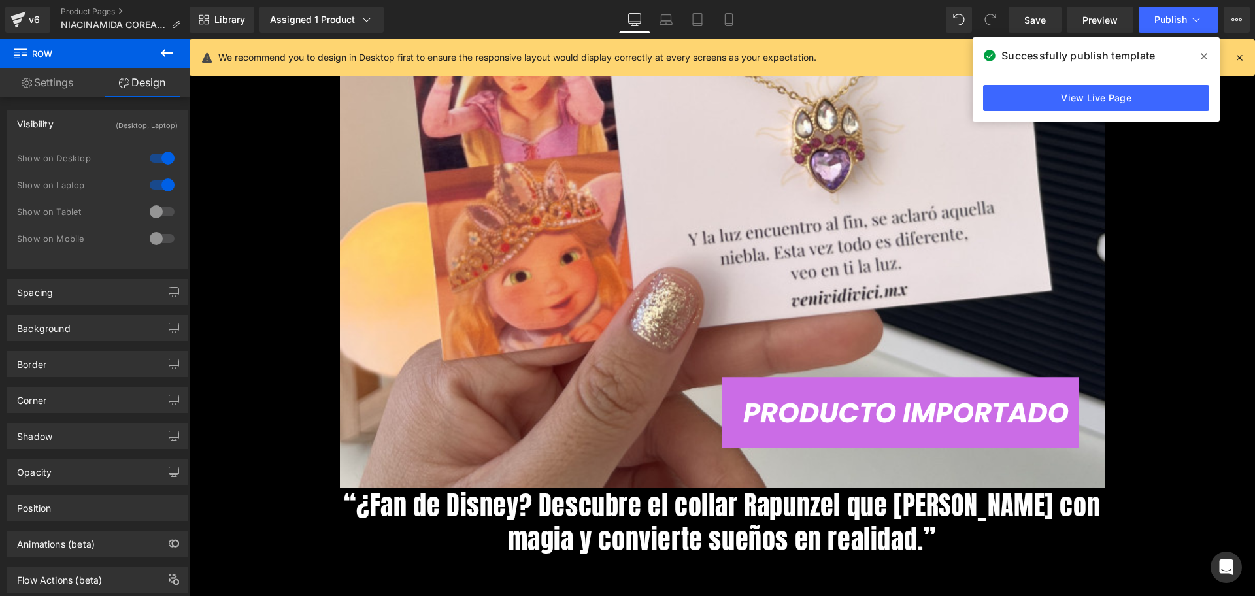
scroll to position [245, 0]
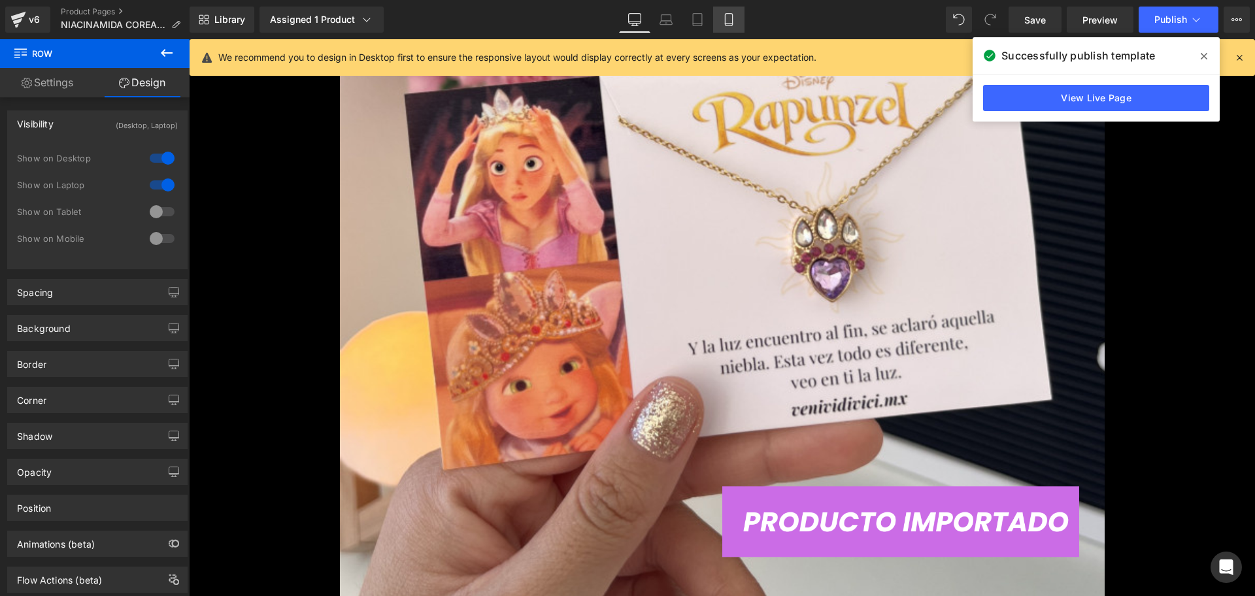
click at [727, 31] on link "Mobile" at bounding box center [728, 20] width 31 height 26
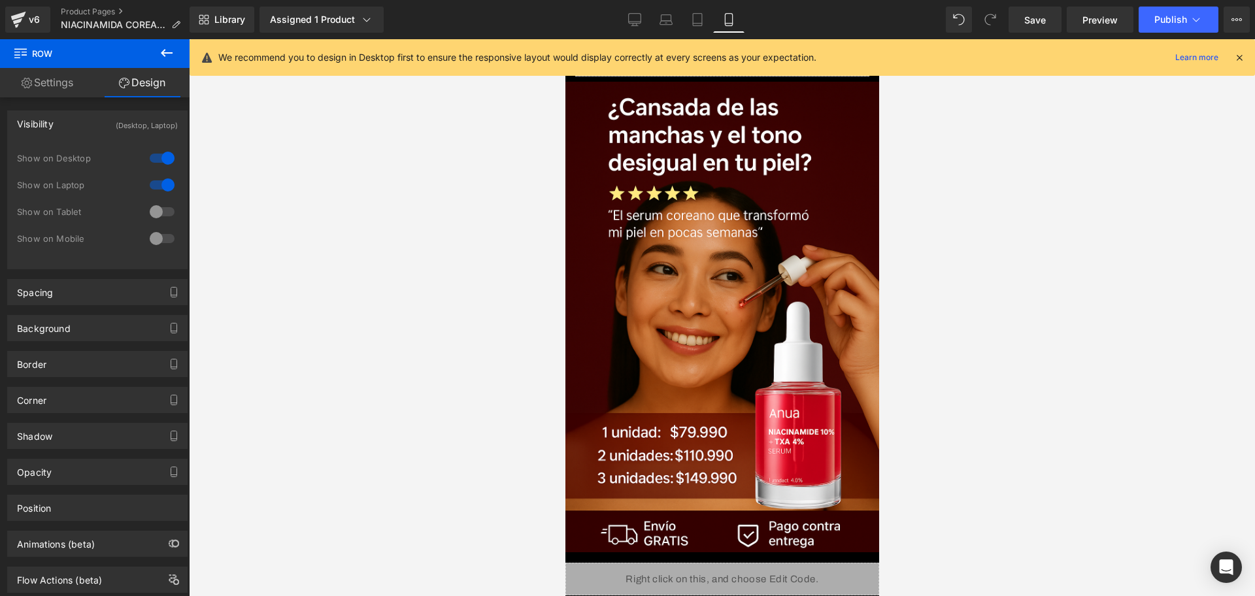
click at [1250, 64] on div "We recommend you to design in Desktop first to ensure the responsive layout wou…" at bounding box center [723, 57] width 1066 height 37
click at [1247, 65] on div "We recommend you to design in Desktop first to ensure the responsive layout wou…" at bounding box center [723, 57] width 1066 height 37
click at [1245, 59] on icon at bounding box center [1240, 58] width 12 height 12
